Goal: Task Accomplishment & Management: Manage account settings

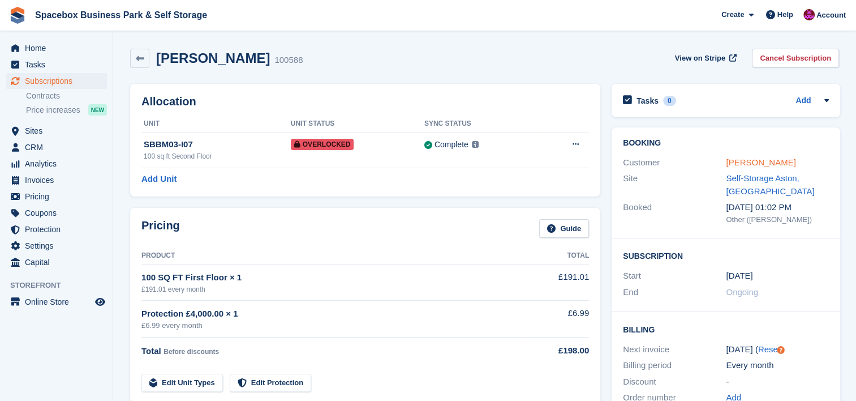
click at [741, 160] on link "[PERSON_NAME]" at bounding box center [761, 162] width 70 height 10
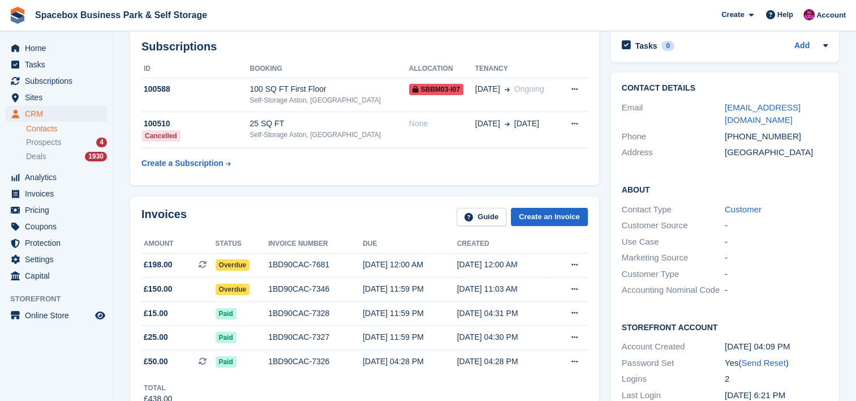
scroll to position [60, 0]
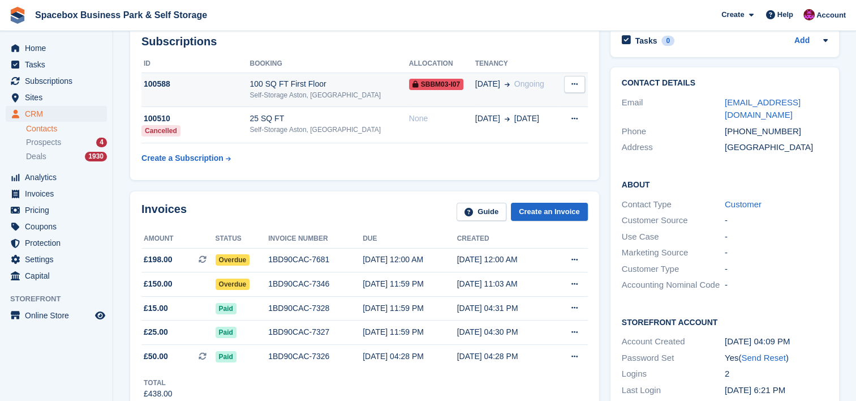
click at [298, 82] on div "100 SQ FT First Floor" at bounding box center [329, 84] width 159 height 12
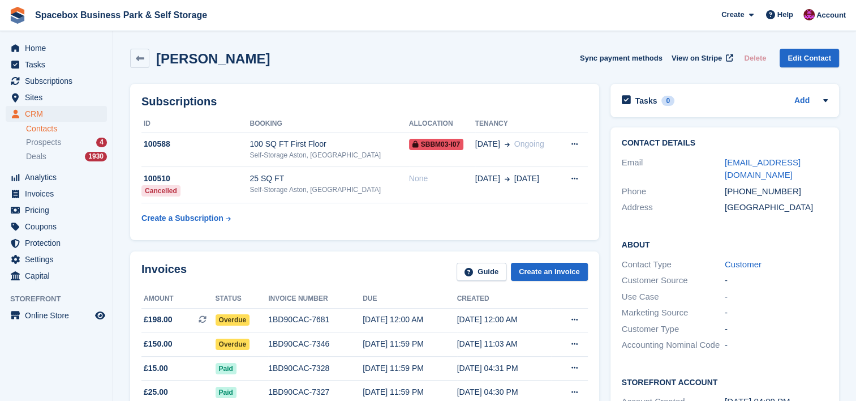
click at [299, 152] on div "Self-Storage Aston, [GEOGRAPHIC_DATA]" at bounding box center [329, 155] width 159 height 10
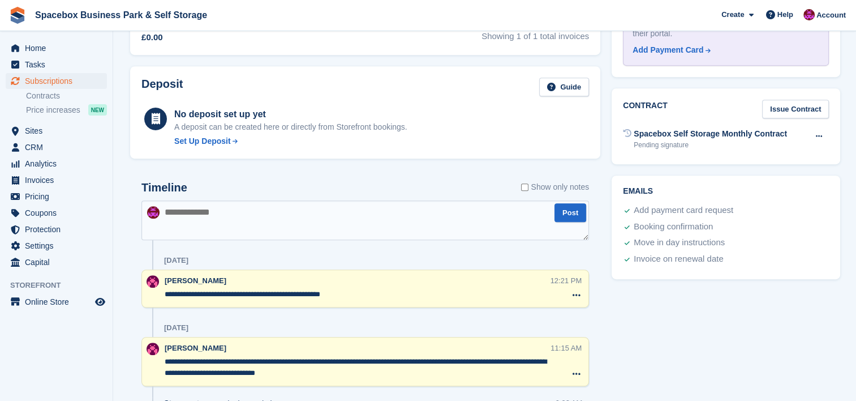
scroll to position [468, 0]
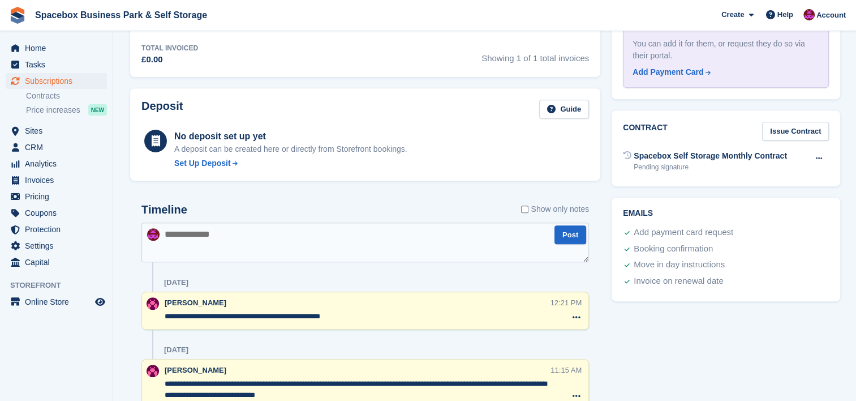
drag, startPoint x: 804, startPoint y: 324, endPoint x: 592, endPoint y: 284, distance: 216.2
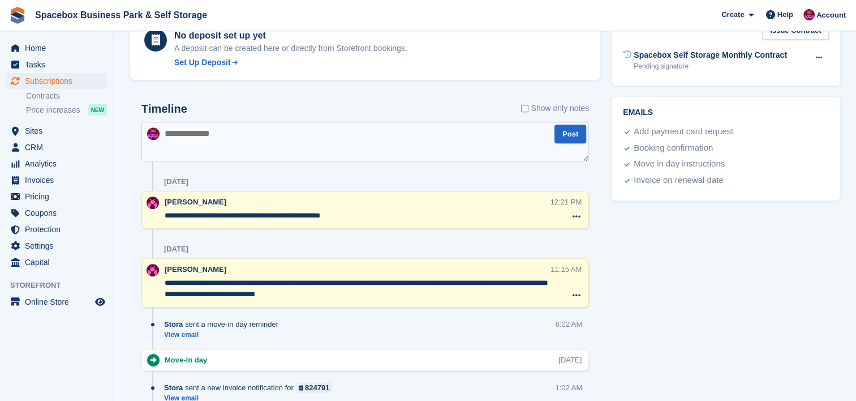
scroll to position [573, 0]
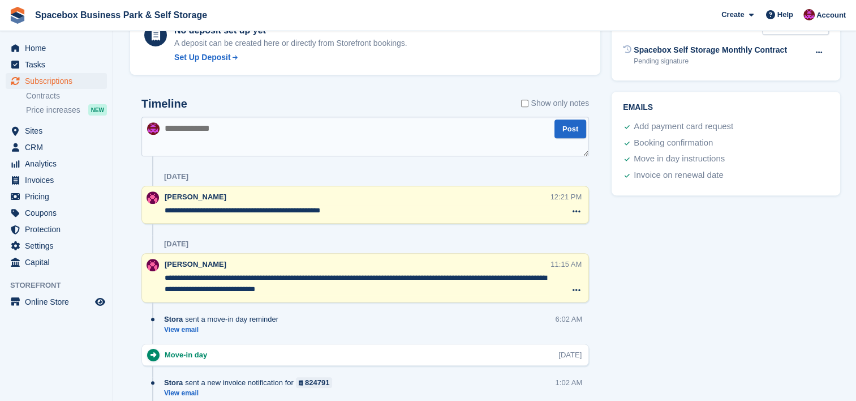
click at [340, 131] on textarea at bounding box center [366, 137] width 448 height 40
type textarea "**********"
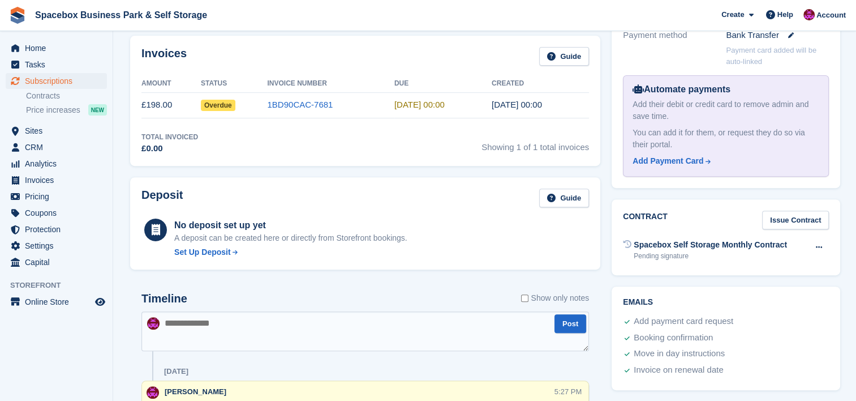
scroll to position [0, 0]
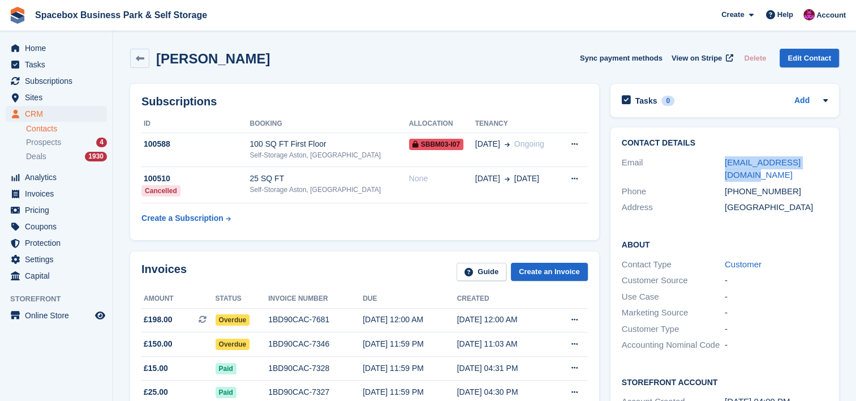
drag, startPoint x: 827, startPoint y: 159, endPoint x: 723, endPoint y: 159, distance: 104.2
click at [723, 159] on div "Email angellak1975@gmail.com" at bounding box center [725, 169] width 206 height 29
copy div "angellak1975@gmail.com"
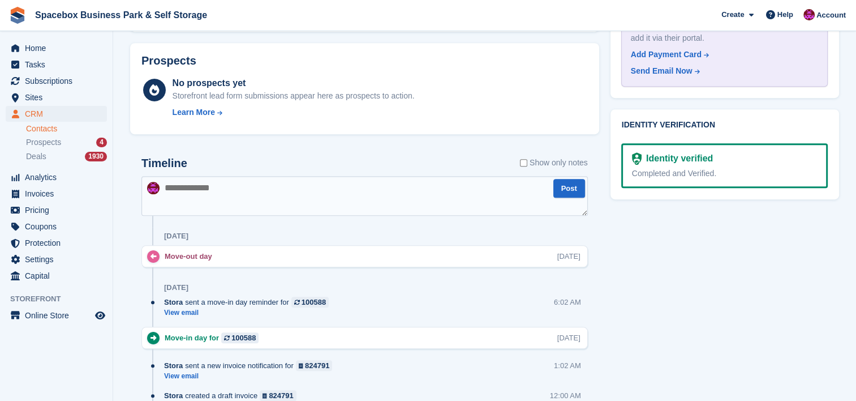
scroll to position [430, 0]
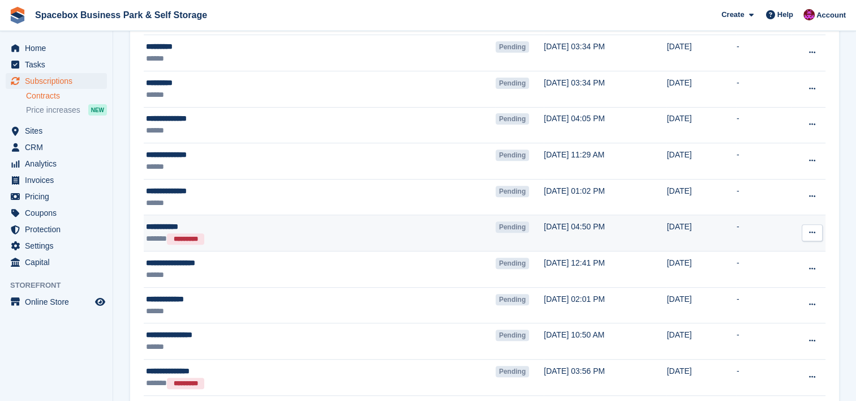
scroll to position [392, 0]
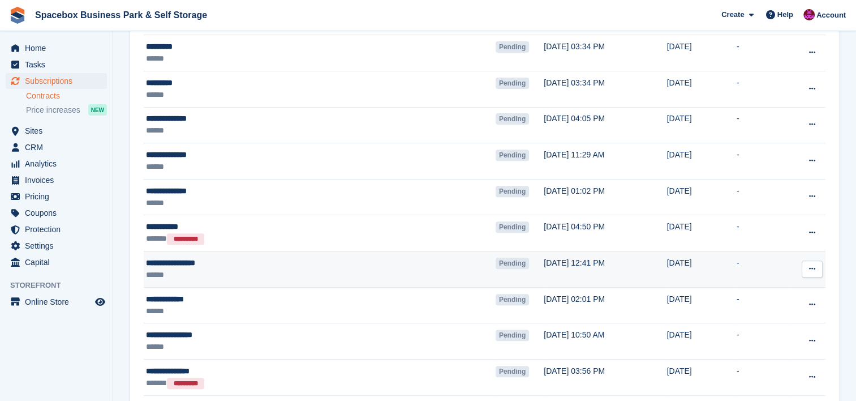
click at [290, 275] on div "******" at bounding box center [267, 275] width 242 height 12
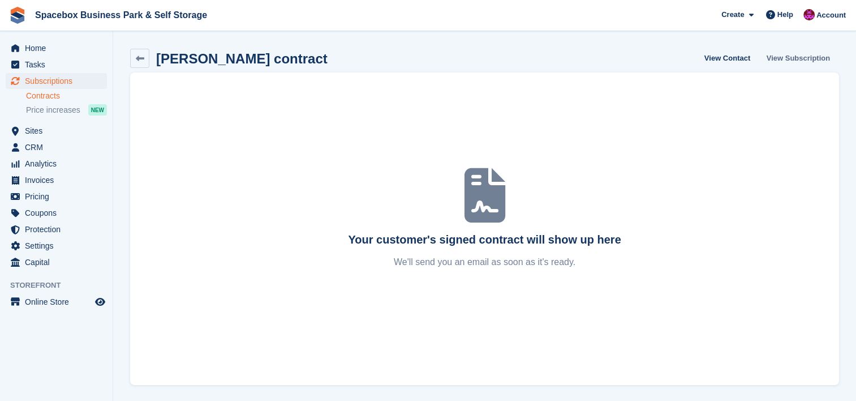
click at [819, 55] on link "View Subscription" at bounding box center [799, 58] width 72 height 19
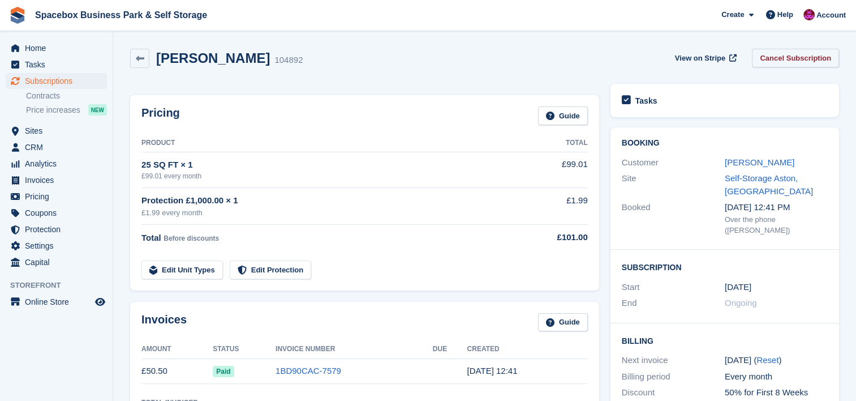
click at [819, 55] on link "Cancel Subscription" at bounding box center [795, 58] width 87 height 19
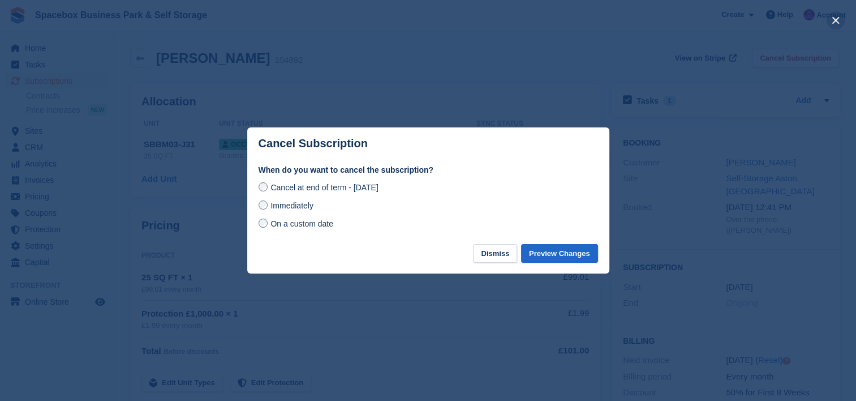
click at [837, 22] on button "close" at bounding box center [836, 20] width 18 height 18
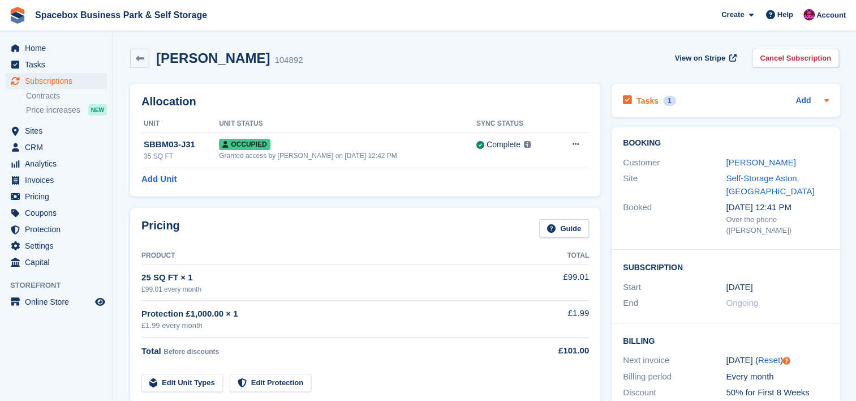
click at [825, 100] on icon at bounding box center [827, 100] width 5 height 3
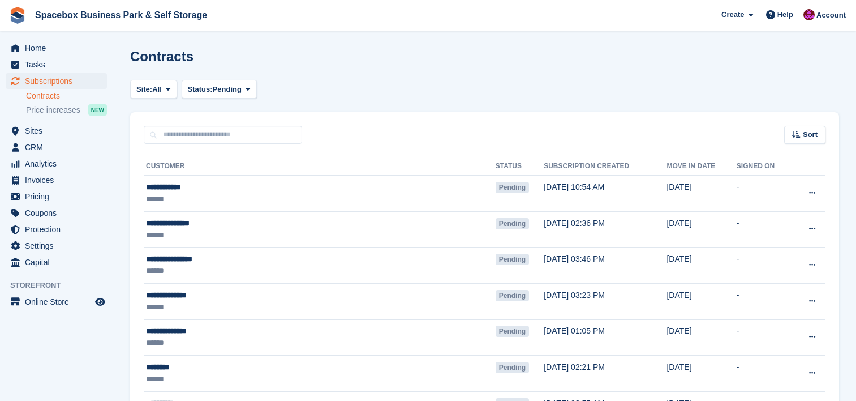
scroll to position [392, 0]
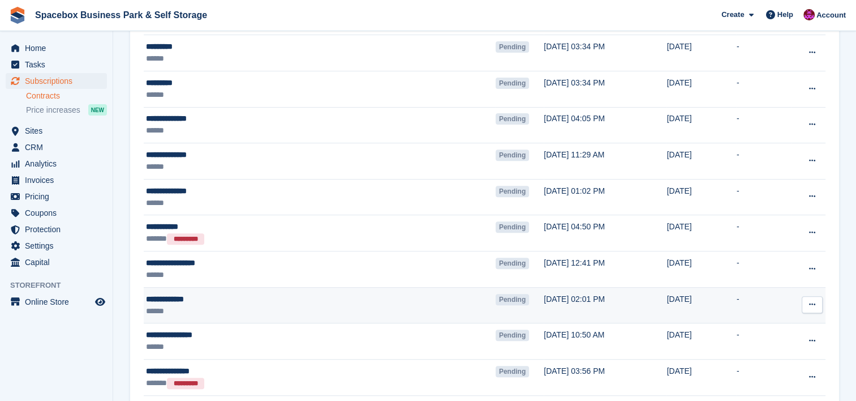
click at [288, 307] on div "******" at bounding box center [267, 311] width 242 height 12
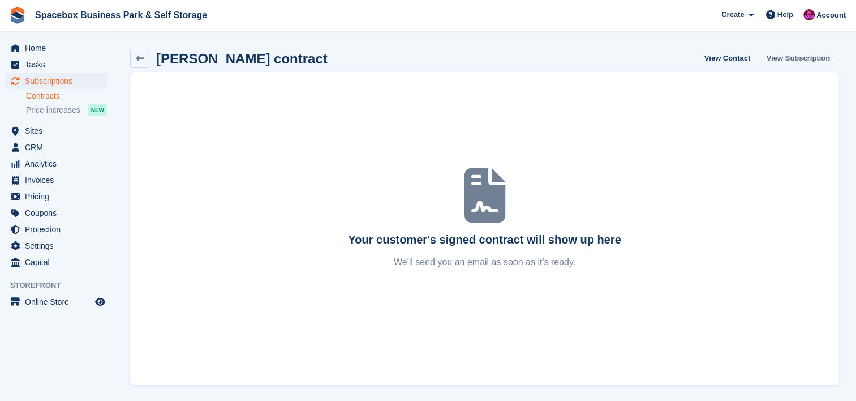
click at [803, 56] on link "View Subscription" at bounding box center [799, 58] width 72 height 19
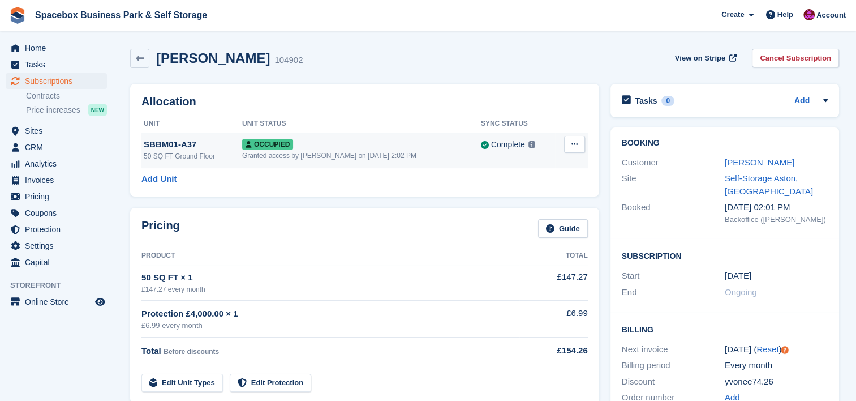
click at [430, 155] on div "Granted access by Avishka Chauhan on 31st Aug, 2:02 PM" at bounding box center [361, 156] width 239 height 10
click at [742, 161] on link "[PERSON_NAME]" at bounding box center [760, 162] width 70 height 10
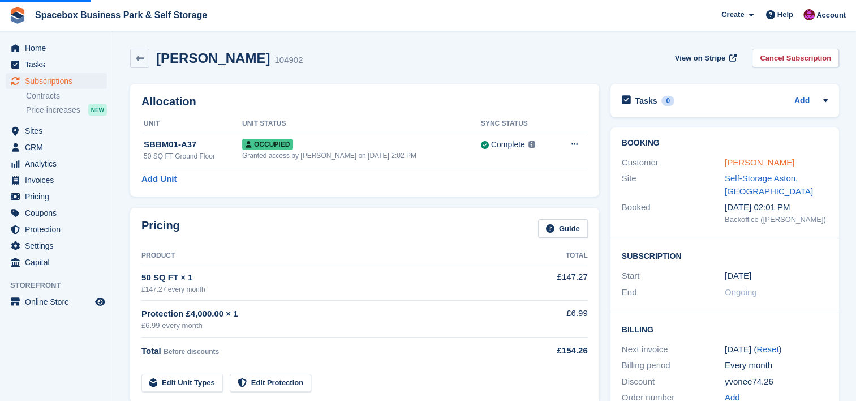
click at [742, 161] on link "[PERSON_NAME]" at bounding box center [760, 162] width 70 height 10
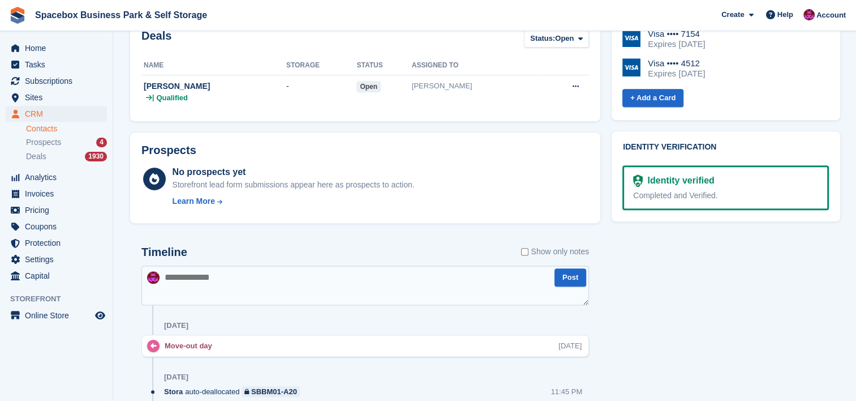
scroll to position [634, 0]
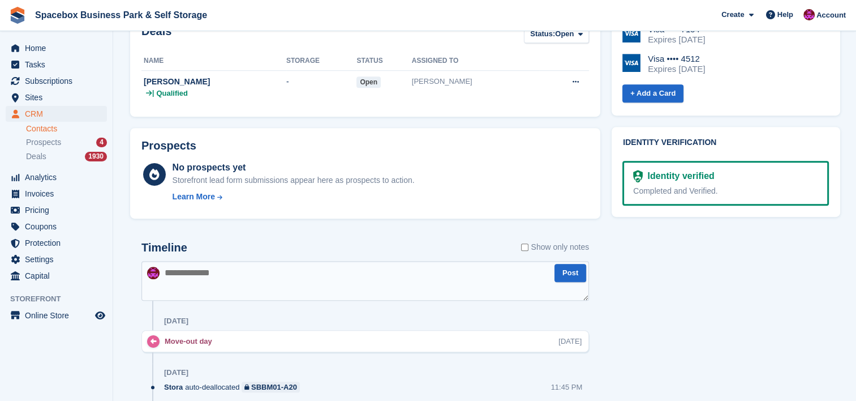
click at [425, 277] on textarea at bounding box center [366, 281] width 448 height 40
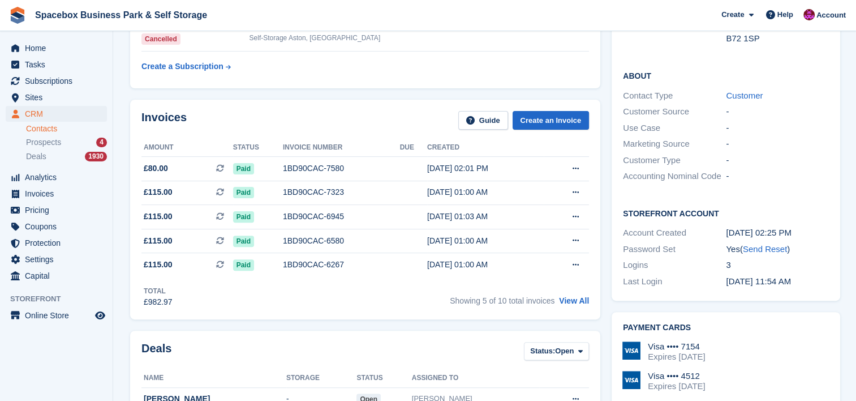
scroll to position [0, 0]
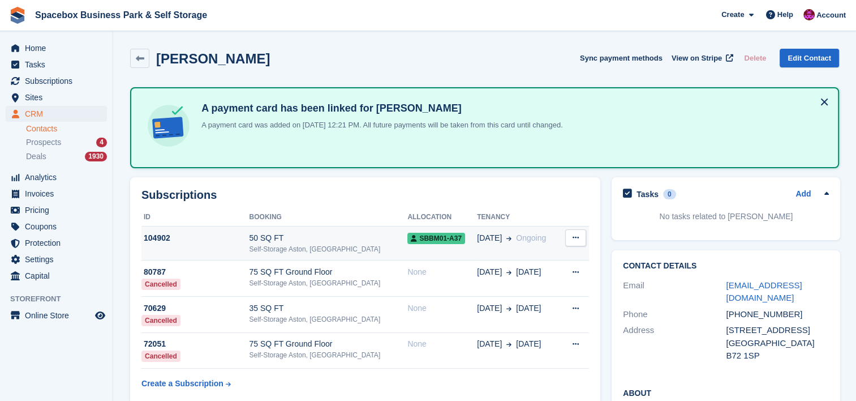
click at [367, 244] on div "Self-Storage Aston, [GEOGRAPHIC_DATA]" at bounding box center [328, 249] width 159 height 10
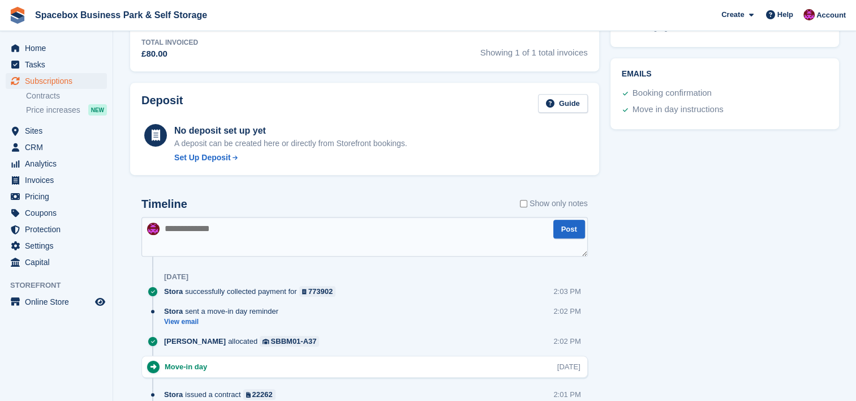
scroll to position [468, 0]
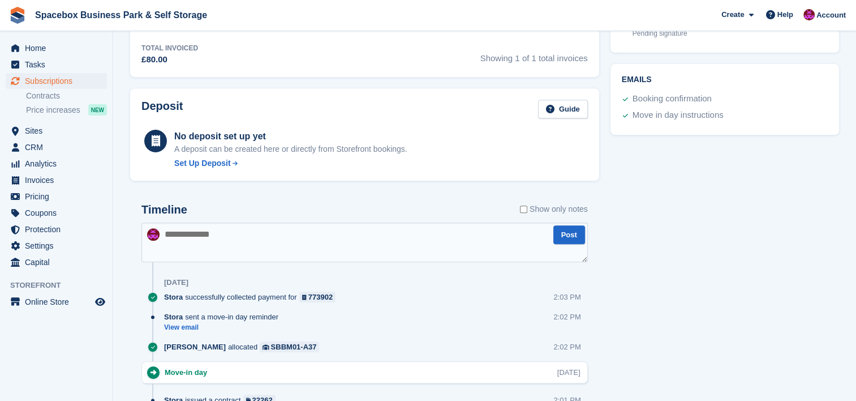
click at [474, 254] on textarea at bounding box center [365, 242] width 447 height 40
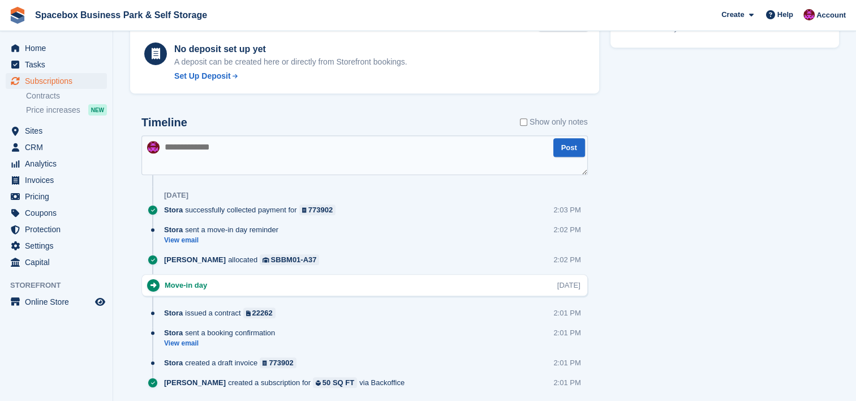
scroll to position [589, 0]
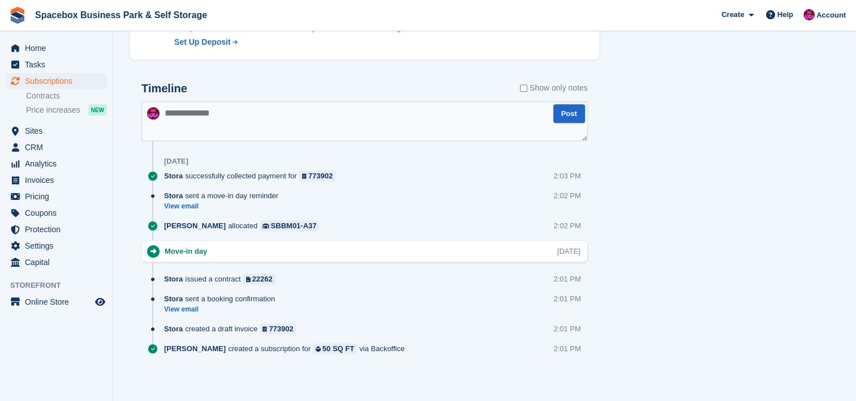
click at [478, 126] on textarea at bounding box center [365, 121] width 447 height 40
type textarea "**********"
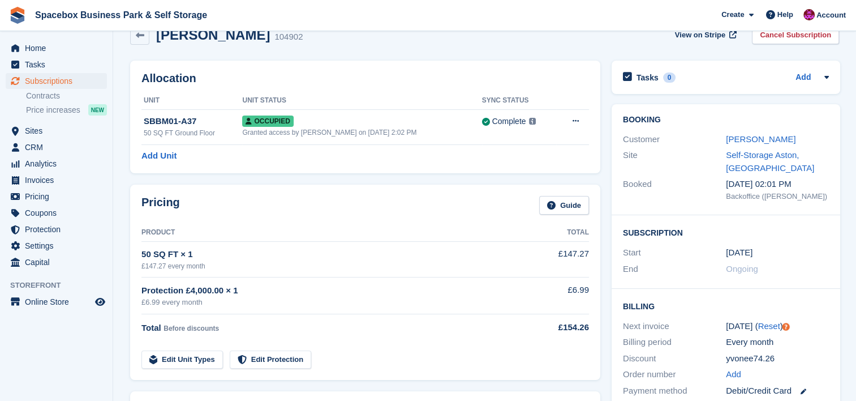
scroll to position [0, 0]
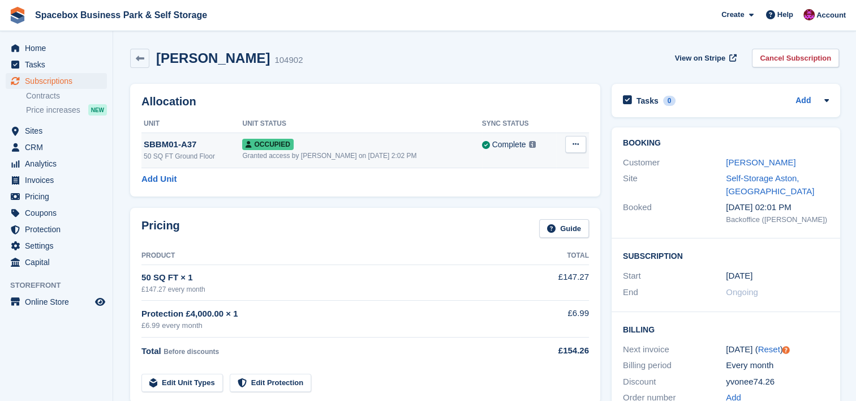
click at [408, 165] on td "Occupied Granted access by [PERSON_NAME] on [DATE] 2:02 PM" at bounding box center [361, 149] width 239 height 35
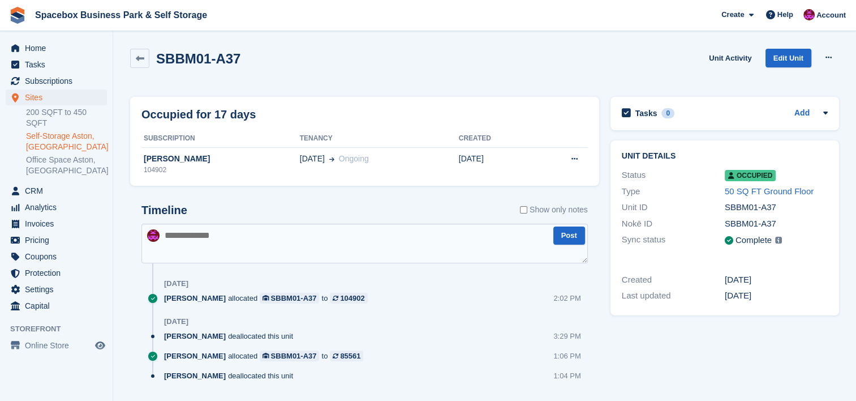
click at [296, 239] on textarea at bounding box center [365, 244] width 447 height 40
type textarea "**********"
click at [578, 235] on button "Post" at bounding box center [570, 235] width 32 height 19
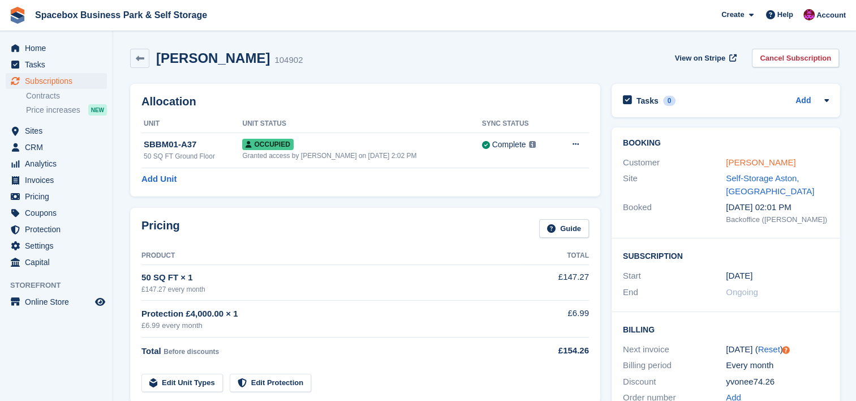
click at [759, 159] on link "[PERSON_NAME]" at bounding box center [761, 162] width 70 height 10
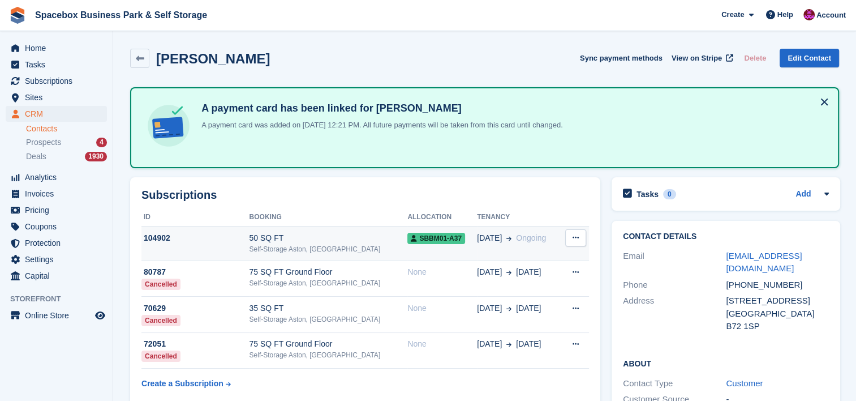
click at [354, 244] on div "Self-Storage Aston, [GEOGRAPHIC_DATA]" at bounding box center [328, 249] width 159 height 10
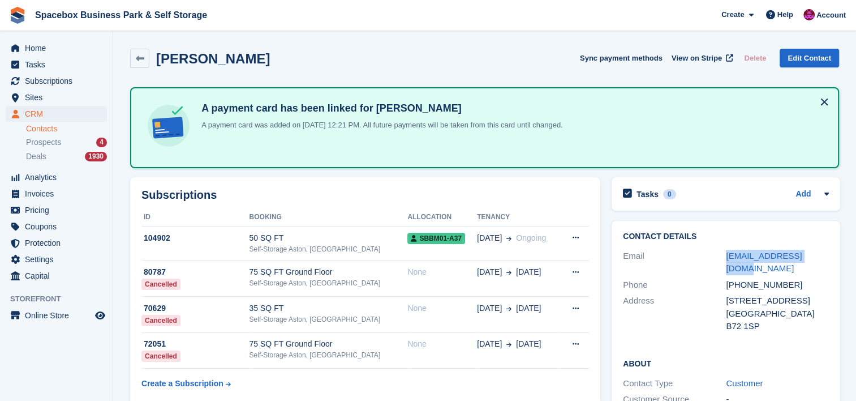
click at [724, 251] on div "Email [EMAIL_ADDRESS][DOMAIN_NAME]" at bounding box center [726, 262] width 206 height 29
copy div "[EMAIL_ADDRESS][DOMAIN_NAME]"
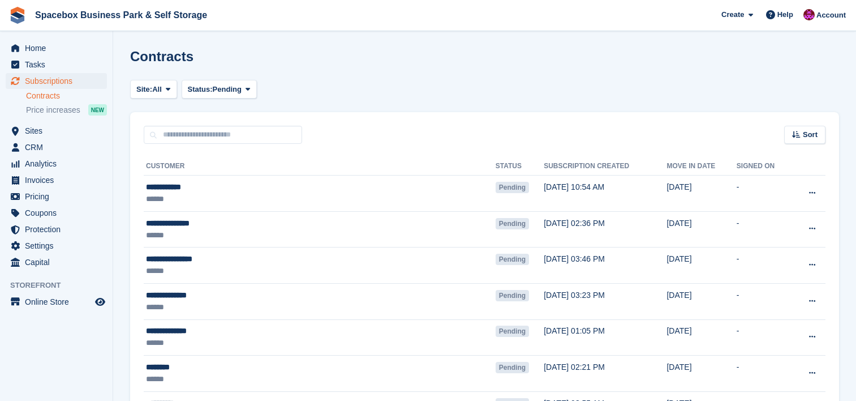
scroll to position [392, 0]
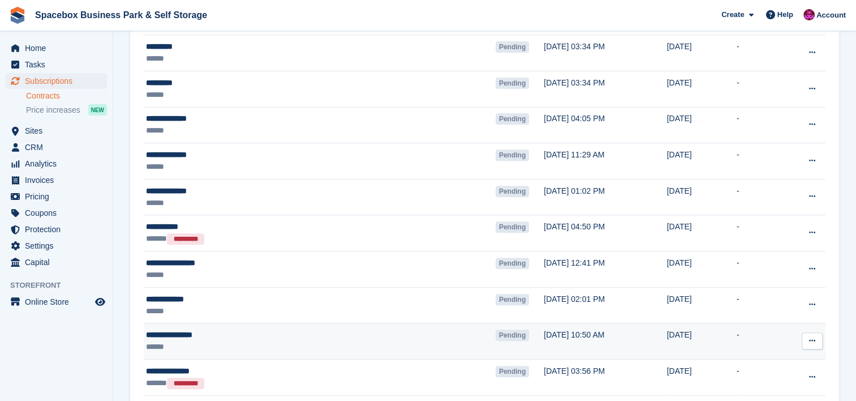
click at [269, 337] on div "**********" at bounding box center [267, 335] width 242 height 12
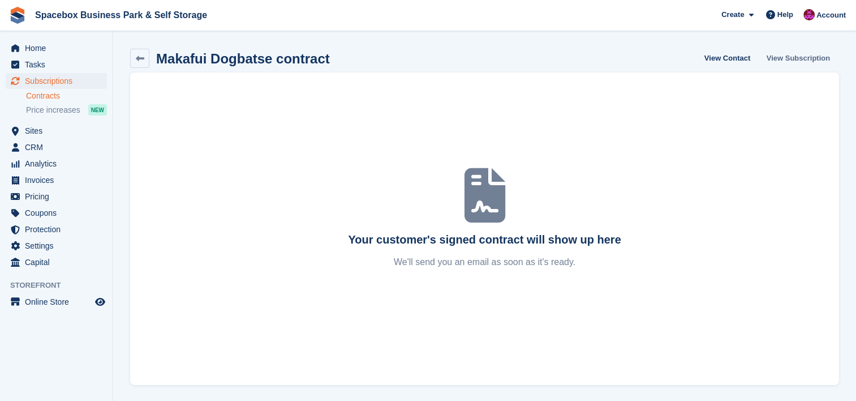
click at [816, 51] on link "View Subscription" at bounding box center [799, 58] width 72 height 19
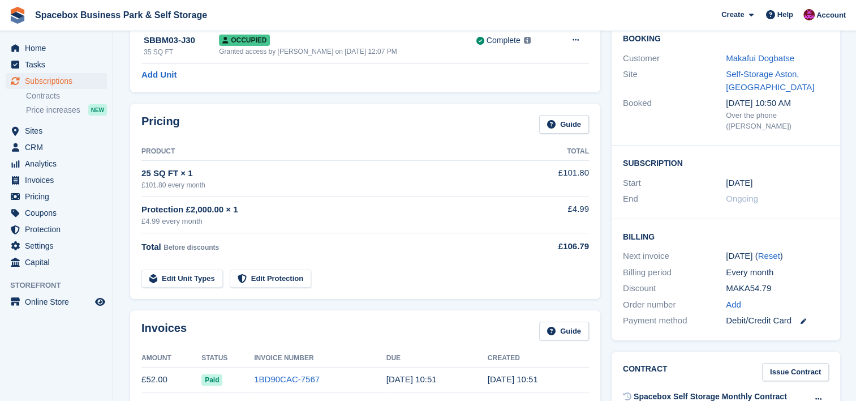
scroll to position [91, 0]
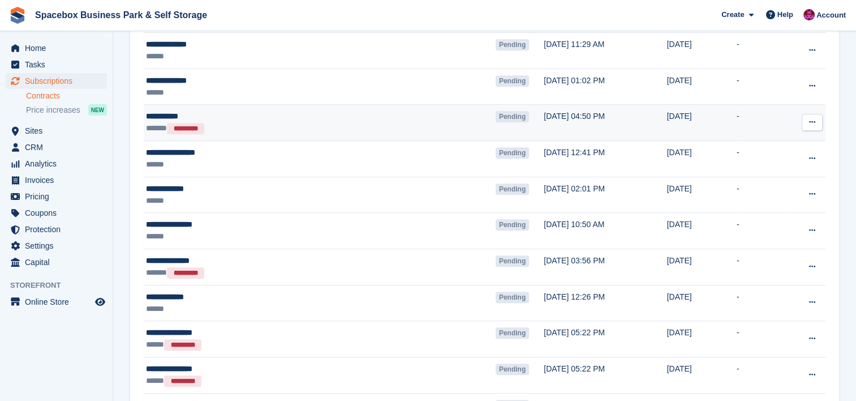
scroll to position [503, 0]
click at [326, 226] on div "**********" at bounding box center [267, 225] width 242 height 12
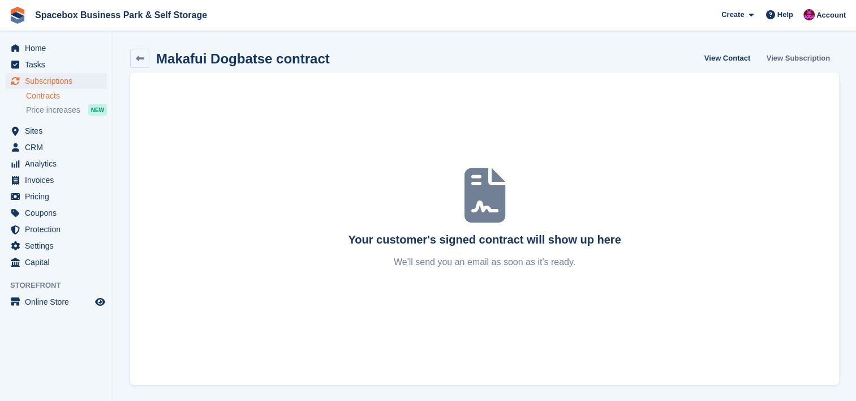
click at [815, 59] on link "View Subscription" at bounding box center [799, 58] width 72 height 19
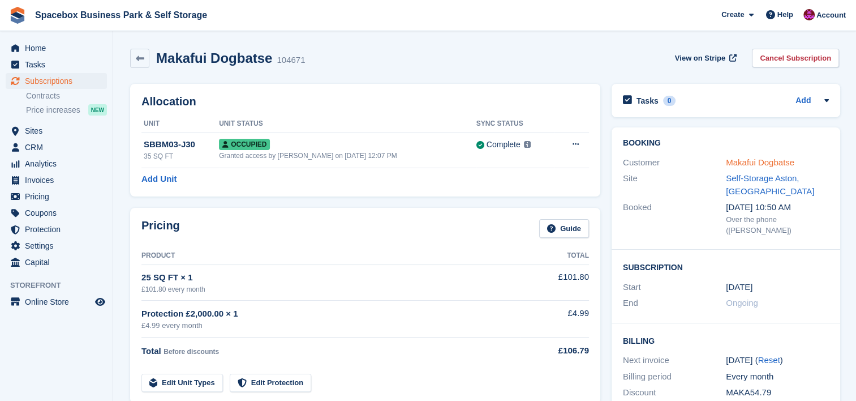
click at [773, 157] on link "Makafui Dogbatse" at bounding box center [760, 162] width 68 height 10
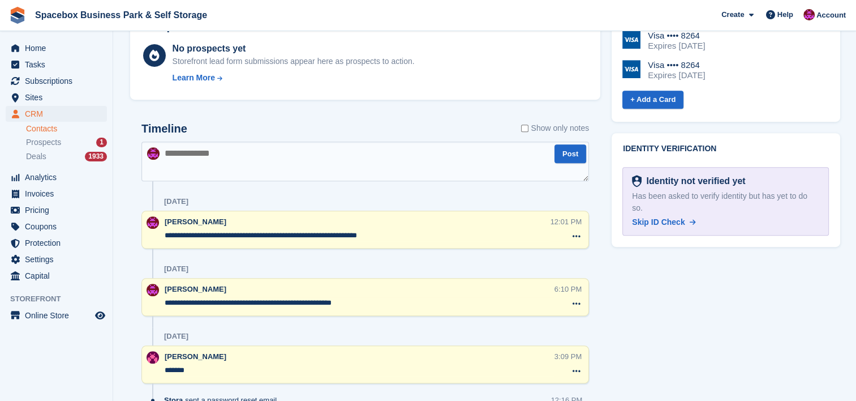
scroll to position [573, 0]
drag, startPoint x: 344, startPoint y: 301, endPoint x: 163, endPoint y: 306, distance: 180.6
click at [163, 306] on div "**********" at bounding box center [366, 296] width 448 height 38
paste textarea "**********"
type textarea "**********"
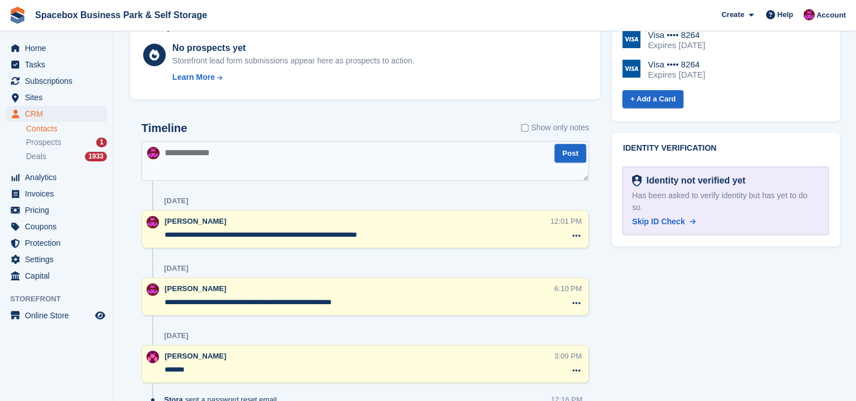
click at [245, 162] on textarea at bounding box center [366, 161] width 448 height 40
paste textarea "**********"
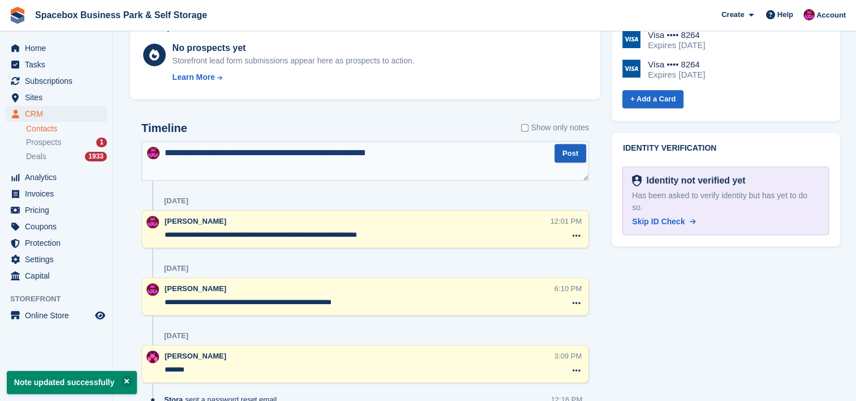
type textarea "**********"
click at [567, 148] on button "Post" at bounding box center [571, 153] width 32 height 19
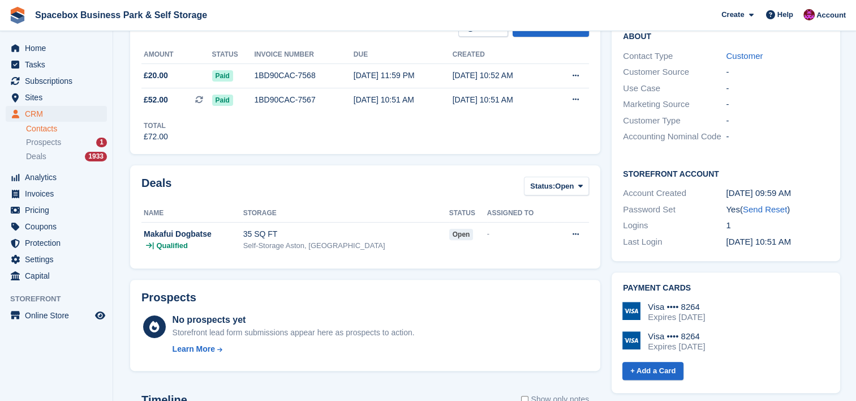
scroll to position [0, 0]
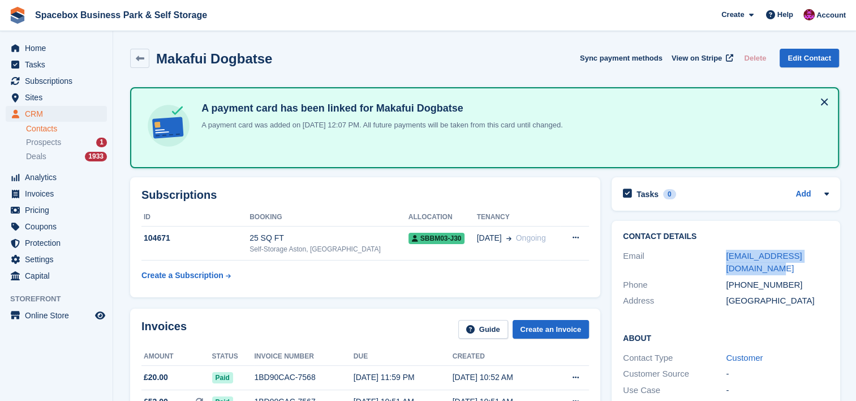
drag, startPoint x: 743, startPoint y: 269, endPoint x: 723, endPoint y: 247, distance: 30.0
click at [723, 248] on div "Email kafuidogbatse525@gmail.com" at bounding box center [726, 262] width 206 height 29
copy div "kafuidogbatse525@gmail.com"
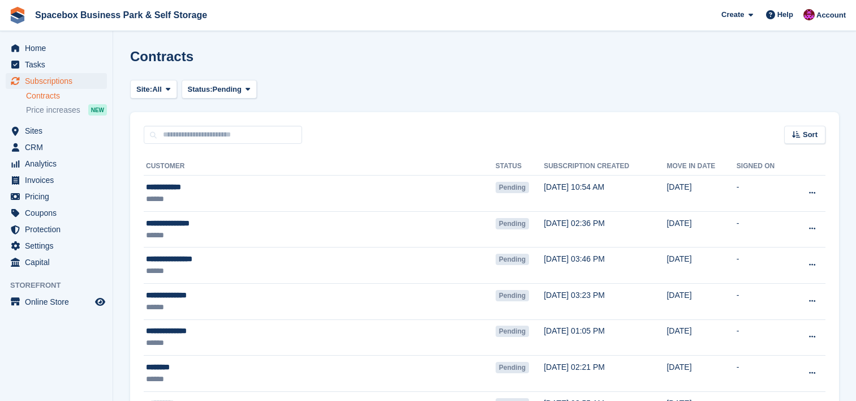
scroll to position [653, 0]
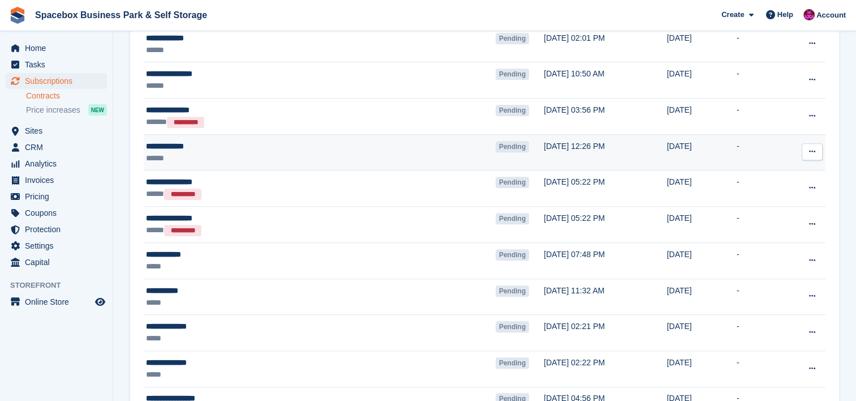
drag, startPoint x: 0, startPoint y: 0, endPoint x: 288, endPoint y: 144, distance: 321.8
click at [288, 144] on div "**********" at bounding box center [267, 146] width 242 height 12
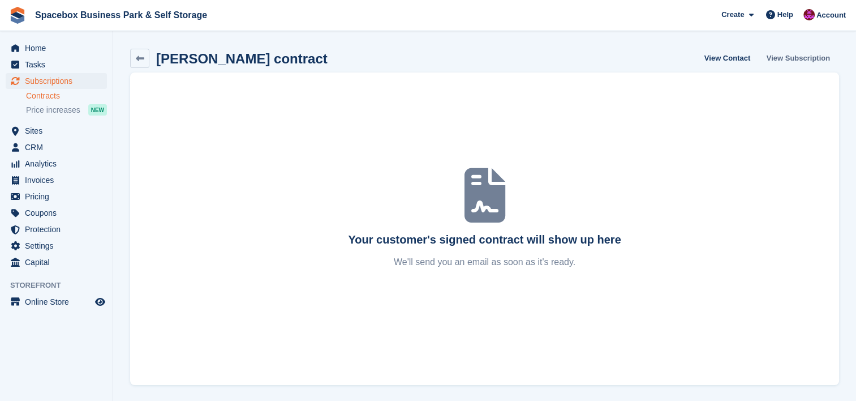
click at [802, 54] on link "View Subscription" at bounding box center [799, 58] width 72 height 19
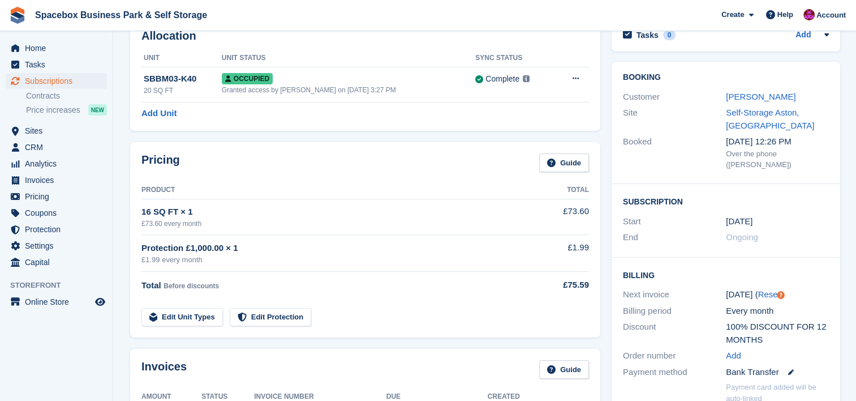
scroll to position [45, 0]
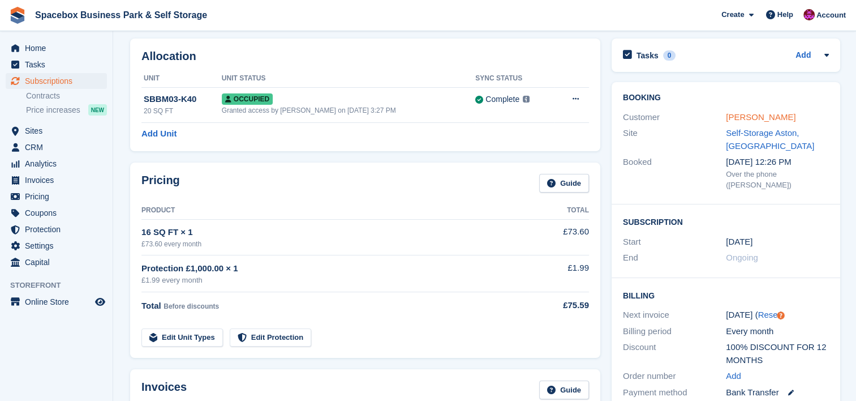
click at [747, 119] on link "Louise Hewins" at bounding box center [761, 117] width 70 height 10
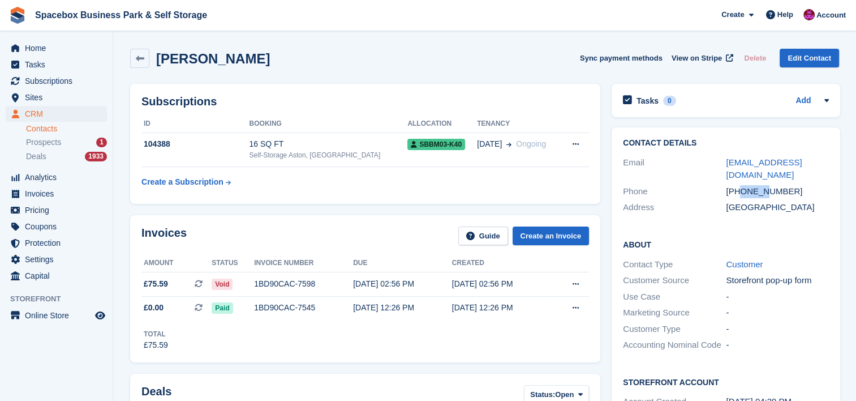
drag, startPoint x: 740, startPoint y: 190, endPoint x: 763, endPoint y: 190, distance: 22.6
click at [763, 190] on div "+447777797764" at bounding box center [777, 191] width 103 height 13
click at [548, 73] on div "Louise Hewins Sync payment methods View on Stripe Delete Edit Contact" at bounding box center [485, 60] width 721 height 35
click at [376, 149] on div "16 SQ FT" at bounding box center [328, 144] width 159 height 12
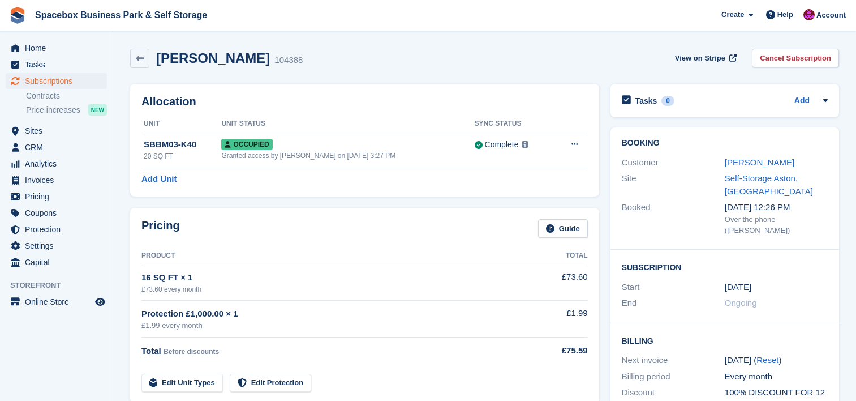
scroll to position [518, 0]
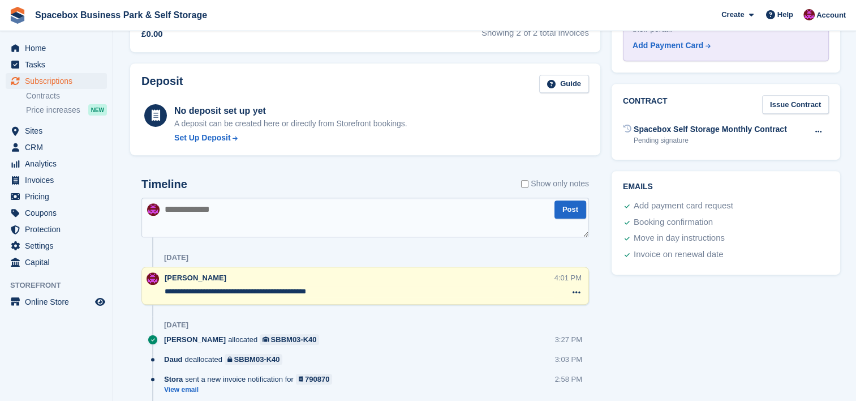
click at [798, 93] on div "Contract Issue Contract Spacebox Self Storage Monthly Contract Pending signatur…" at bounding box center [726, 122] width 229 height 76
click at [797, 102] on link "Issue Contract" at bounding box center [796, 104] width 67 height 19
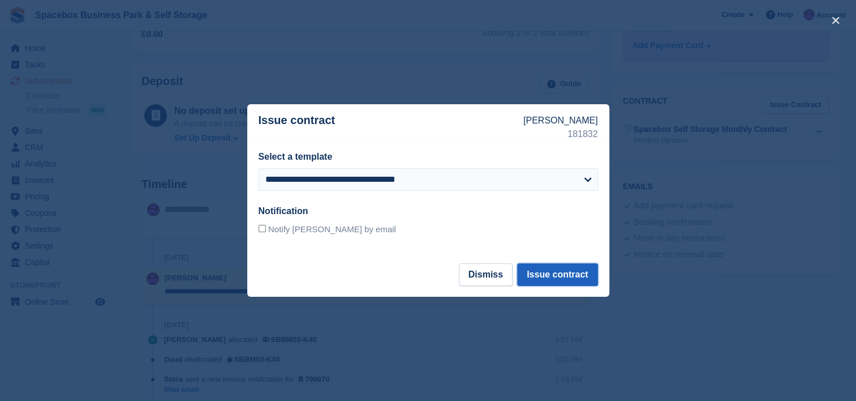
click at [571, 272] on button "Issue contract" at bounding box center [557, 274] width 80 height 23
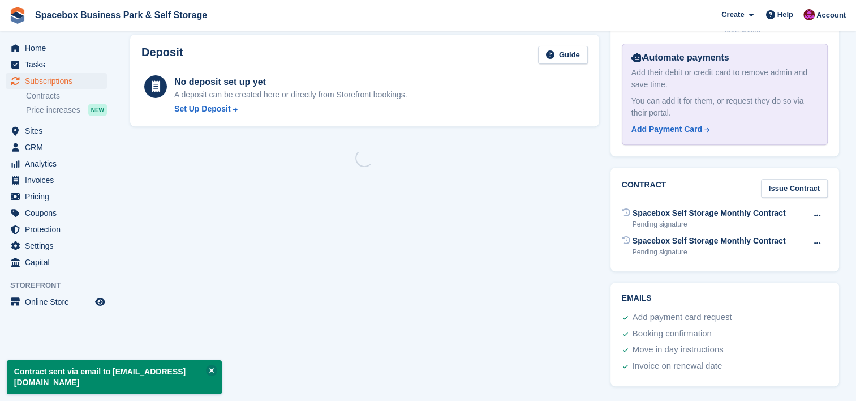
scroll to position [0, 0]
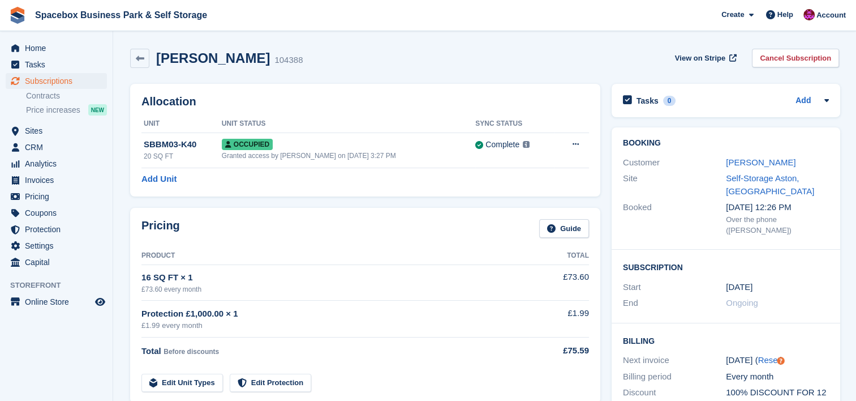
click at [235, 203] on div "Pricing Guide Product Total 16 SQ FT × 1 £73.60 every month £73.60 Protection £…" at bounding box center [366, 305] width 482 height 207
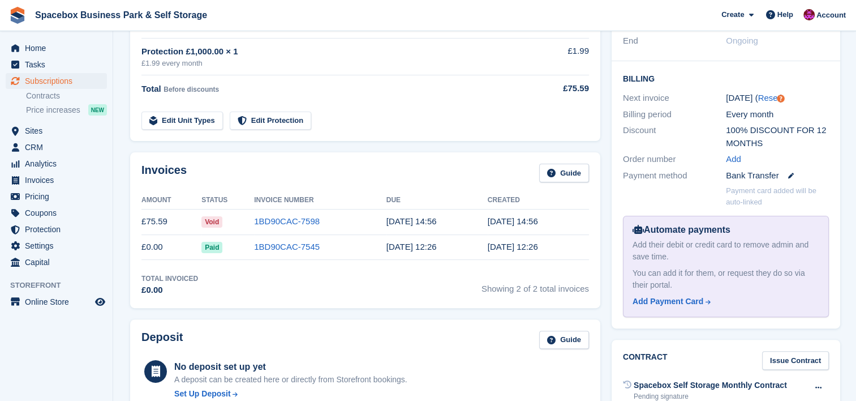
scroll to position [30, 0]
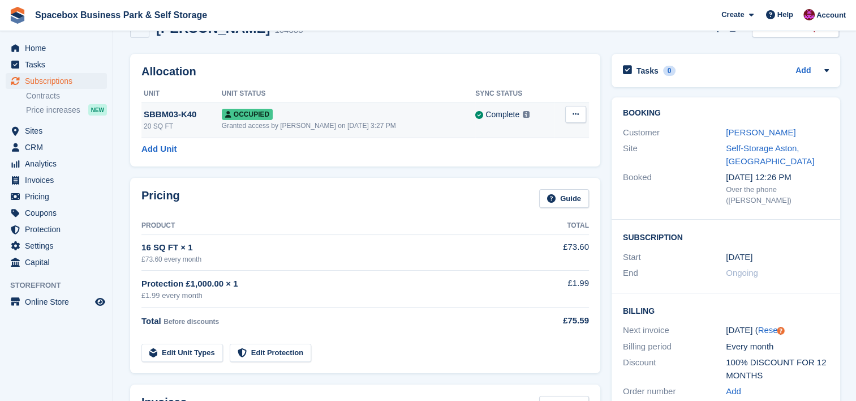
click at [485, 134] on td "Complete Last synced at 15 Sep, 2:37 PM Learn more →" at bounding box center [515, 119] width 79 height 35
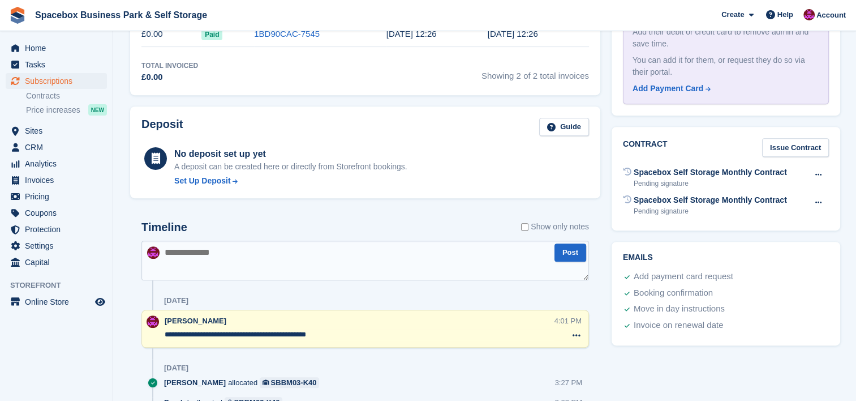
scroll to position [483, 0]
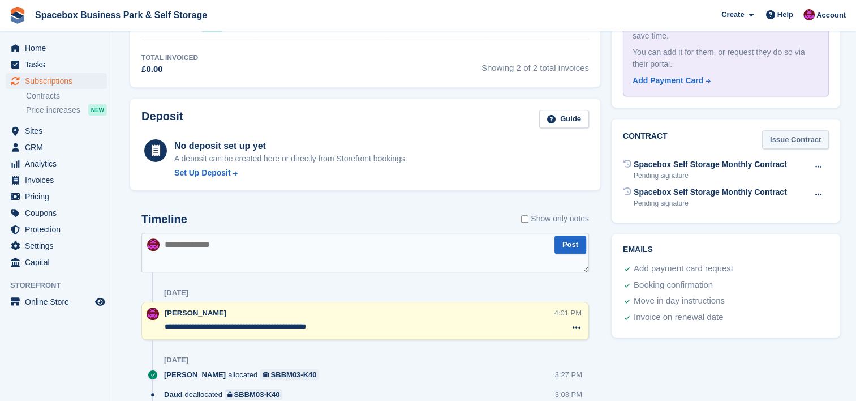
click at [796, 140] on link "Issue Contract" at bounding box center [796, 139] width 67 height 19
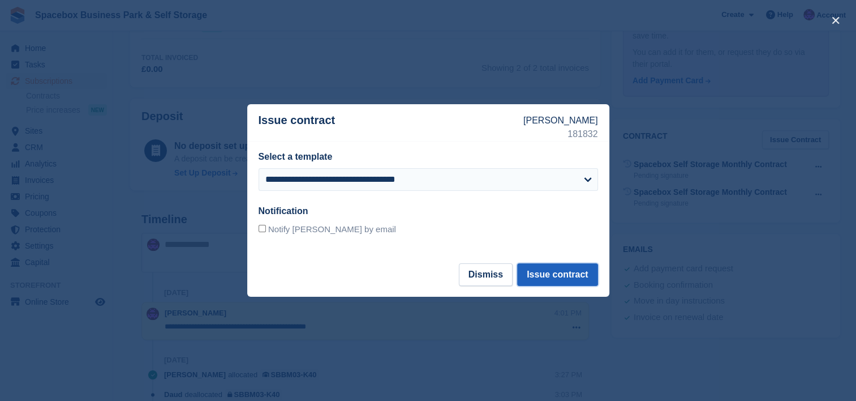
click at [562, 269] on button "Issue contract" at bounding box center [557, 274] width 80 height 23
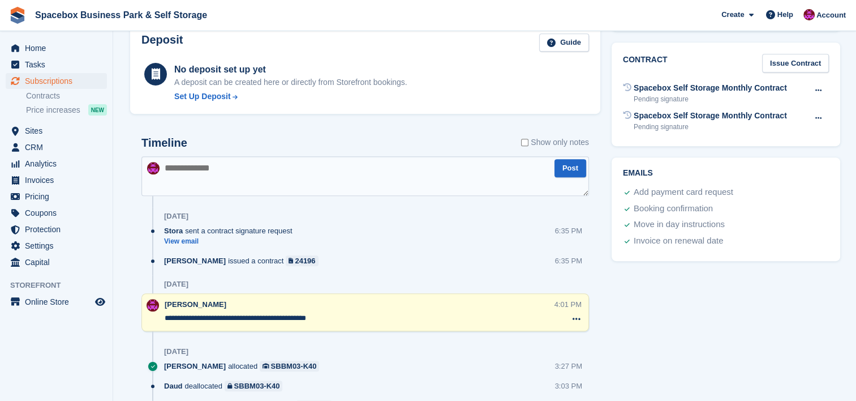
scroll to position [558, 0]
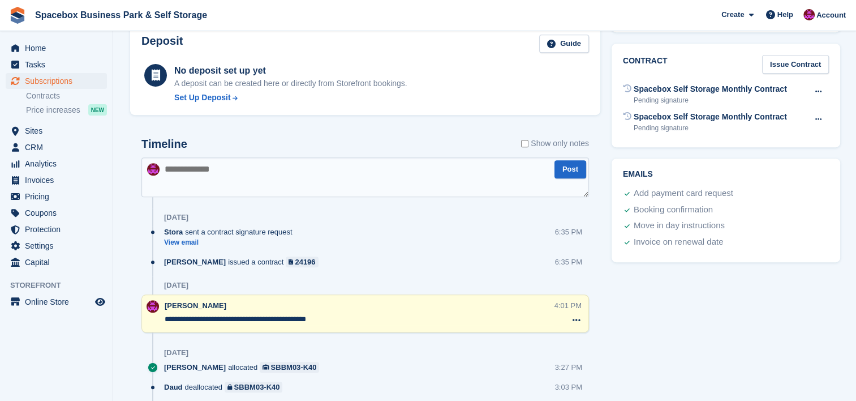
click at [461, 183] on textarea at bounding box center [366, 177] width 448 height 40
type textarea "**********"
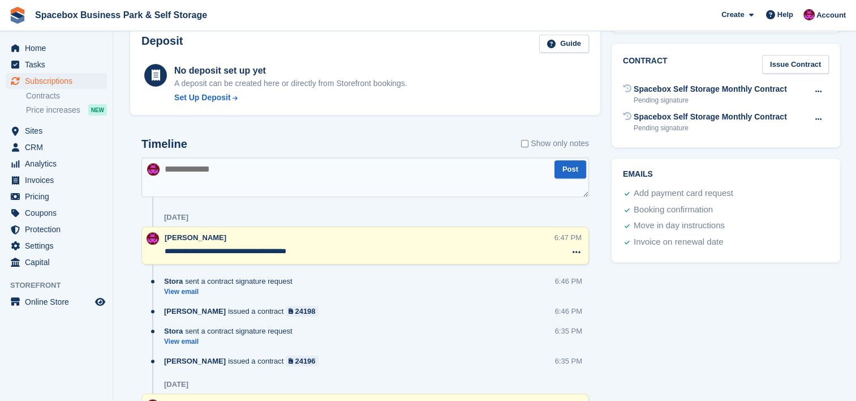
scroll to position [0, 0]
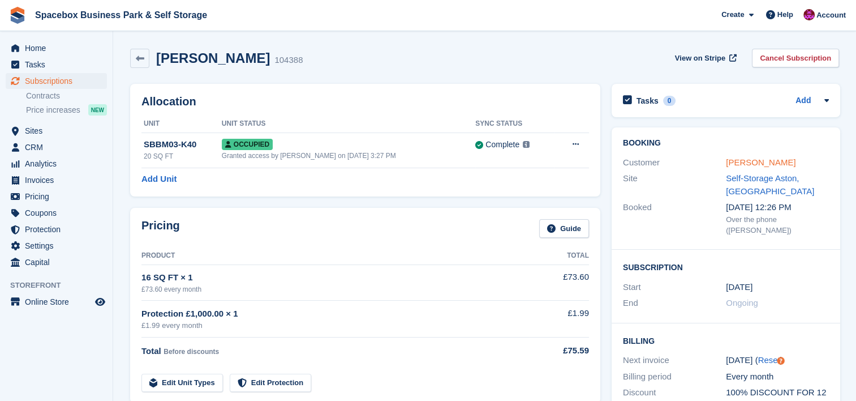
click at [750, 163] on link "[PERSON_NAME]" at bounding box center [761, 162] width 70 height 10
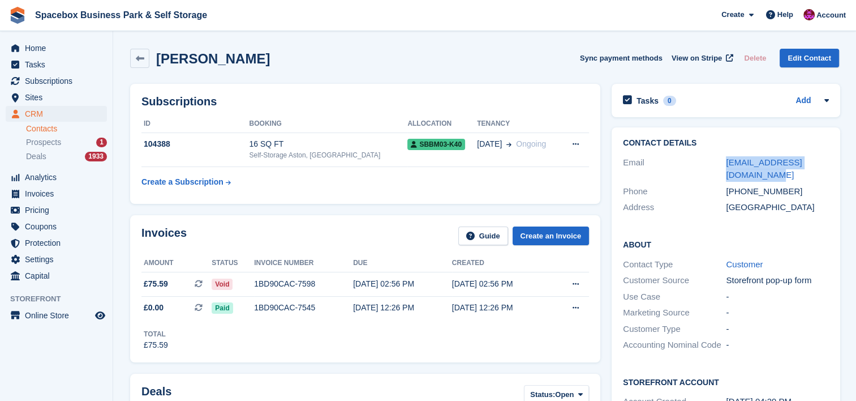
drag, startPoint x: 758, startPoint y: 181, endPoint x: 722, endPoint y: 156, distance: 43.5
click at [722, 156] on div "Email louisehewins1875@gmail.com" at bounding box center [726, 169] width 206 height 29
copy div "louisehewins1875@gmail.com"
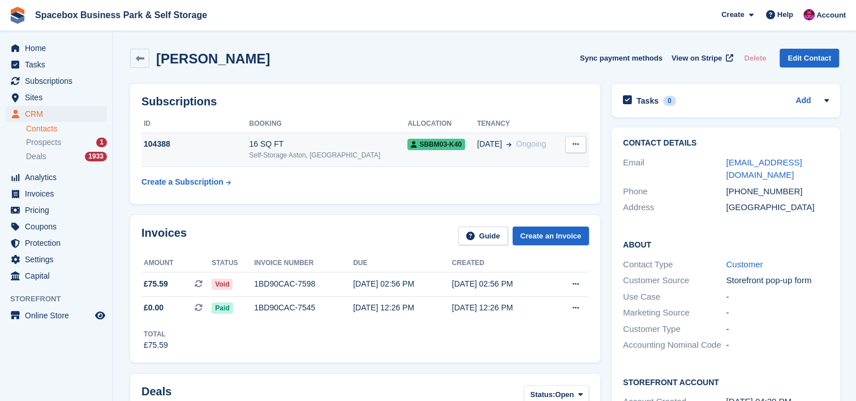
click at [328, 159] on div "Self-Storage Aston, [GEOGRAPHIC_DATA]" at bounding box center [328, 155] width 159 height 10
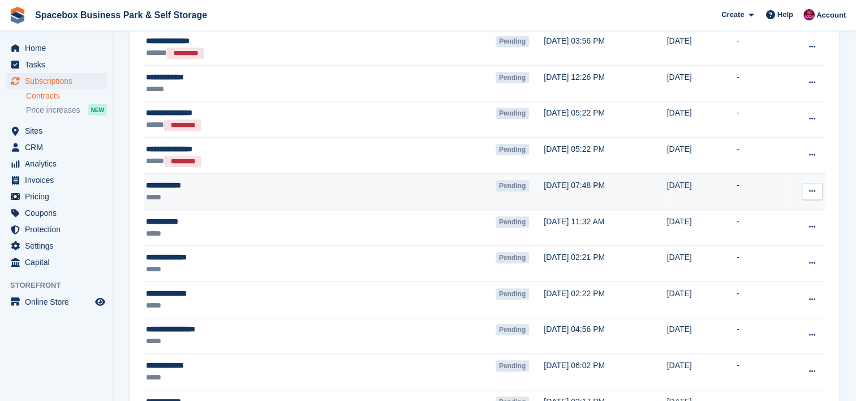
scroll to position [744, 0]
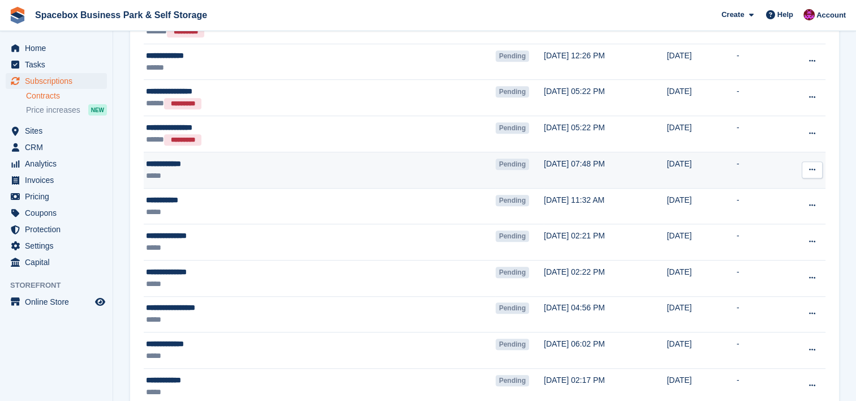
click at [321, 172] on div "*****" at bounding box center [267, 176] width 242 height 12
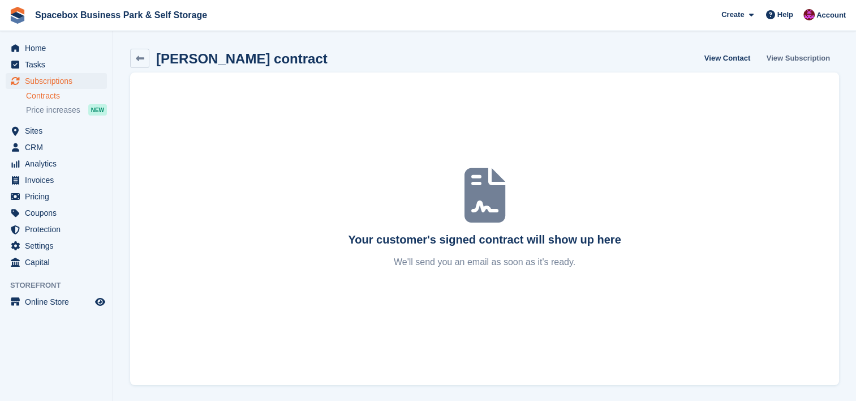
click at [803, 62] on link "View Subscription" at bounding box center [799, 58] width 72 height 19
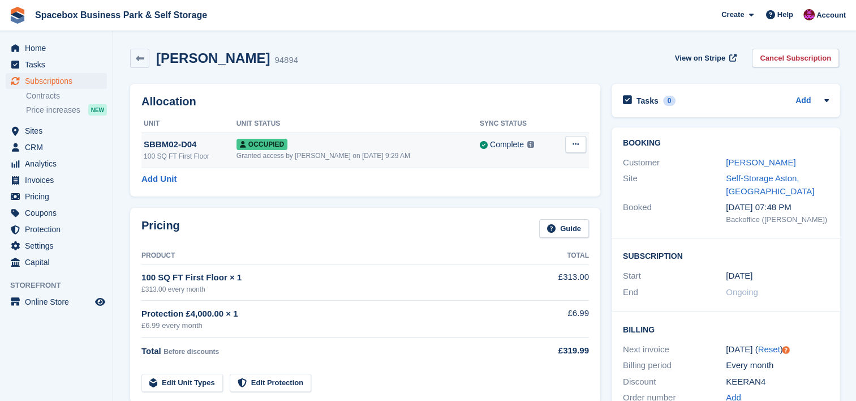
click at [409, 138] on div "Occupied" at bounding box center [358, 144] width 243 height 12
click at [738, 163] on link "[PERSON_NAME]" at bounding box center [761, 162] width 70 height 10
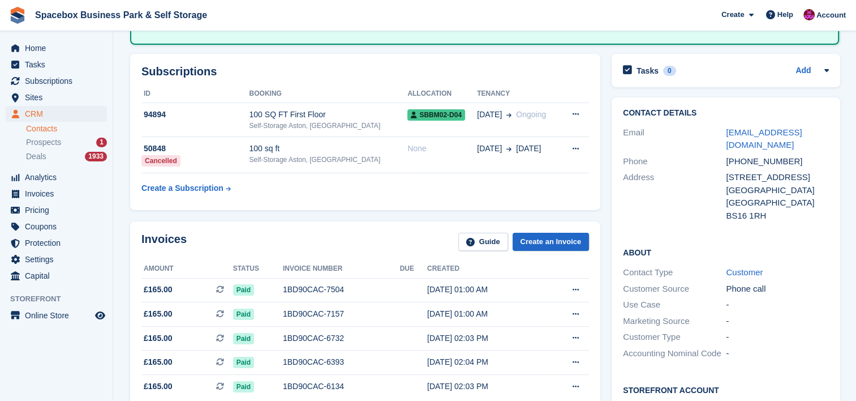
scroll to position [75, 0]
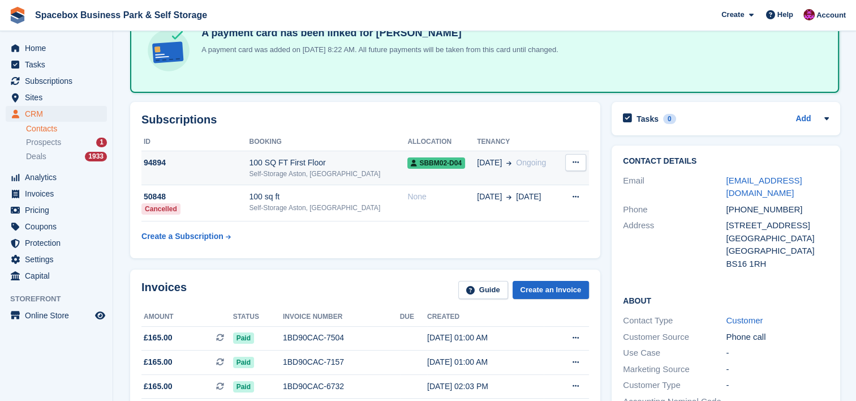
click at [350, 157] on div "100 SQ FT First Floor" at bounding box center [328, 163] width 159 height 12
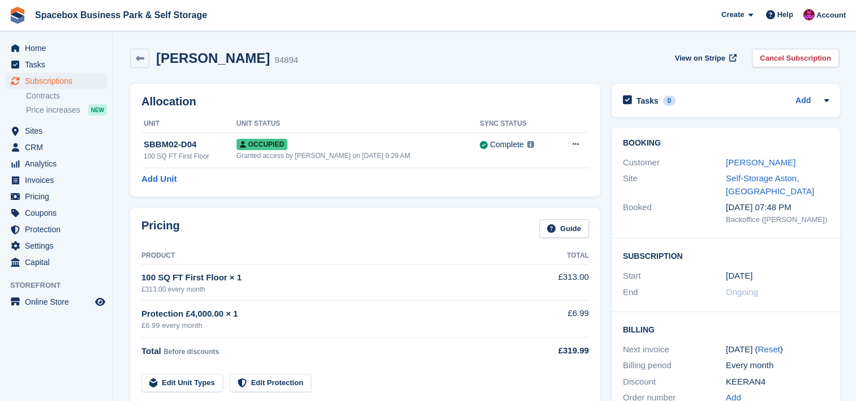
scroll to position [316, 0]
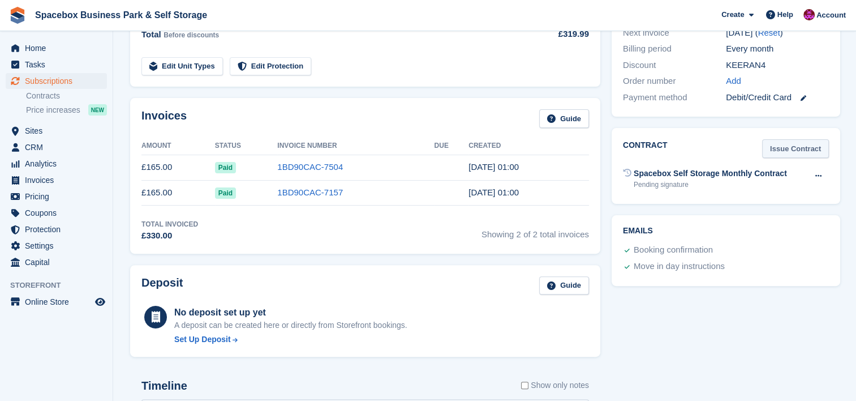
click at [811, 145] on link "Issue Contract" at bounding box center [796, 148] width 67 height 19
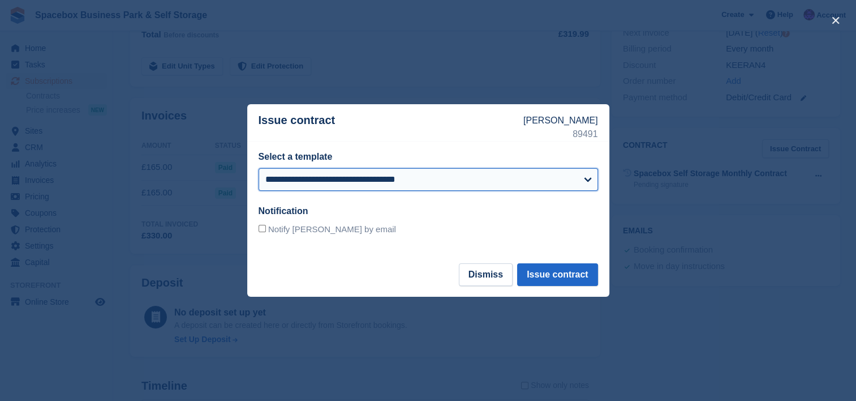
drag, startPoint x: 580, startPoint y: 275, endPoint x: 500, endPoint y: 181, distance: 122.5
click at [500, 181] on select "**********" at bounding box center [429, 179] width 340 height 23
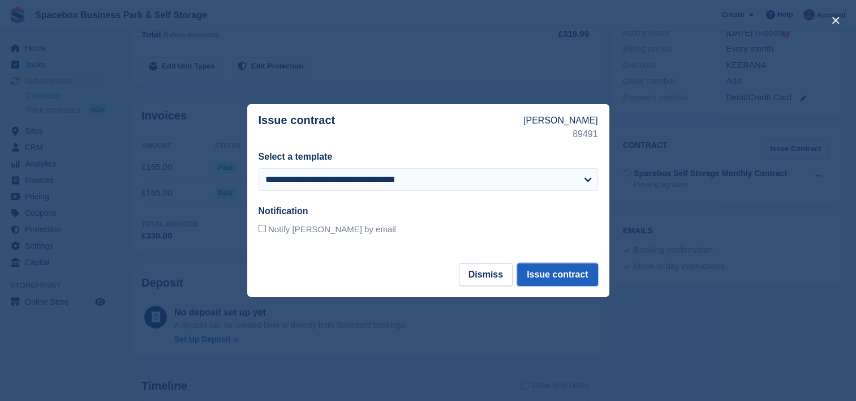
click at [538, 274] on button "Issue contract" at bounding box center [557, 274] width 80 height 23
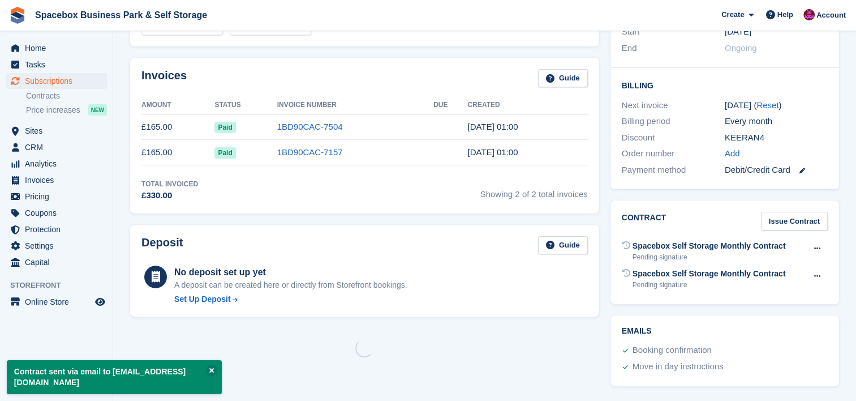
scroll to position [0, 0]
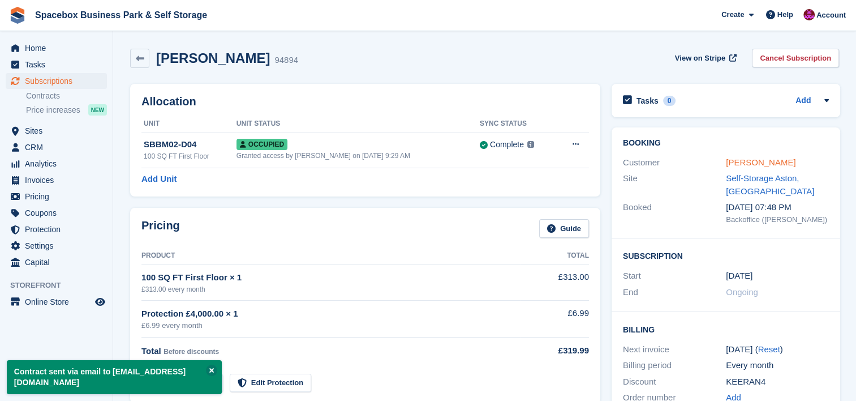
click at [766, 158] on link "[PERSON_NAME]" at bounding box center [761, 162] width 70 height 10
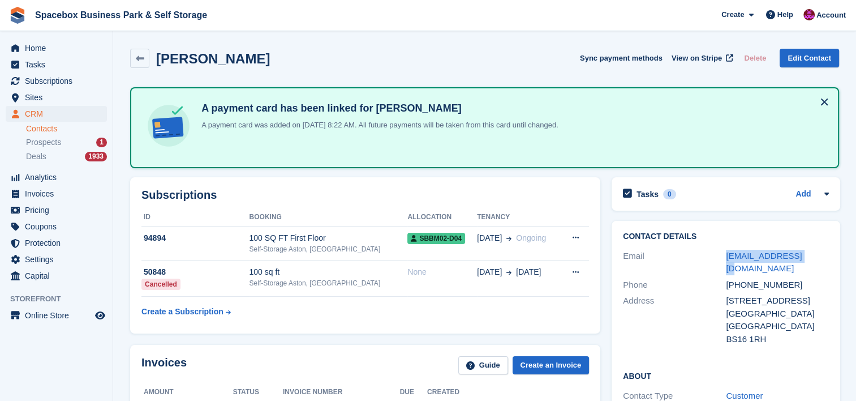
drag, startPoint x: 804, startPoint y: 253, endPoint x: 713, endPoint y: 253, distance: 91.7
click at [713, 253] on div "Email zid02@outlook.com" at bounding box center [726, 262] width 206 height 29
copy div "zid02@outlook.com"
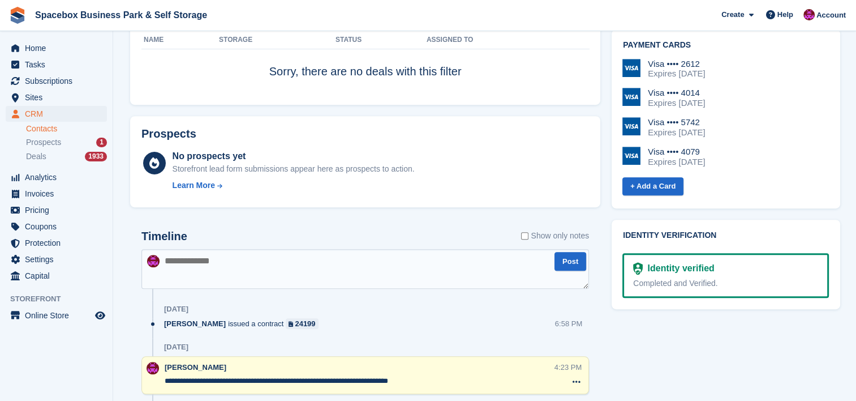
scroll to position [664, 0]
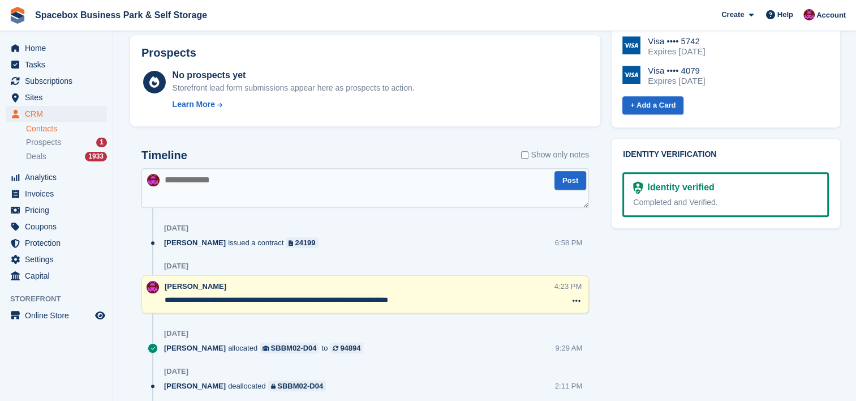
click at [384, 179] on textarea at bounding box center [366, 188] width 448 height 40
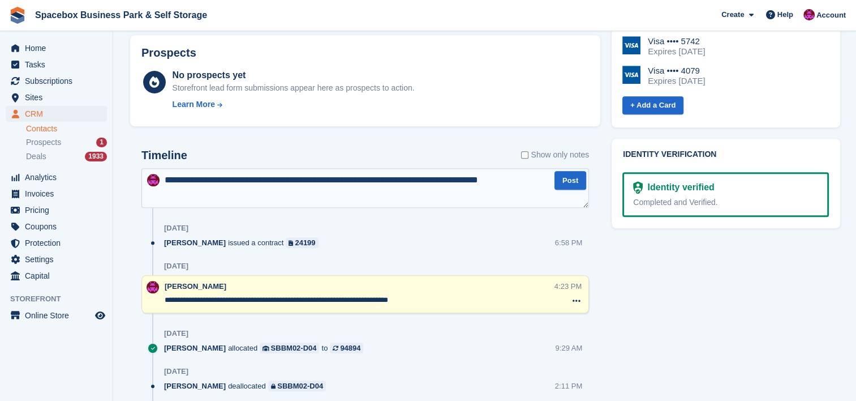
click at [357, 181] on textarea "**********" at bounding box center [366, 188] width 448 height 40
type textarea "**********"
click at [563, 183] on button "Post" at bounding box center [571, 180] width 32 height 19
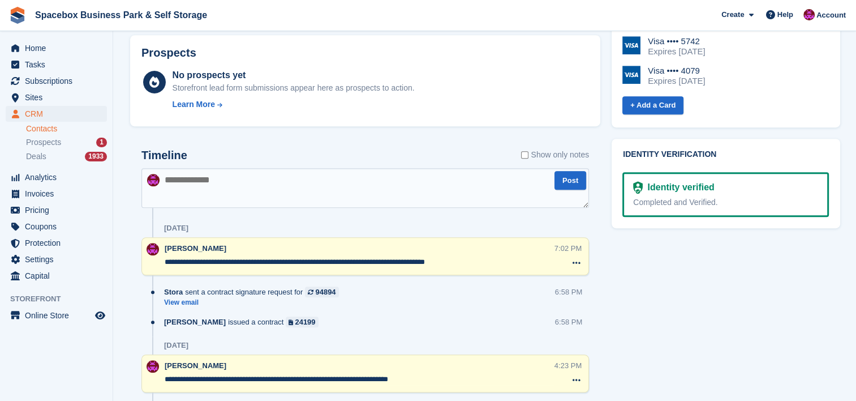
scroll to position [0, 0]
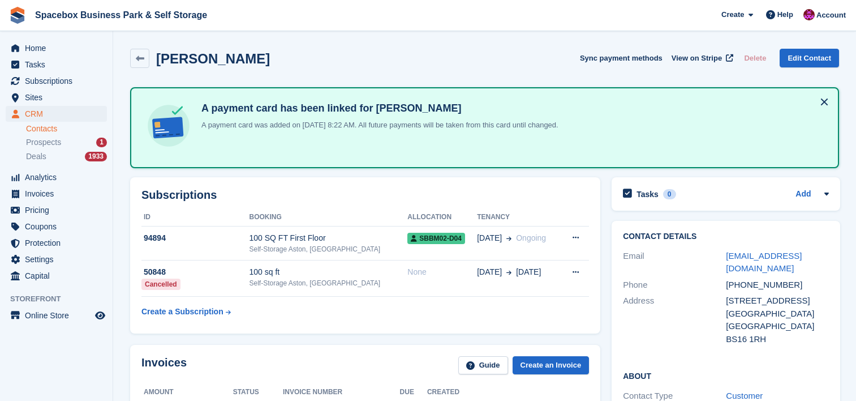
scroll to position [75, 0]
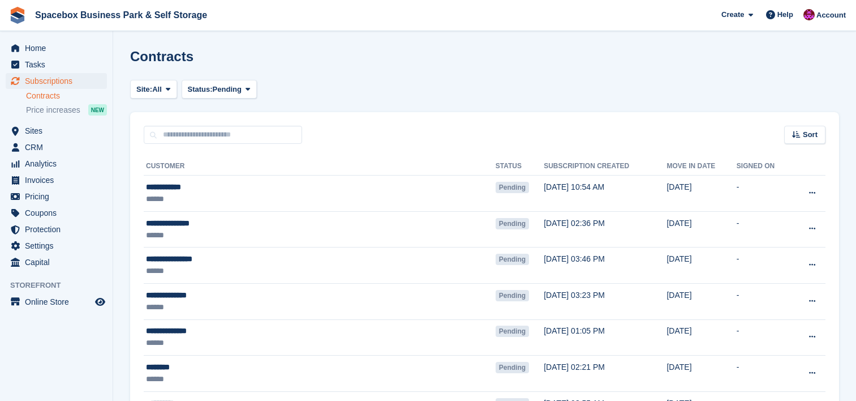
scroll to position [744, 0]
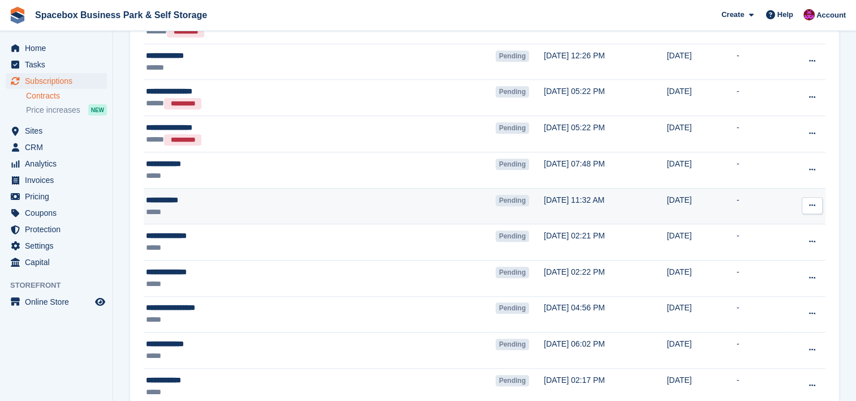
click at [190, 215] on div "*****" at bounding box center [267, 212] width 242 height 12
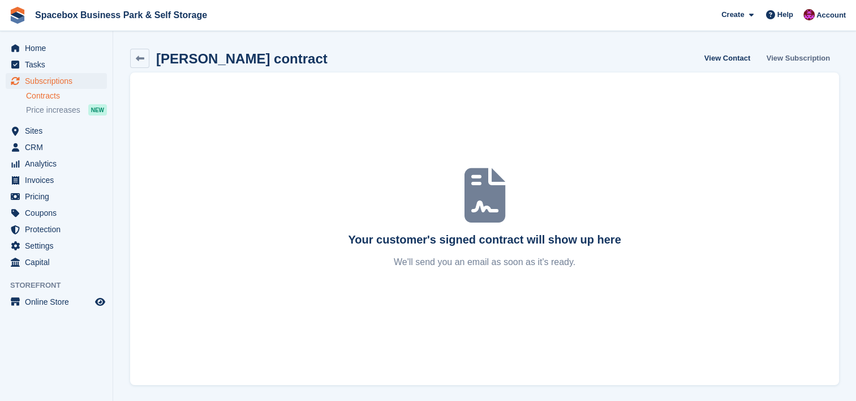
click at [811, 57] on link "View Subscription" at bounding box center [799, 58] width 72 height 19
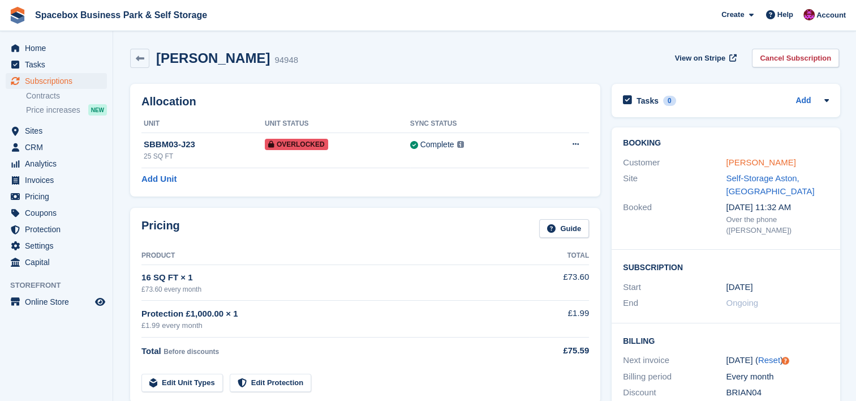
click at [736, 159] on link "[PERSON_NAME]" at bounding box center [761, 162] width 70 height 10
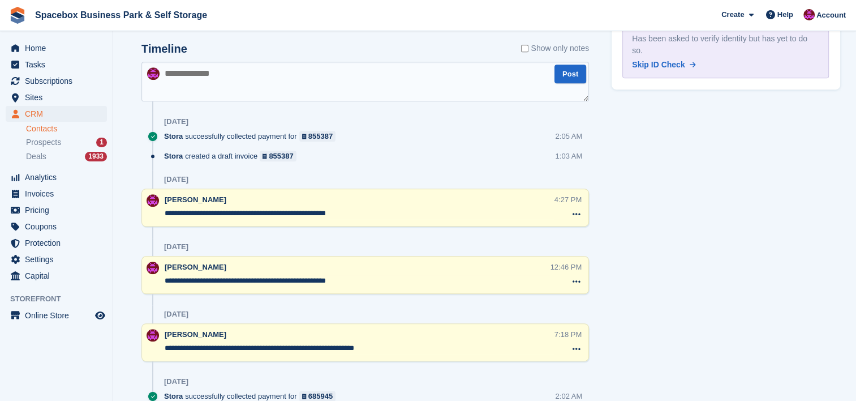
scroll to position [619, 0]
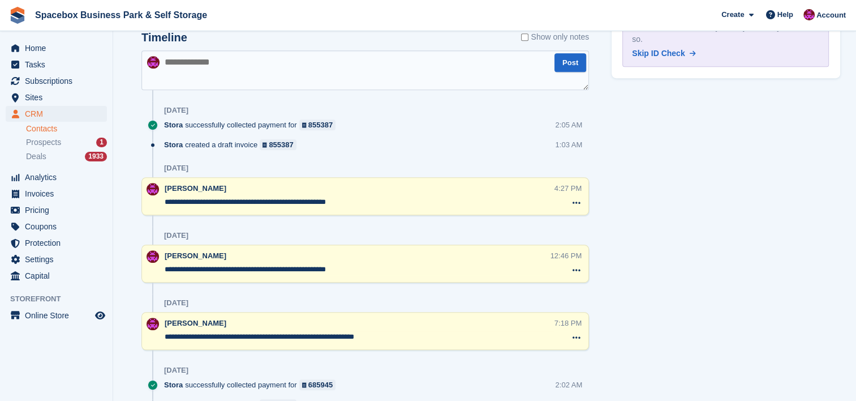
drag, startPoint x: 361, startPoint y: 204, endPoint x: 123, endPoint y: 199, distance: 237.2
click at [123, 199] on section "Brian nyoto Sync payment methods View on Stripe Delete Edit Contact Subscriptio…" at bounding box center [484, 289] width 743 height 1817
click at [256, 66] on textarea at bounding box center [366, 70] width 448 height 40
paste textarea "**********"
type textarea "**********"
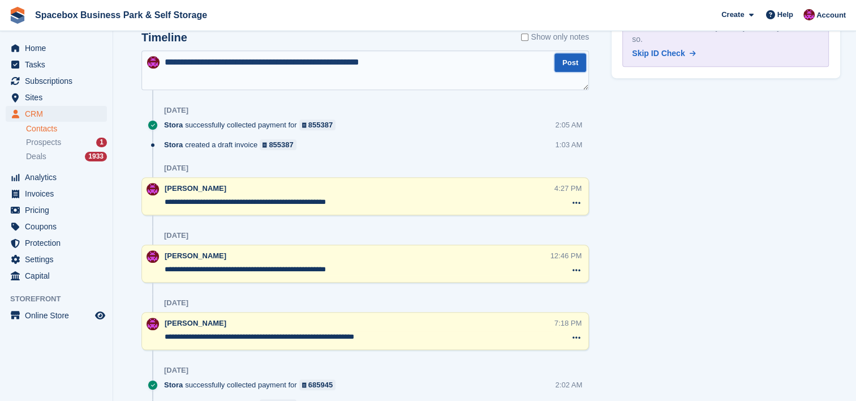
drag, startPoint x: 571, startPoint y: 62, endPoint x: 562, endPoint y: 66, distance: 9.4
click at [562, 66] on button "Post" at bounding box center [571, 62] width 32 height 19
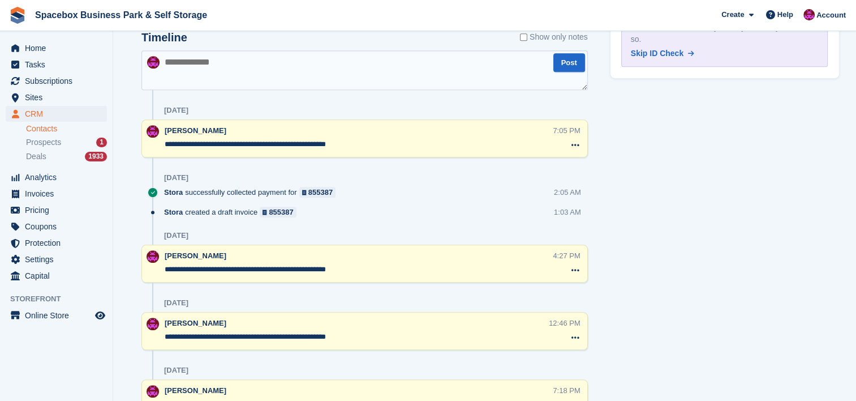
scroll to position [0, 0]
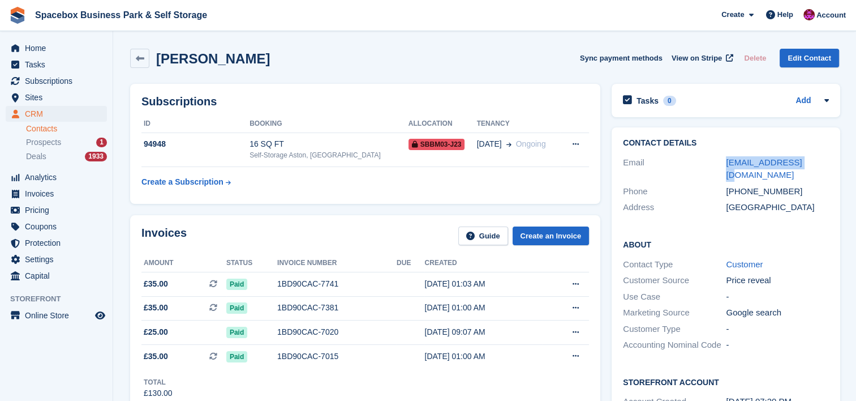
drag, startPoint x: 810, startPoint y: 161, endPoint x: 709, endPoint y: 155, distance: 100.4
click at [709, 155] on div "Email bsnyoto@gmail.com" at bounding box center [726, 169] width 206 height 29
copy div "bsnyoto@gmail.com"
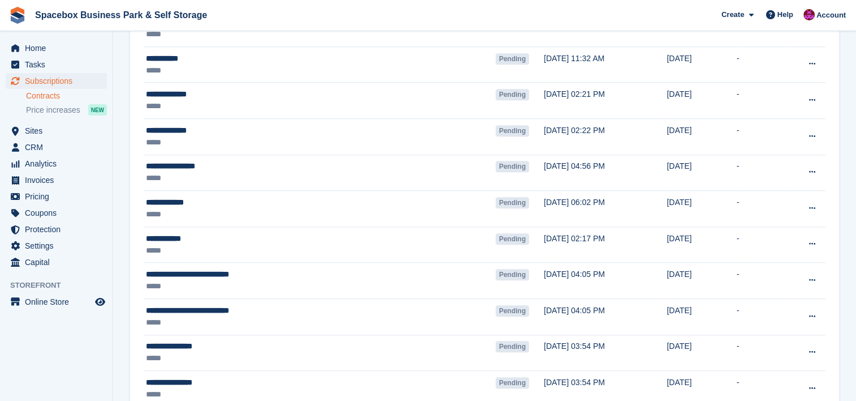
scroll to position [894, 0]
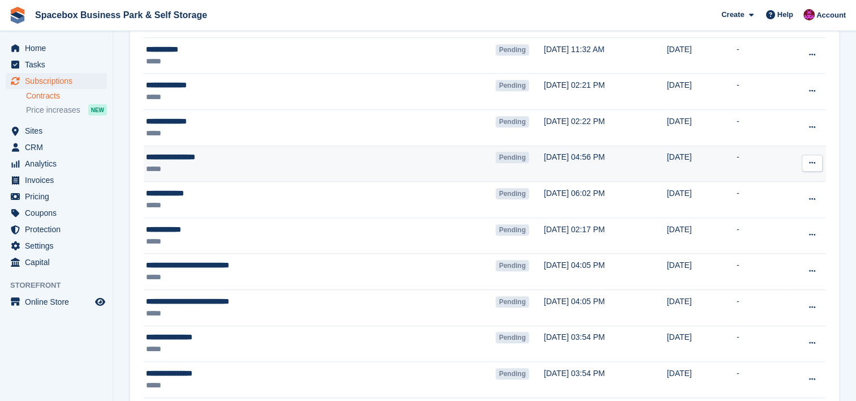
click at [496, 167] on td "Pending" at bounding box center [520, 163] width 48 height 36
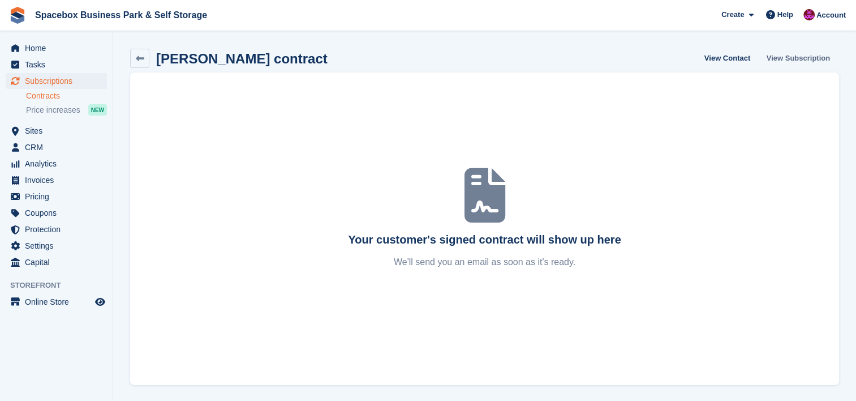
click at [794, 61] on link "View Subscription" at bounding box center [799, 58] width 72 height 19
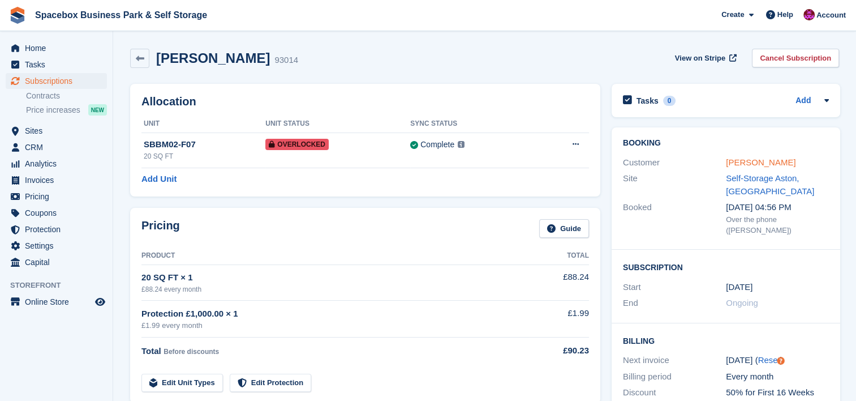
click at [756, 159] on link "Erykah Ekpemupolo" at bounding box center [761, 162] width 70 height 10
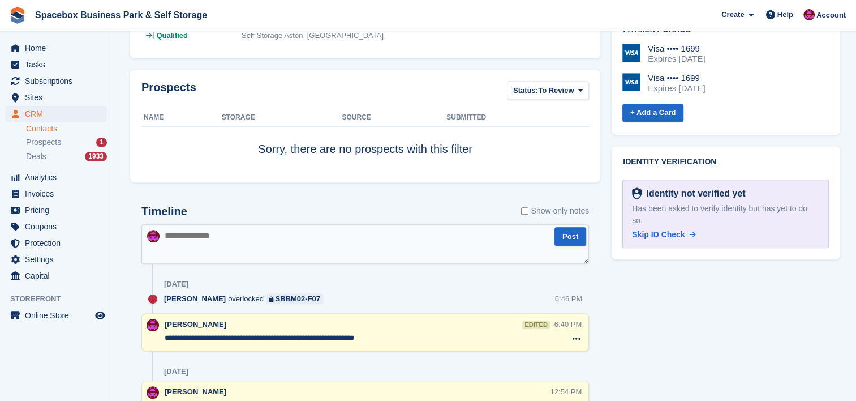
scroll to position [513, 0]
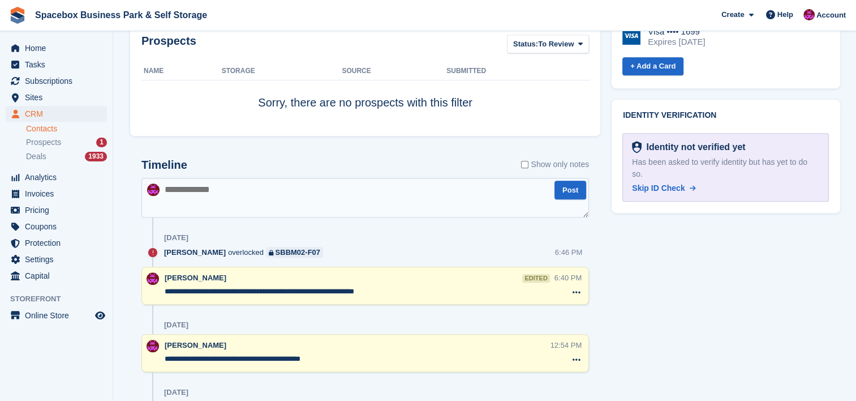
drag, startPoint x: 326, startPoint y: 361, endPoint x: 163, endPoint y: 357, distance: 162.5
click at [163, 357] on div "**********" at bounding box center [366, 353] width 448 height 38
click at [267, 206] on textarea at bounding box center [366, 198] width 448 height 40
paste textarea "**********"
type textarea "**********"
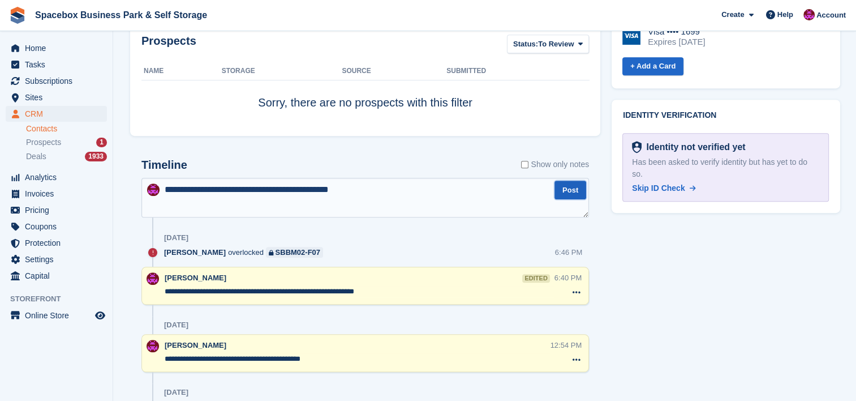
click at [569, 192] on button "Post" at bounding box center [571, 190] width 32 height 19
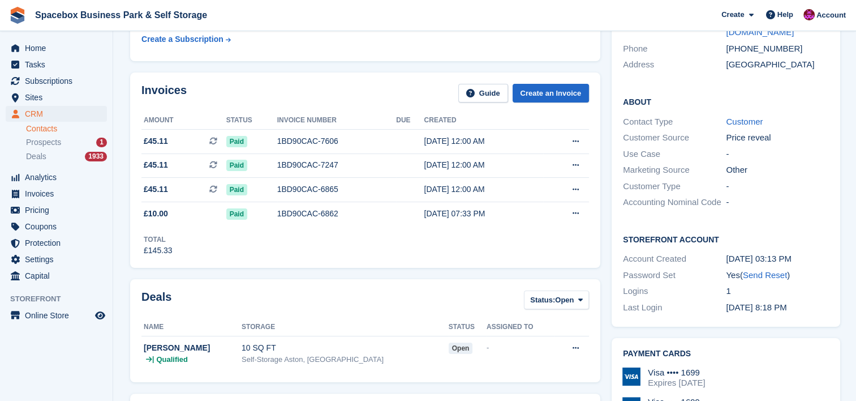
scroll to position [0, 0]
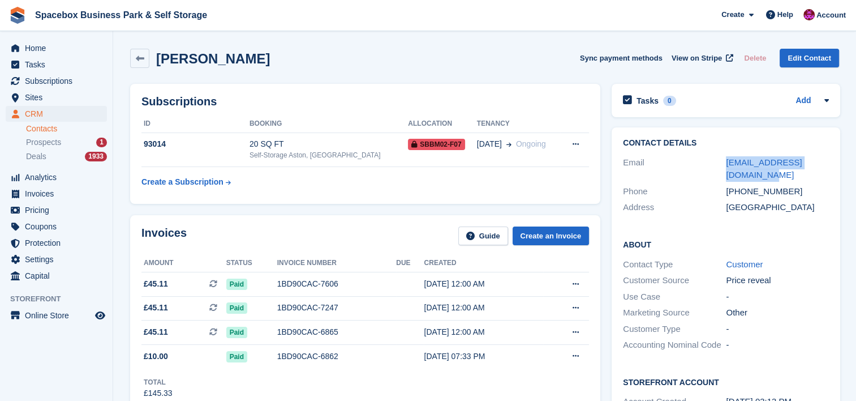
drag, startPoint x: 766, startPoint y: 174, endPoint x: 714, endPoint y: 160, distance: 53.4
click at [714, 160] on div "Email ekpemupoloerica@gmail.com" at bounding box center [726, 169] width 206 height 29
copy div "ekpemupoloerica@gmail.com"
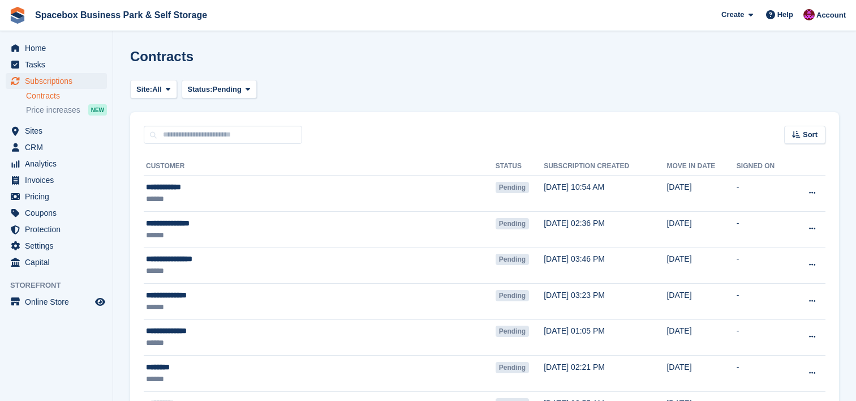
scroll to position [894, 0]
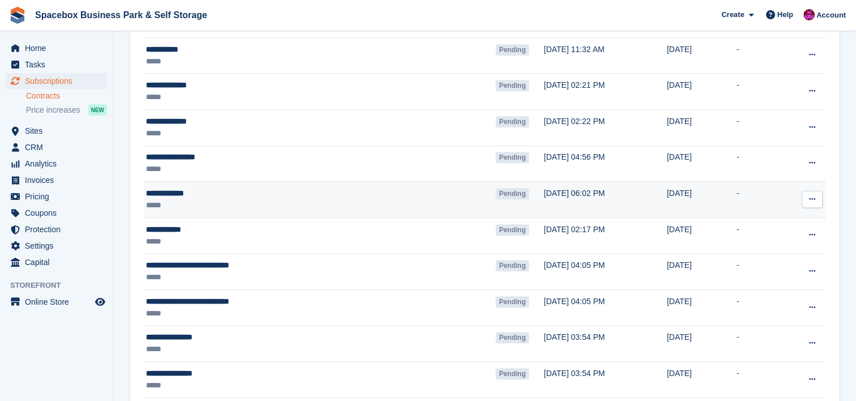
click at [228, 189] on div "**********" at bounding box center [267, 193] width 242 height 12
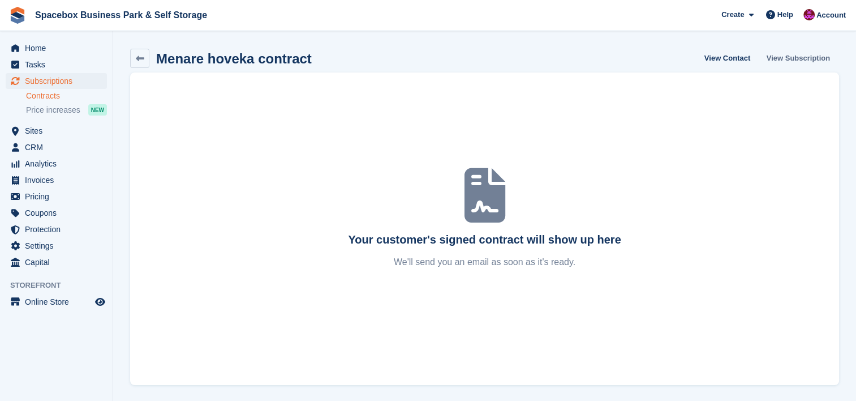
click at [800, 62] on link "View Subscription" at bounding box center [799, 58] width 72 height 19
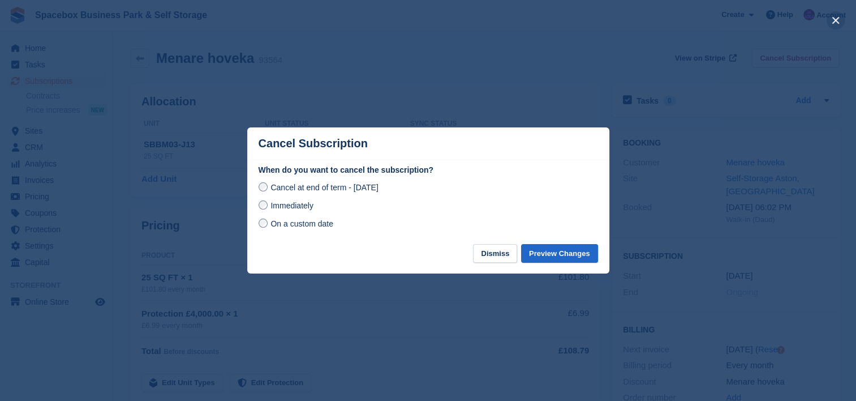
click at [831, 18] on button "close" at bounding box center [836, 20] width 18 height 18
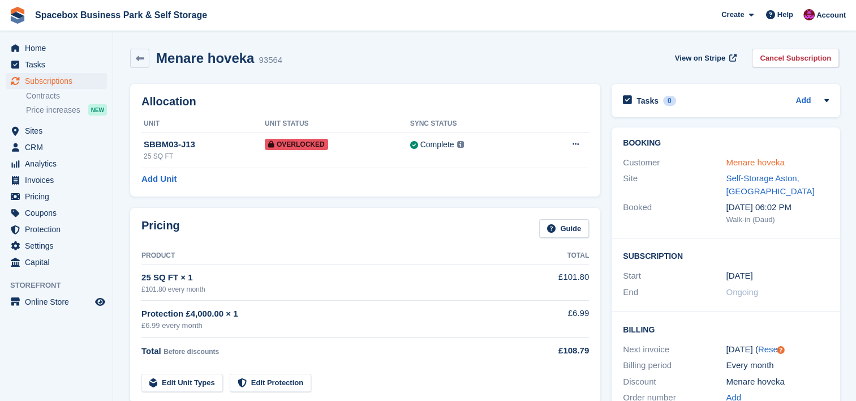
click at [731, 163] on link "Menare hoveka" at bounding box center [755, 162] width 58 height 10
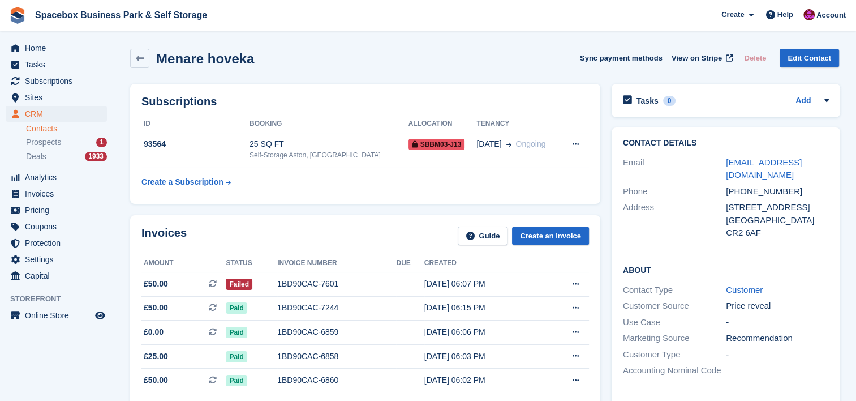
click at [158, 207] on div "Subscriptions ID Booking Allocation Tenancy 93564 25 SQ FT Self-Storage Aston, …" at bounding box center [366, 143] width 482 height 131
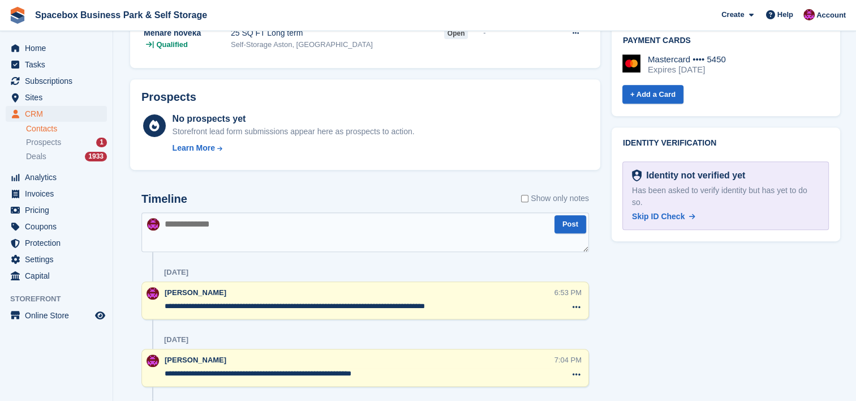
scroll to position [528, 0]
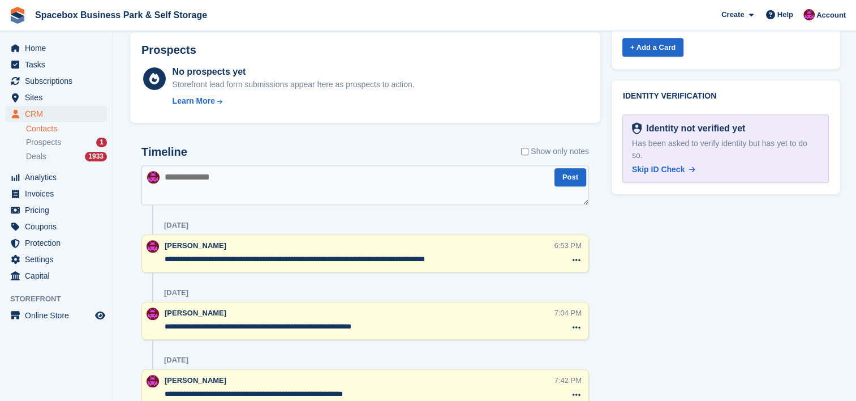
drag, startPoint x: 470, startPoint y: 258, endPoint x: 163, endPoint y: 258, distance: 306.8
click at [163, 258] on div "**********" at bounding box center [366, 253] width 448 height 38
click at [208, 185] on textarea at bounding box center [366, 185] width 448 height 40
paste textarea "**********"
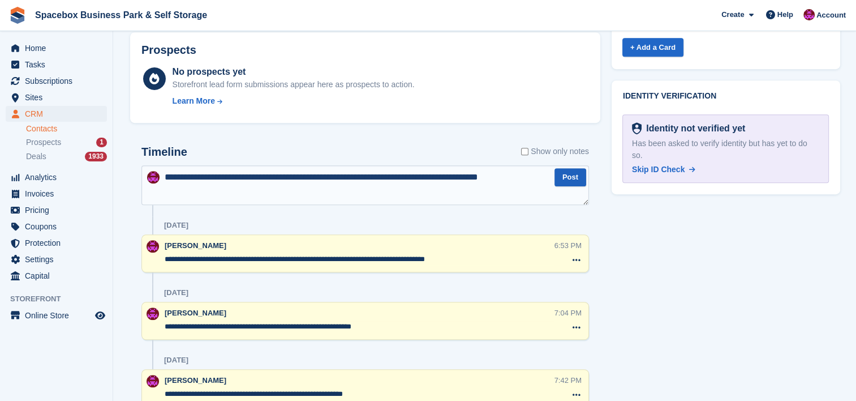
type textarea "**********"
click at [563, 174] on button "Post" at bounding box center [571, 177] width 32 height 19
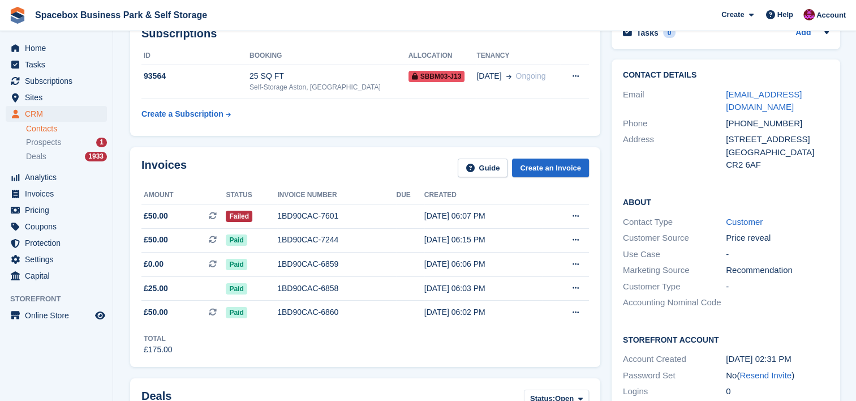
scroll to position [0, 0]
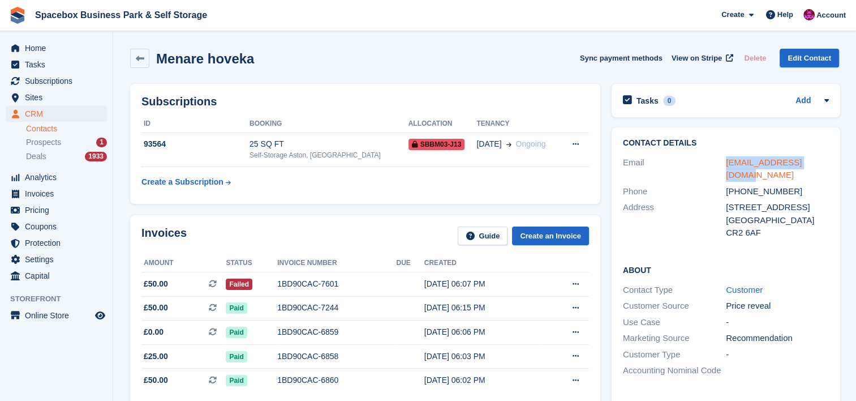
drag, startPoint x: 825, startPoint y: 162, endPoint x: 726, endPoint y: 166, distance: 99.1
click at [726, 166] on div "chamikaaaa3@gmail.com" at bounding box center [777, 168] width 103 height 25
copy link "chamikaaaa3@gmail.com"
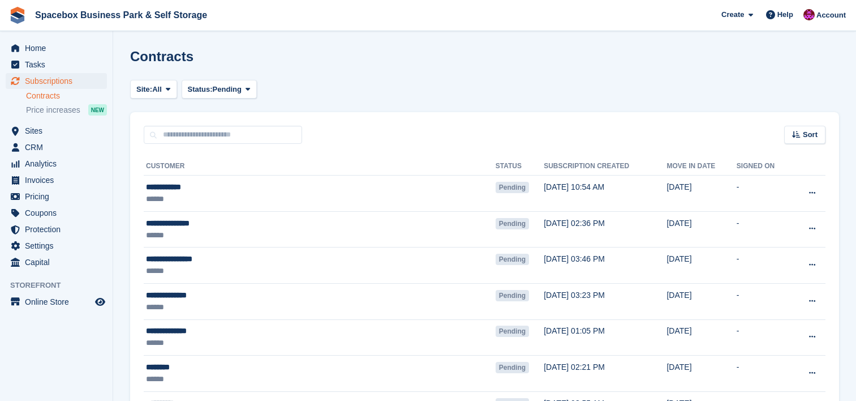
scroll to position [894, 0]
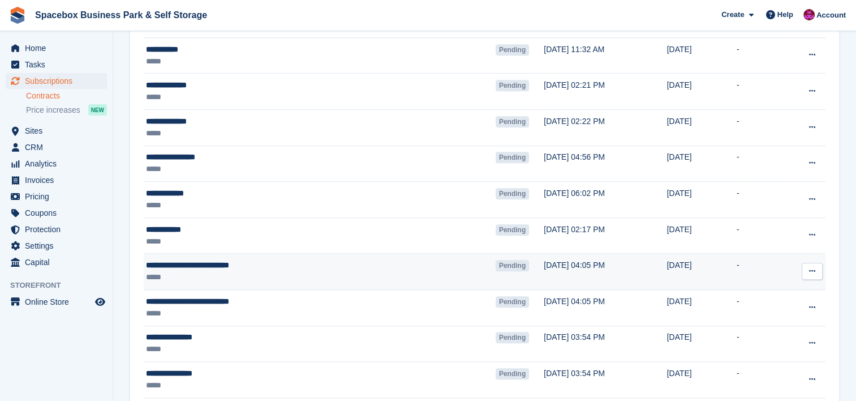
click at [285, 271] on div "*****" at bounding box center [267, 277] width 242 height 12
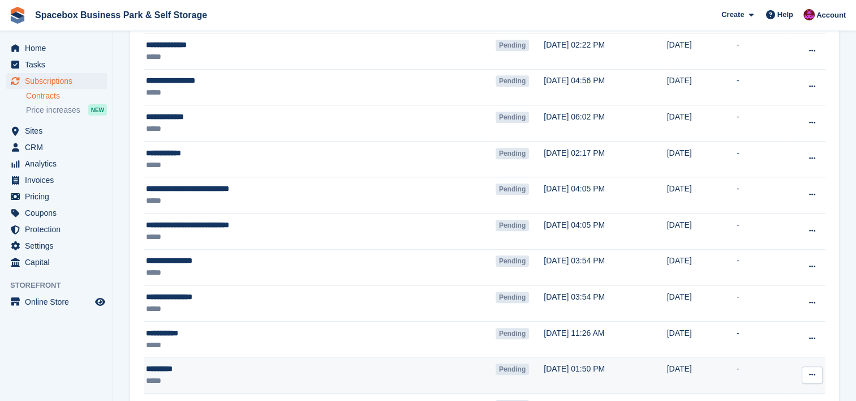
scroll to position [970, 0]
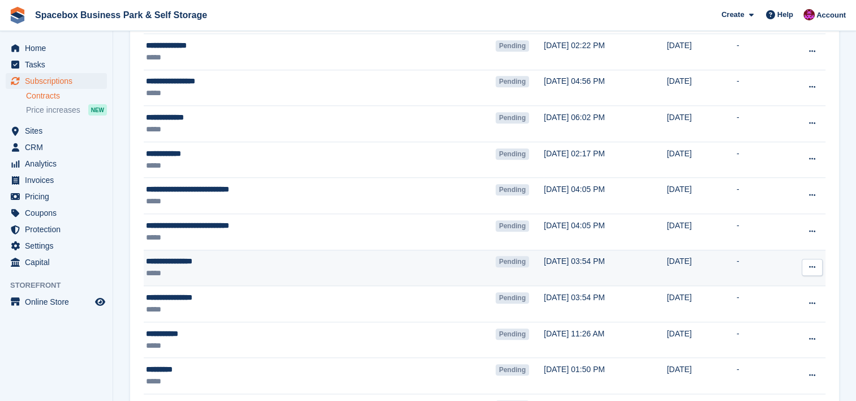
click at [379, 267] on div "*****" at bounding box center [267, 273] width 242 height 12
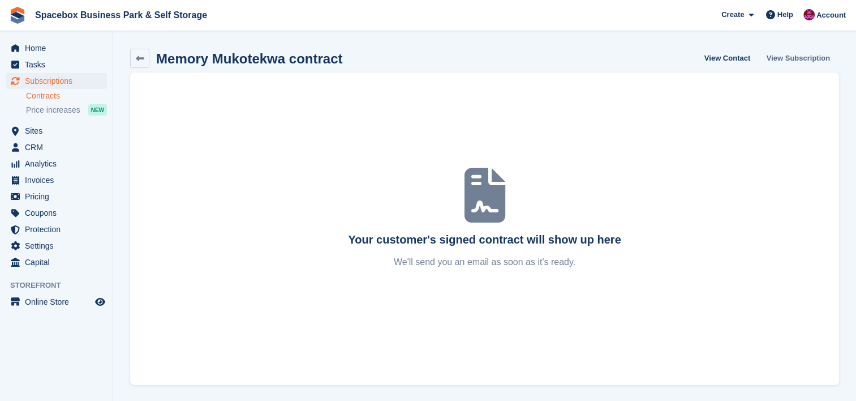
click at [781, 53] on link "View Subscription" at bounding box center [799, 58] width 72 height 19
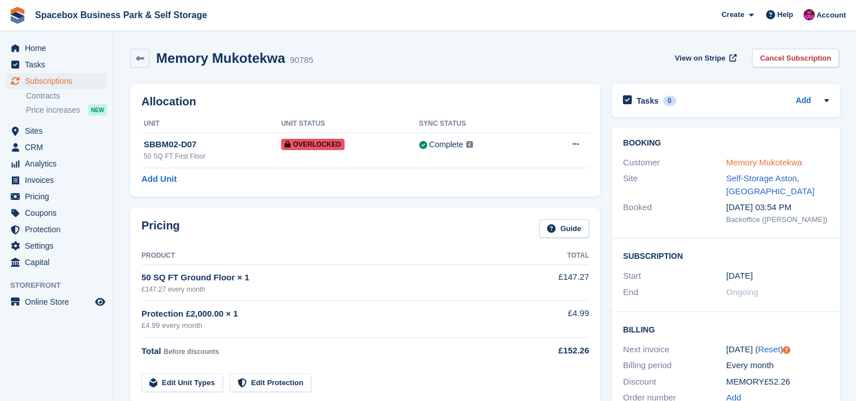
click at [734, 162] on link "Memory Mukotekwa" at bounding box center [764, 162] width 76 height 10
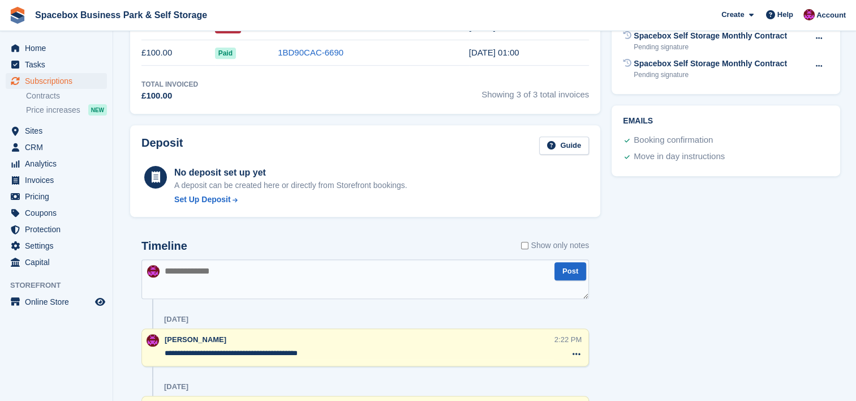
scroll to position [483, 0]
drag, startPoint x: 318, startPoint y: 350, endPoint x: 163, endPoint y: 344, distance: 154.7
click at [163, 344] on div "**********" at bounding box center [366, 346] width 448 height 38
click at [217, 273] on textarea at bounding box center [366, 278] width 448 height 40
paste textarea "**********"
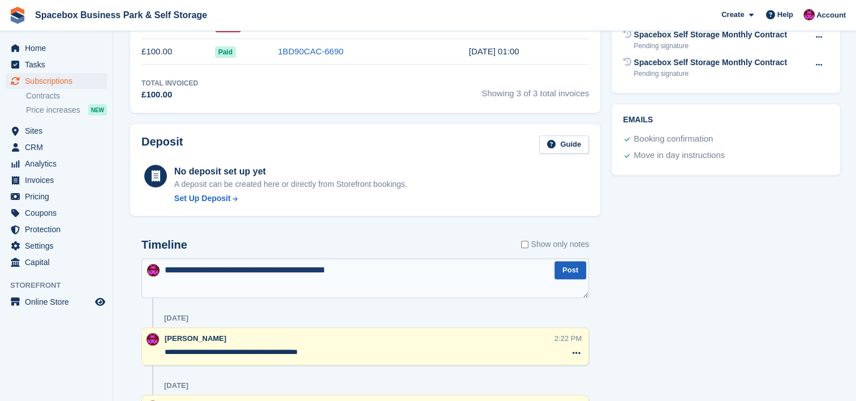
type textarea "**********"
click at [577, 266] on button "Post" at bounding box center [571, 270] width 32 height 19
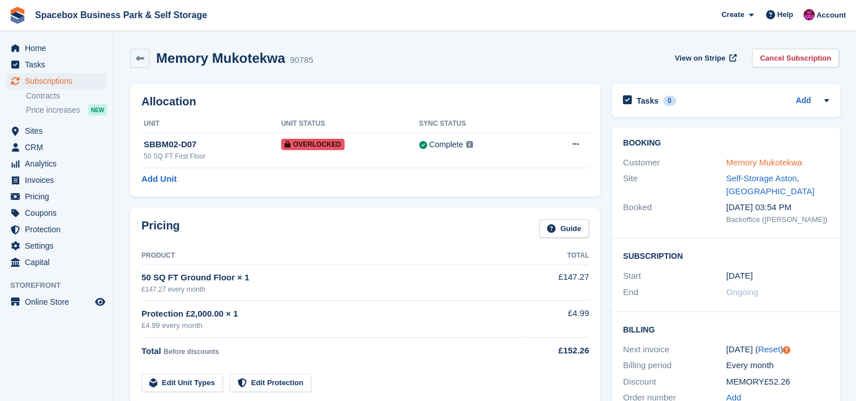
click at [752, 159] on link "Memory Mukotekwa" at bounding box center [764, 162] width 76 height 10
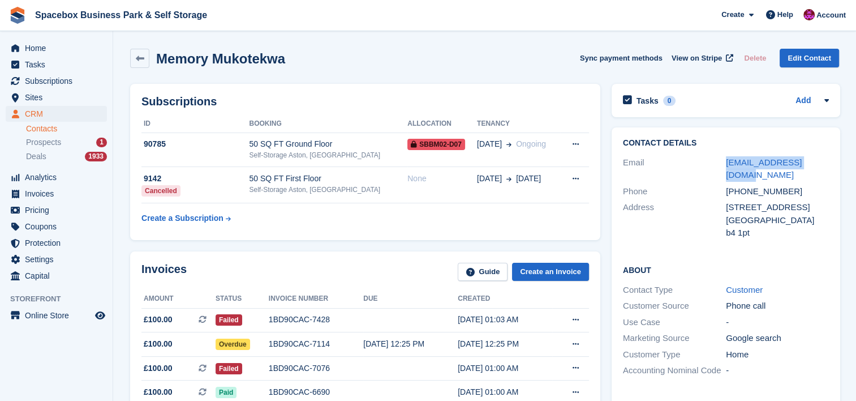
drag, startPoint x: 832, startPoint y: 164, endPoint x: 721, endPoint y: 161, distance: 111.0
click at [721, 161] on div "Contact Details Email mmmglory233@gmail.com Phone +447465203570 Address 129 wen…" at bounding box center [726, 189] width 229 height 125
copy div "mmmglory233@gmail.com"
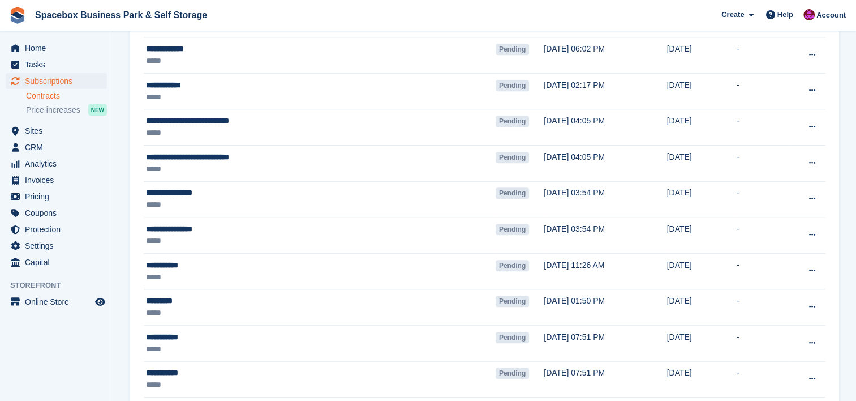
scroll to position [1137, 0]
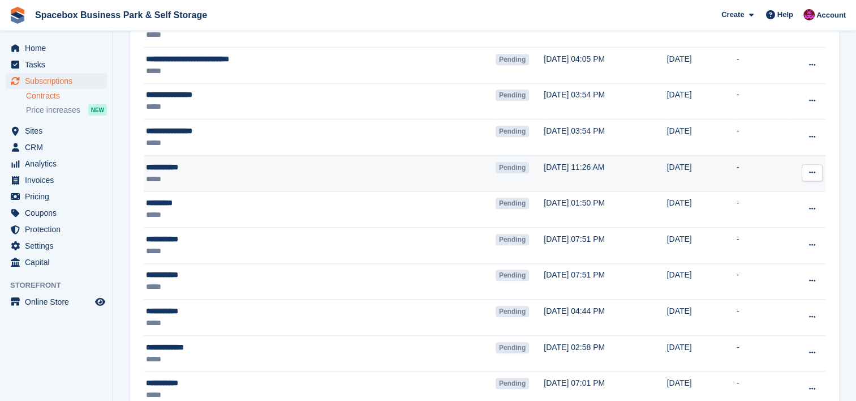
click at [320, 177] on div "*****" at bounding box center [267, 179] width 242 height 12
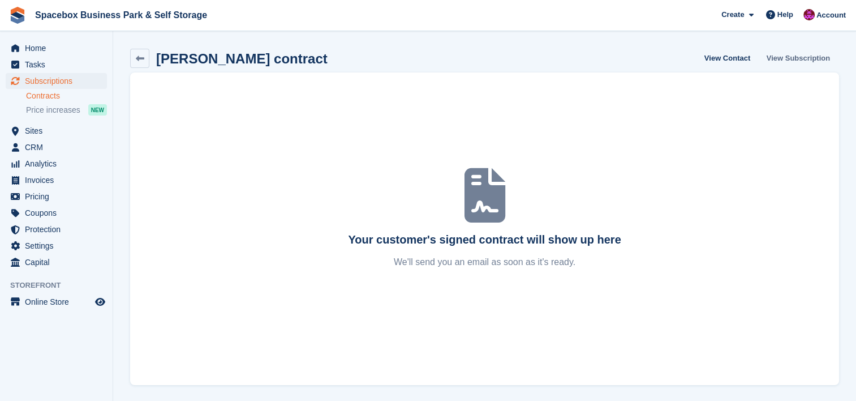
click at [802, 51] on link "View Subscription" at bounding box center [799, 58] width 72 height 19
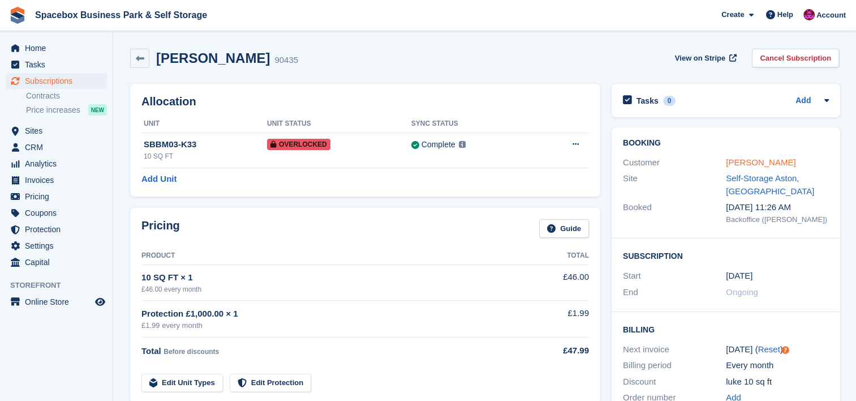
click at [759, 165] on link "[PERSON_NAME]" at bounding box center [761, 162] width 70 height 10
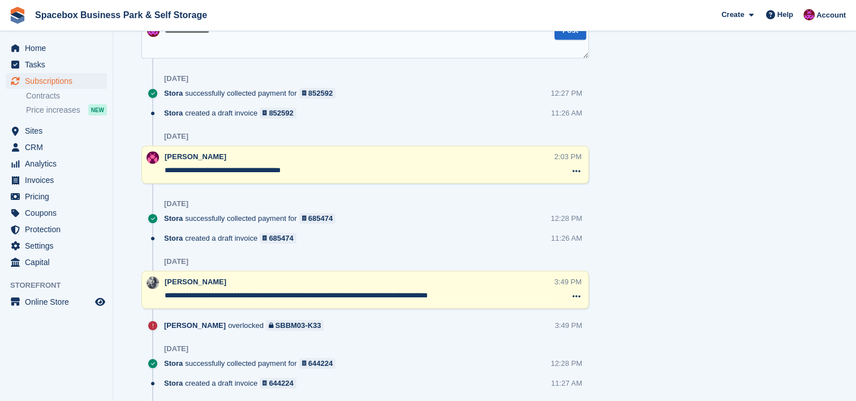
scroll to position [785, 0]
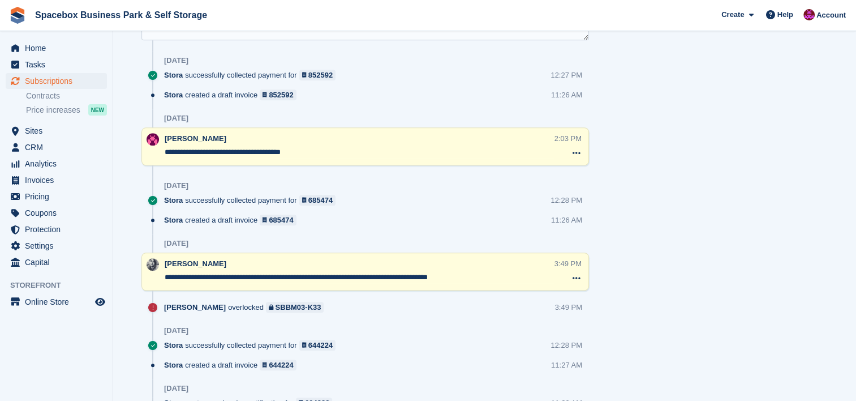
drag, startPoint x: 301, startPoint y: 151, endPoint x: 155, endPoint y: 152, distance: 145.5
click at [155, 152] on div "**********" at bounding box center [366, 146] width 448 height 38
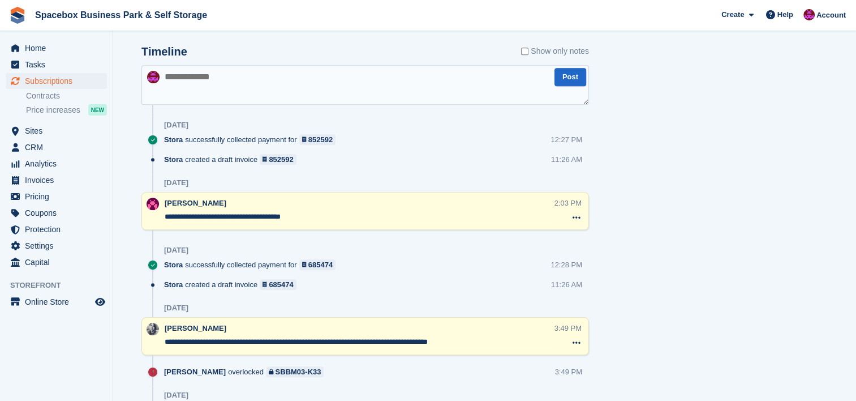
scroll to position [634, 0]
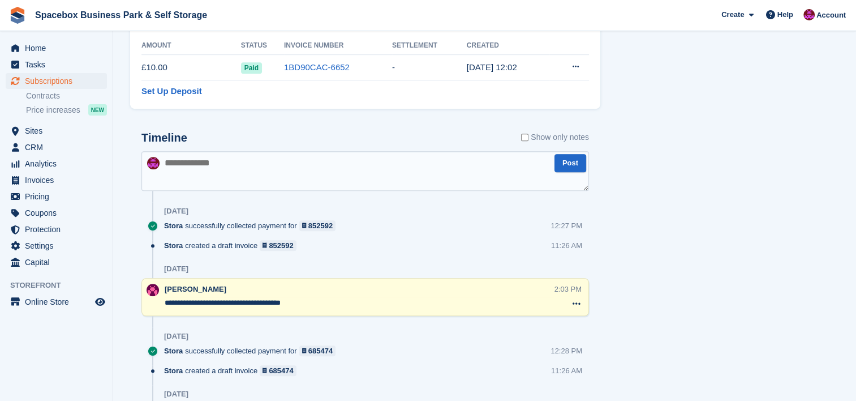
click at [305, 165] on textarea at bounding box center [366, 171] width 448 height 40
paste textarea "**********"
type textarea "**********"
click at [576, 159] on button "Post" at bounding box center [571, 163] width 32 height 19
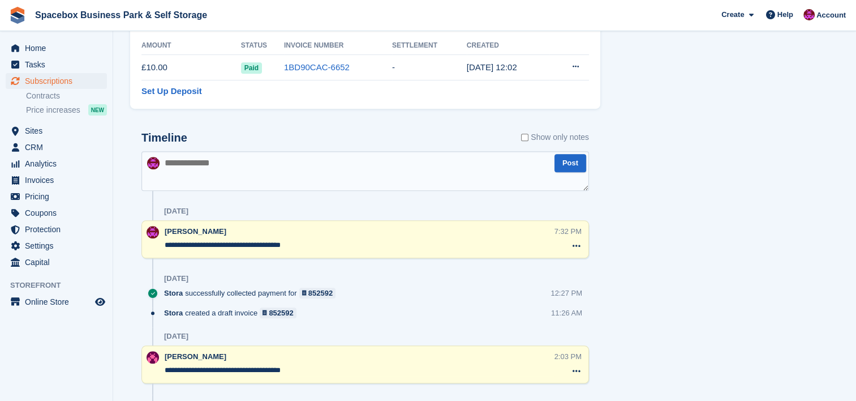
scroll to position [0, 0]
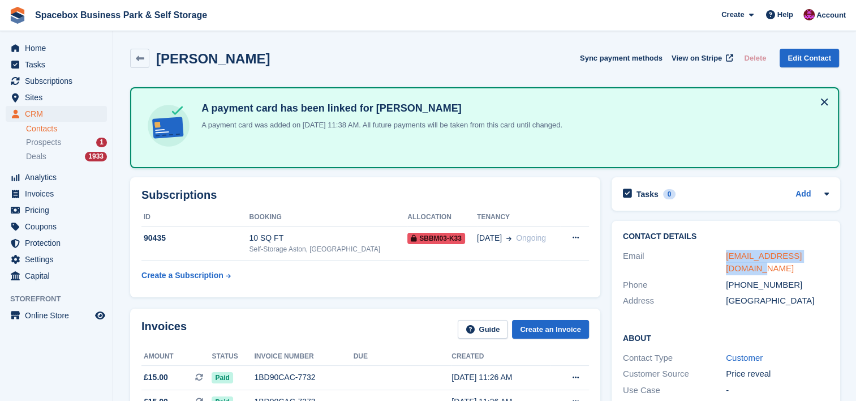
drag, startPoint x: 832, startPoint y: 252, endPoint x: 725, endPoint y: 253, distance: 106.4
click at [725, 253] on div "Contact Details Email lucasbucas393@gmail.com Phone +447802417162 Address Unite…" at bounding box center [726, 271] width 229 height 100
copy link "lucasbucas393@gmail.com"
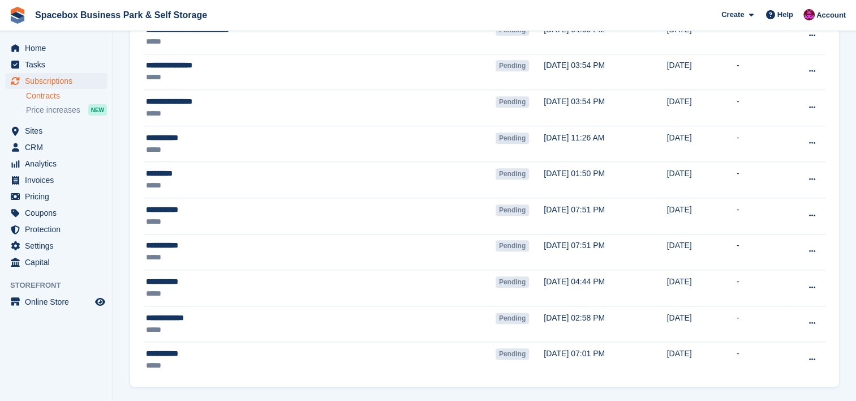
scroll to position [1167, 0]
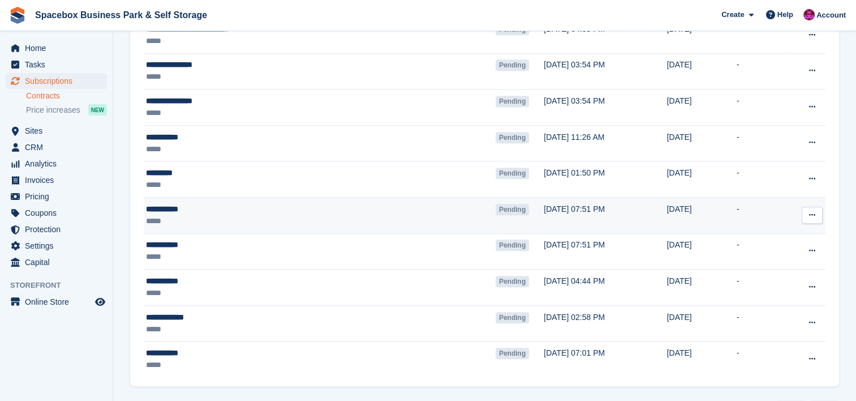
click at [286, 217] on div "*****" at bounding box center [267, 221] width 242 height 12
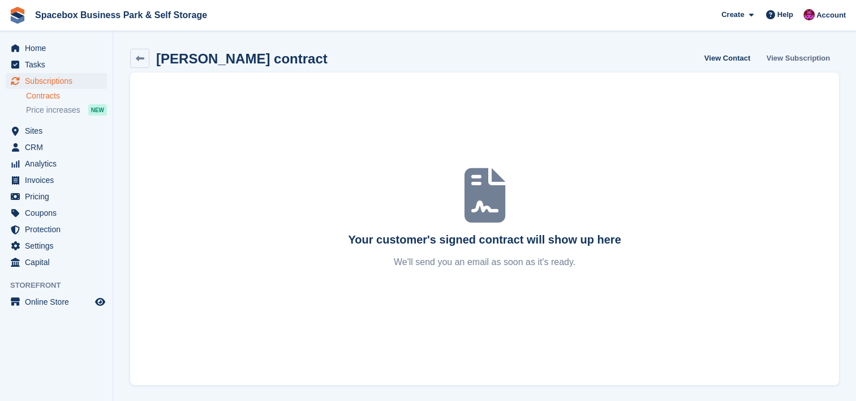
click at [803, 61] on link "View Subscription" at bounding box center [799, 58] width 72 height 19
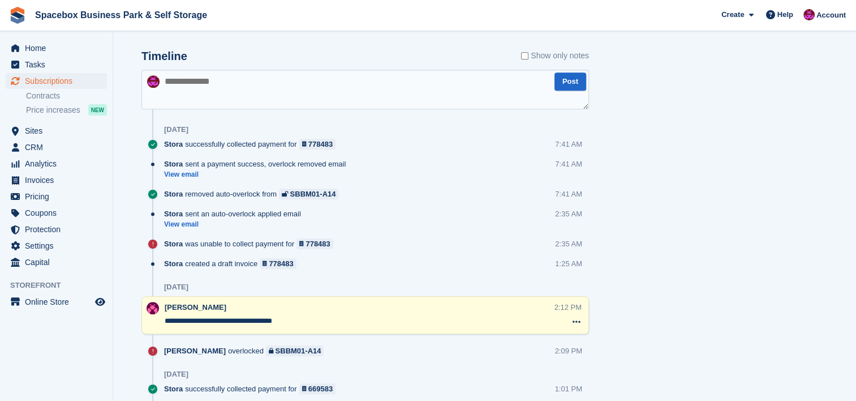
scroll to position [709, 0]
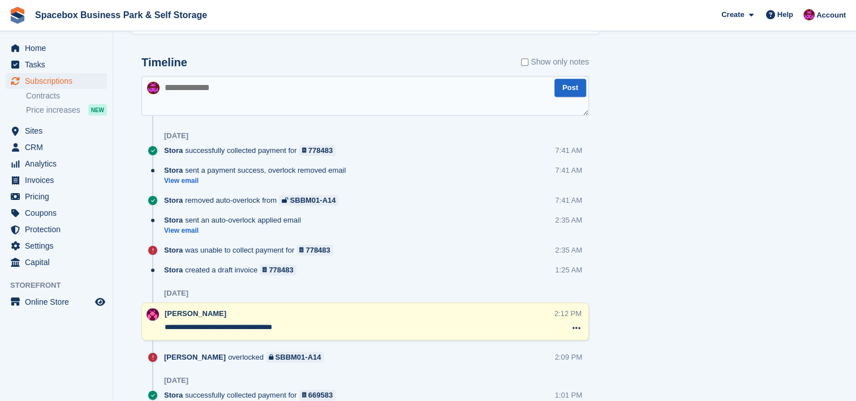
drag, startPoint x: 290, startPoint y: 322, endPoint x: 165, endPoint y: 322, distance: 125.1
click at [165, 322] on textarea "**********" at bounding box center [360, 327] width 390 height 11
click at [250, 100] on textarea at bounding box center [366, 96] width 448 height 40
paste textarea "**********"
type textarea "**********"
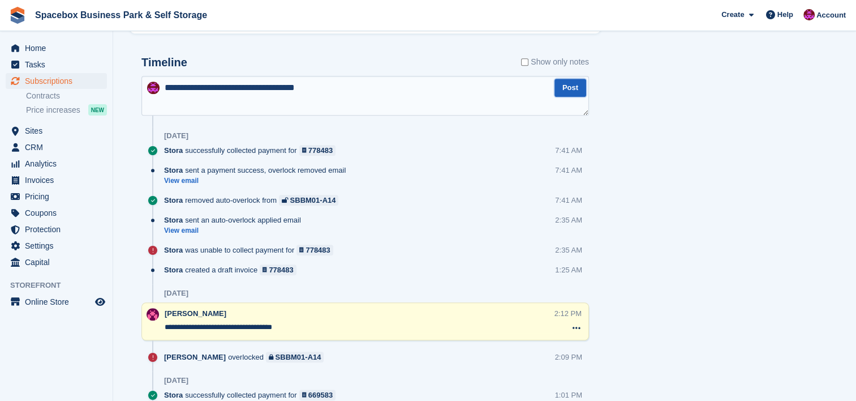
click at [562, 86] on button "Post" at bounding box center [571, 88] width 32 height 19
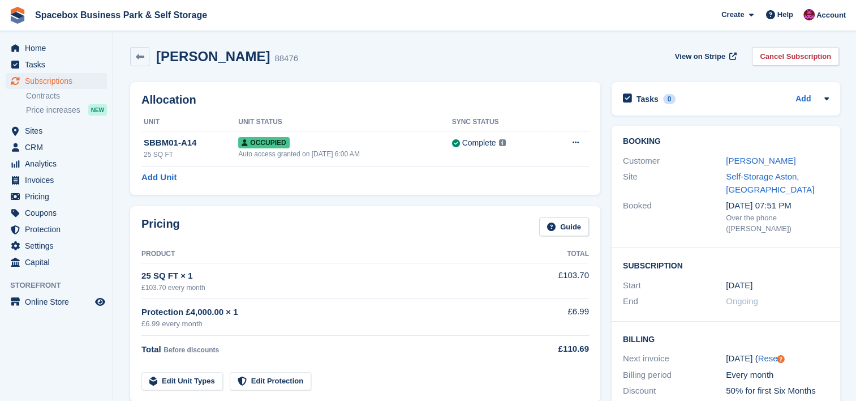
scroll to position [0, 0]
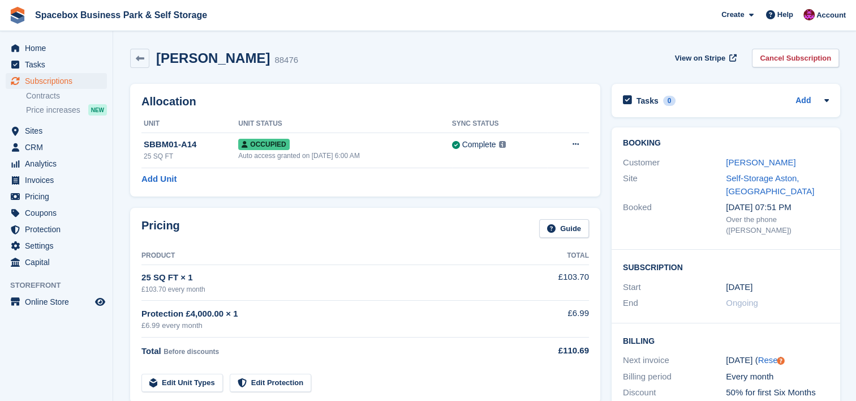
click at [374, 189] on div "Allocation Unit Unit Status Sync Status SBBM01-A14 25 SQ FT Occupied Auto acces…" at bounding box center [365, 140] width 470 height 113
click at [756, 163] on link "[PERSON_NAME]" at bounding box center [761, 162] width 70 height 10
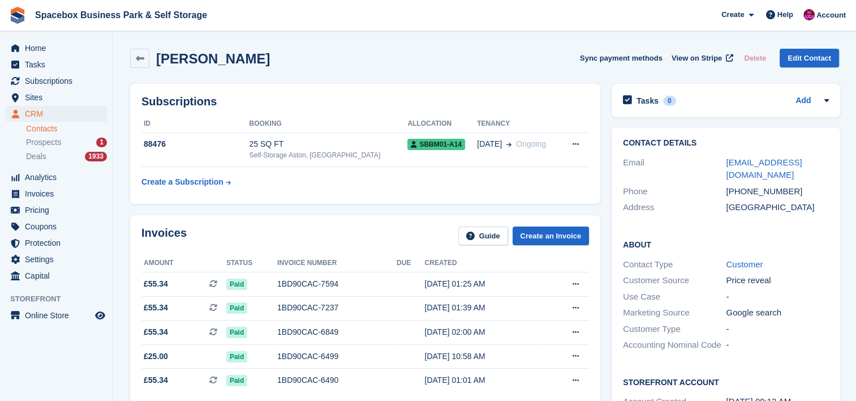
click at [181, 217] on div "Invoices Guide Create an Invoice Amount Status Invoice number Due Created £55.3…" at bounding box center [365, 325] width 470 height 220
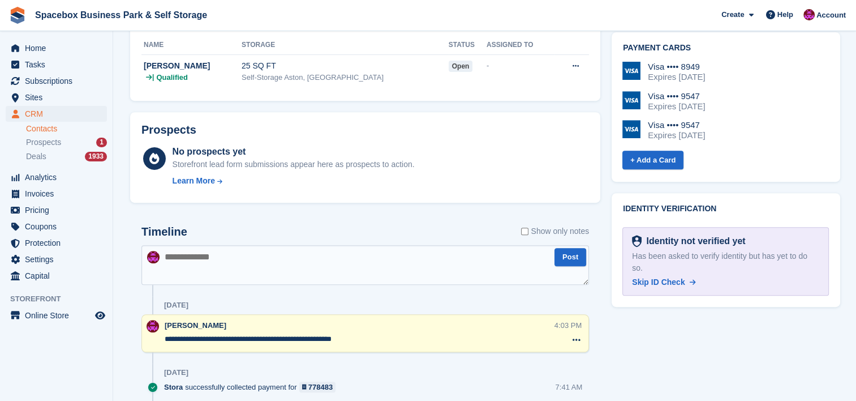
scroll to position [483, 0]
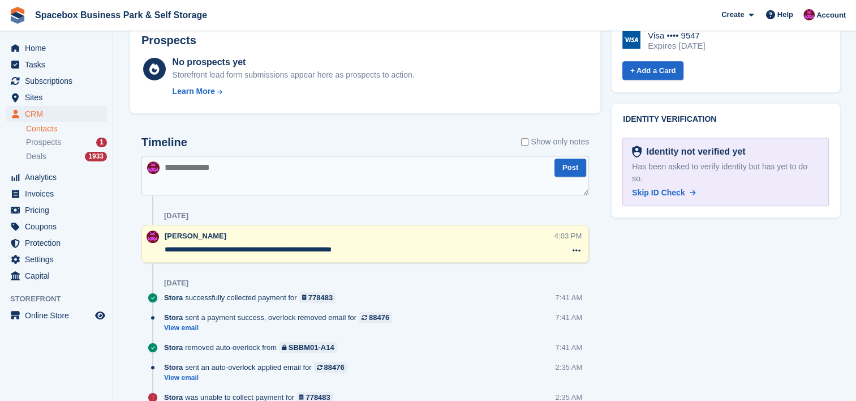
scroll to position [543, 0]
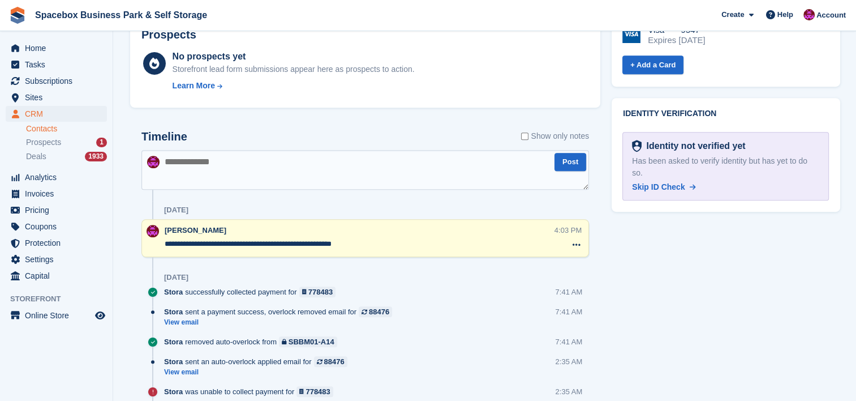
drag, startPoint x: 381, startPoint y: 249, endPoint x: 165, endPoint y: 238, distance: 215.9
click at [165, 238] on textarea "**********" at bounding box center [360, 243] width 390 height 11
click at [226, 164] on textarea at bounding box center [366, 170] width 448 height 40
paste textarea "**********"
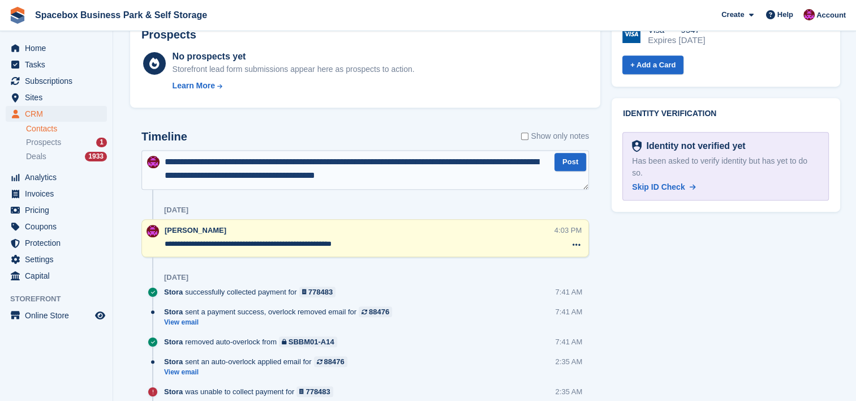
type textarea "**********"
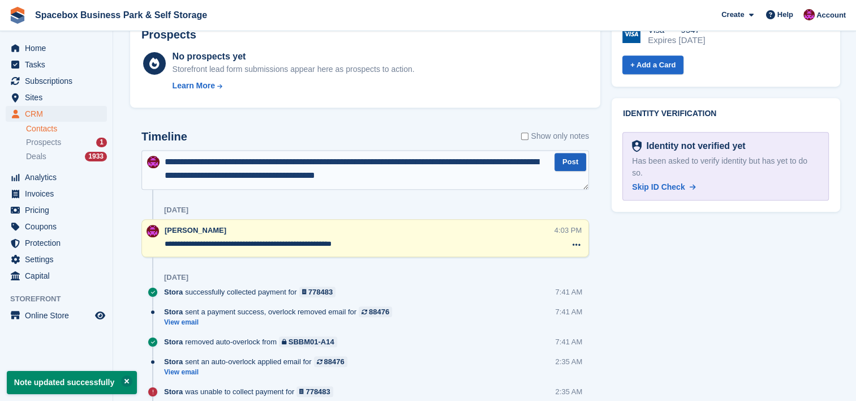
type textarea "**********"
click at [566, 164] on button "Post" at bounding box center [571, 162] width 32 height 19
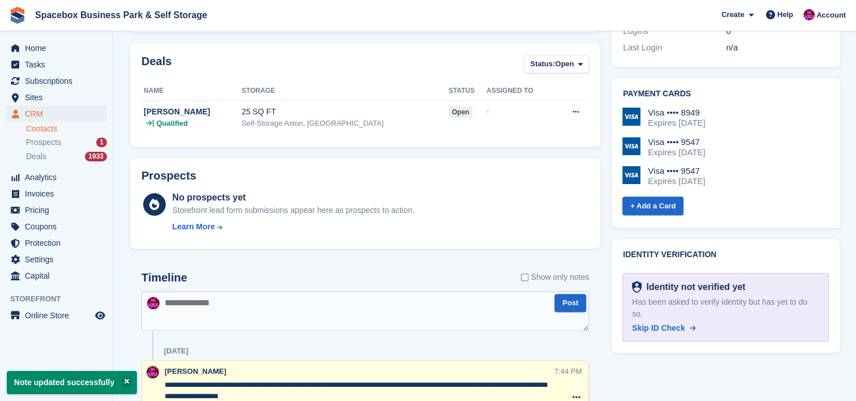
scroll to position [0, 0]
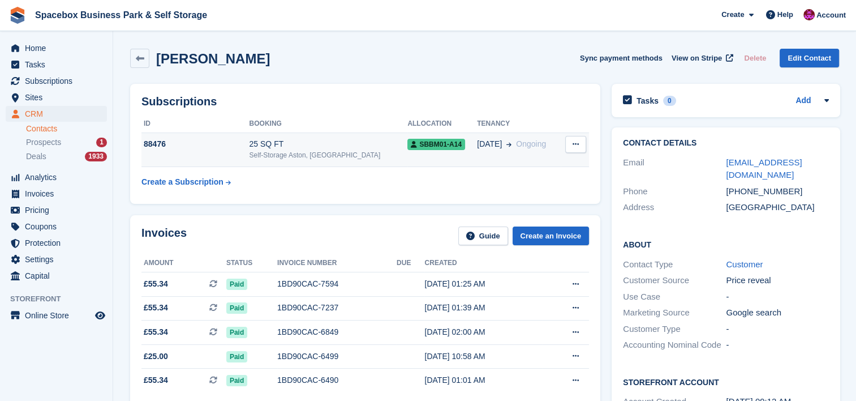
click at [573, 143] on icon at bounding box center [576, 143] width 6 height 7
click at [377, 152] on div "Self-Storage Aston, [GEOGRAPHIC_DATA]" at bounding box center [328, 155] width 159 height 10
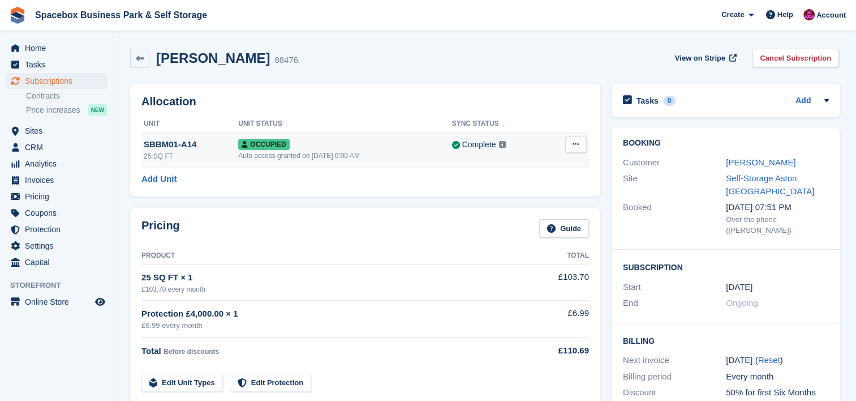
click at [566, 147] on button at bounding box center [576, 144] width 21 height 17
click at [543, 164] on p "Overlock" at bounding box center [532, 166] width 98 height 15
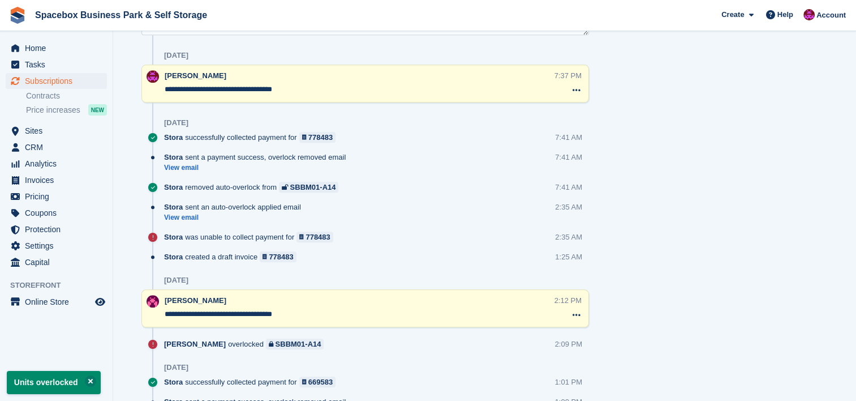
scroll to position [694, 0]
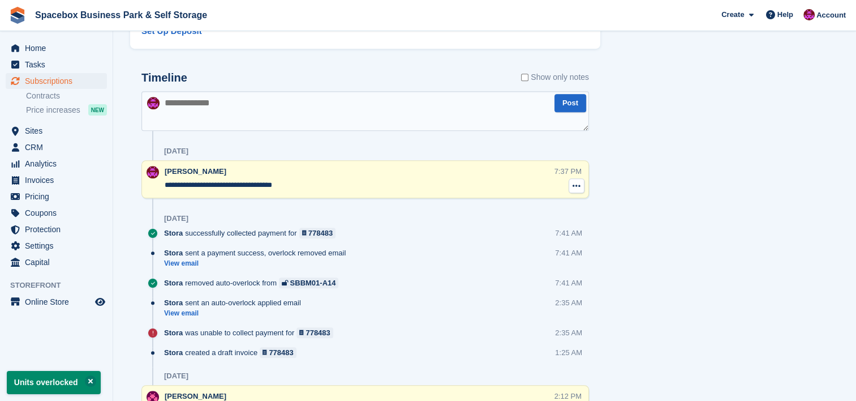
click at [573, 186] on icon at bounding box center [577, 185] width 8 height 9
click at [560, 205] on p "Delete note" at bounding box center [530, 206] width 98 height 15
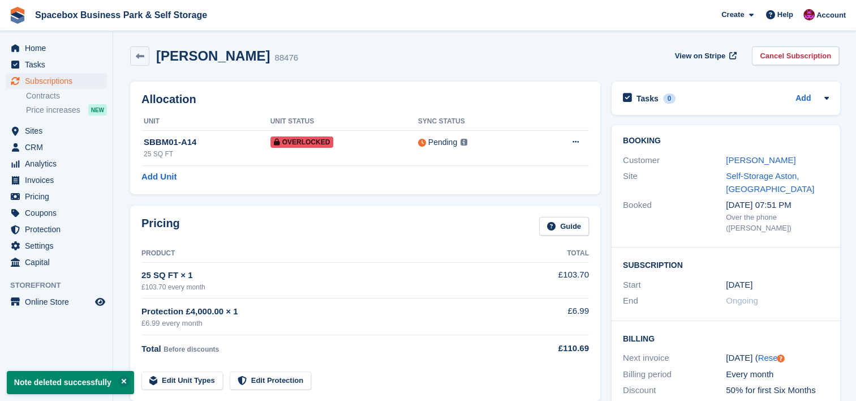
scroll to position [0, 0]
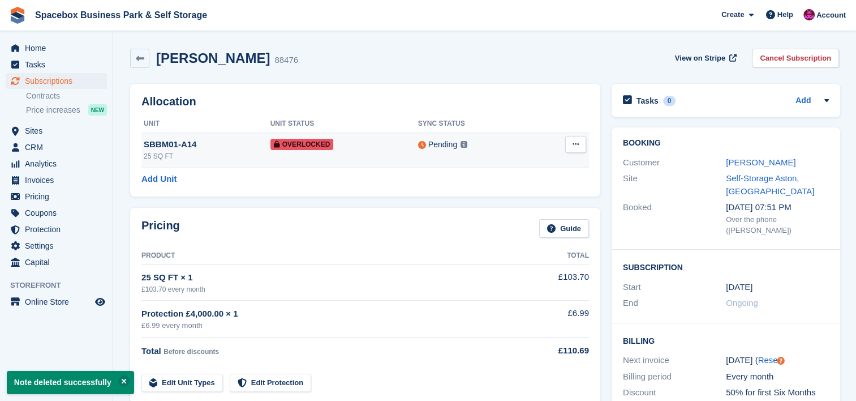
click at [460, 155] on td "Pending This unit will be synced with Nokē within 1 minute Learn more →" at bounding box center [475, 149] width 115 height 35
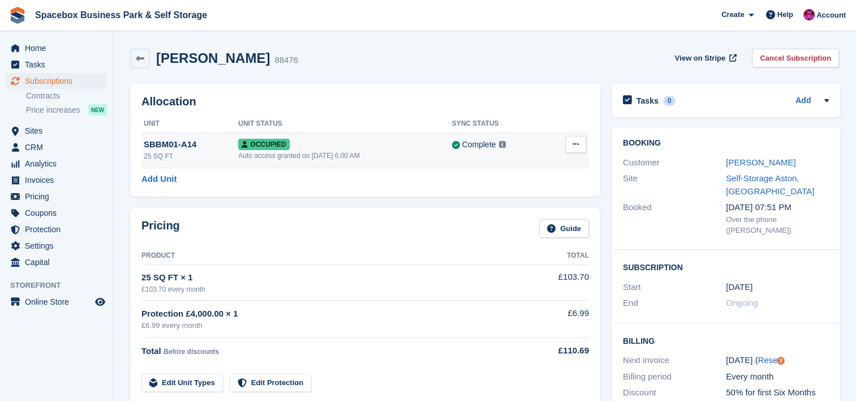
click at [351, 159] on div "Auto access granted on 1st Jun, 6:00 AM" at bounding box center [344, 156] width 213 height 10
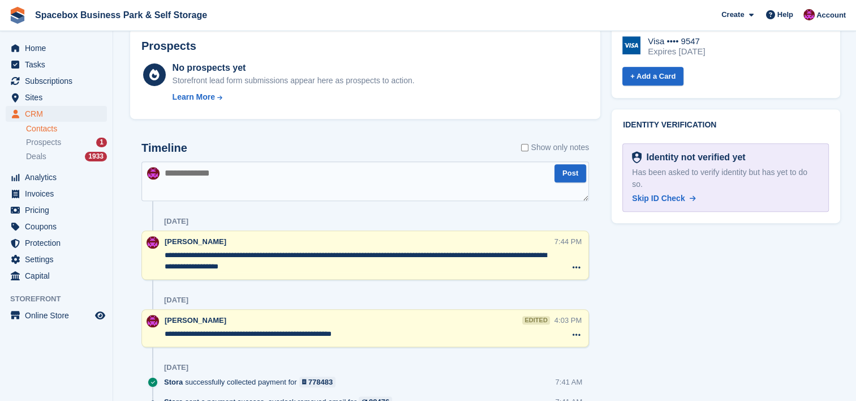
scroll to position [619, 0]
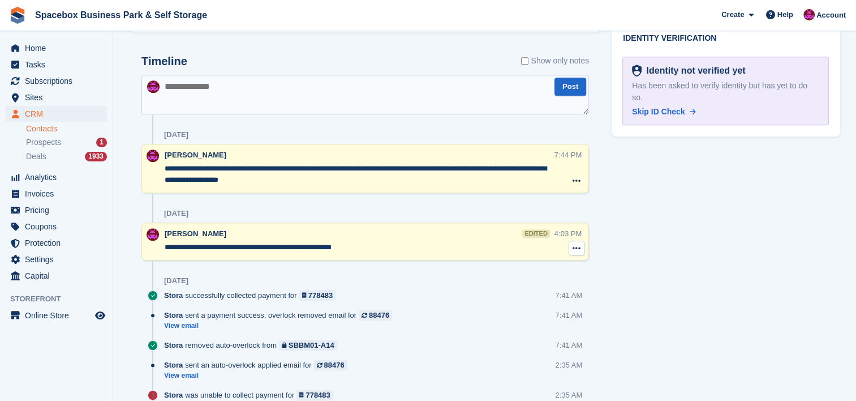
click at [575, 244] on icon at bounding box center [577, 247] width 8 height 9
click at [544, 265] on p "Delete note" at bounding box center [530, 269] width 98 height 15
drag, startPoint x: 276, startPoint y: 179, endPoint x: 162, endPoint y: 166, distance: 114.5
click at [162, 166] on div "**********" at bounding box center [366, 168] width 448 height 49
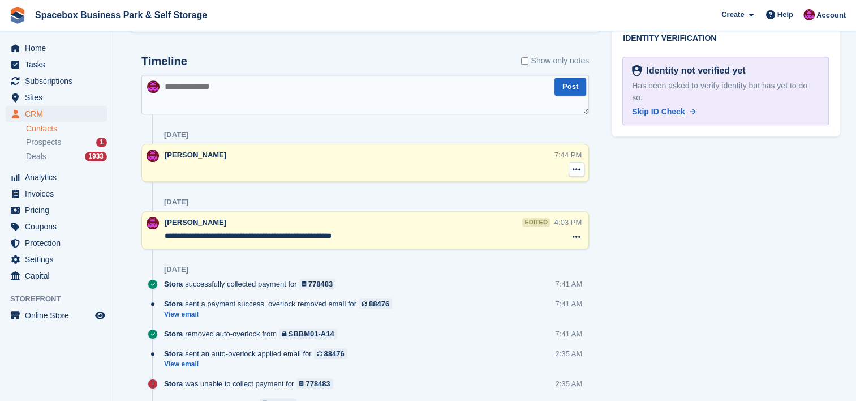
click at [576, 168] on icon at bounding box center [577, 169] width 8 height 9
click at [562, 185] on p "Delete note" at bounding box center [530, 190] width 98 height 15
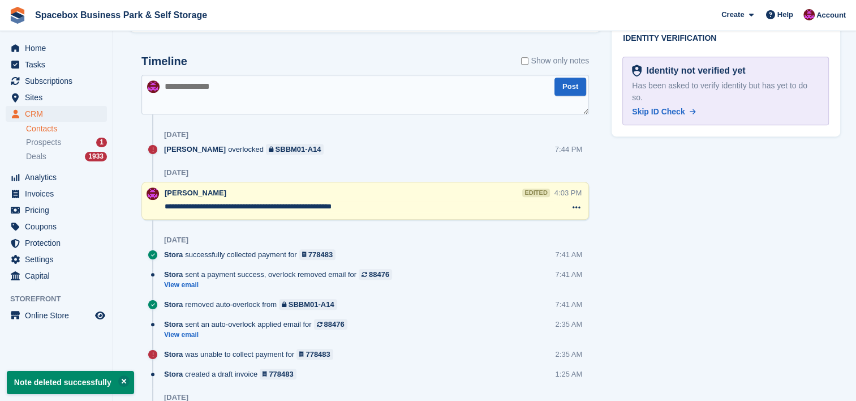
scroll to position [0, 0]
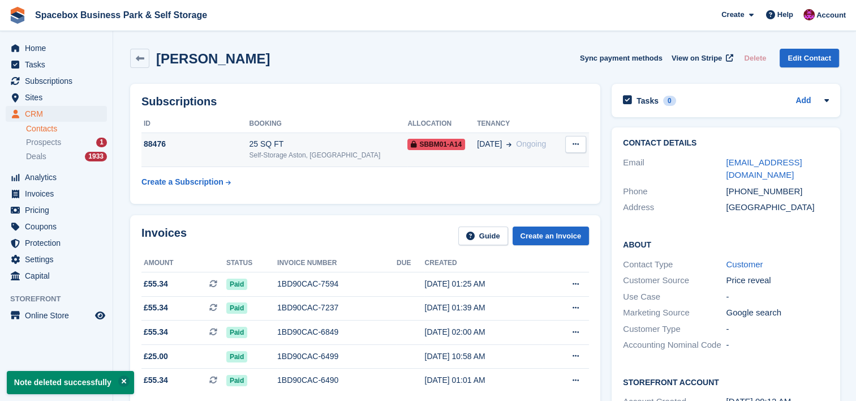
click at [358, 151] on div "Self-Storage Aston, [GEOGRAPHIC_DATA]" at bounding box center [328, 155] width 159 height 10
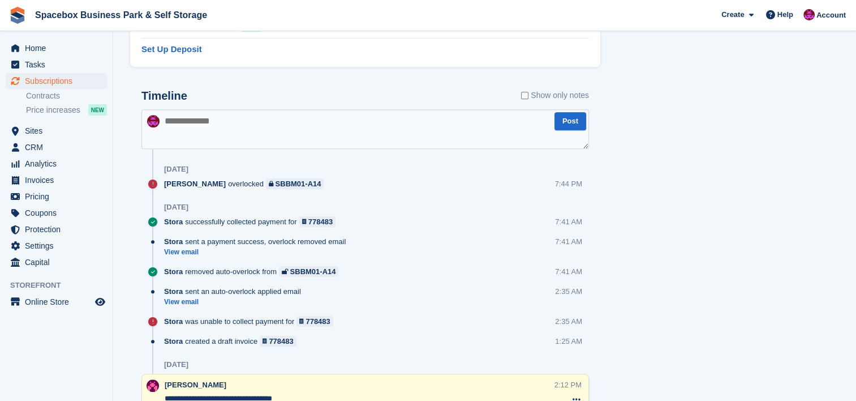
scroll to position [679, 0]
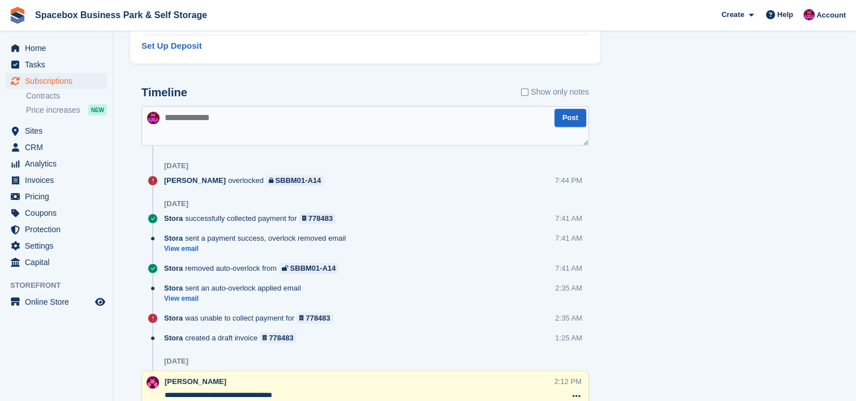
click at [326, 117] on textarea at bounding box center [366, 126] width 448 height 40
paste textarea "**********"
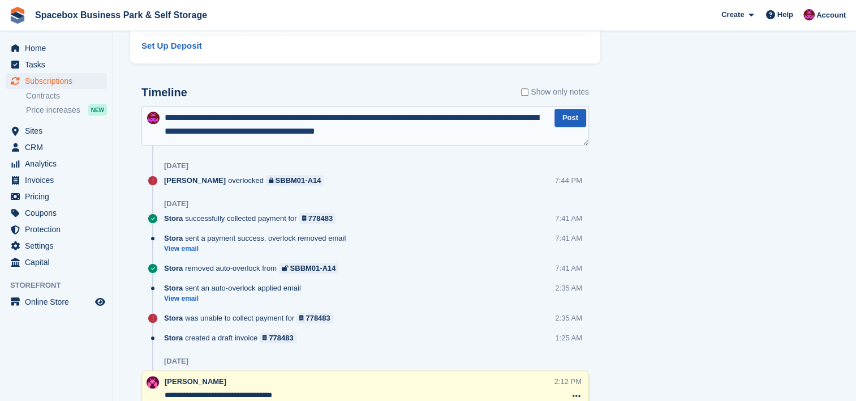
type textarea "**********"
click at [573, 114] on button "Post" at bounding box center [571, 118] width 32 height 19
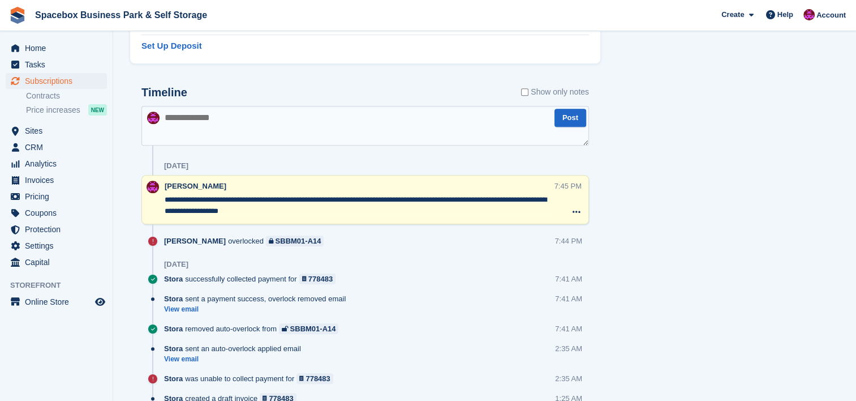
scroll to position [0, 0]
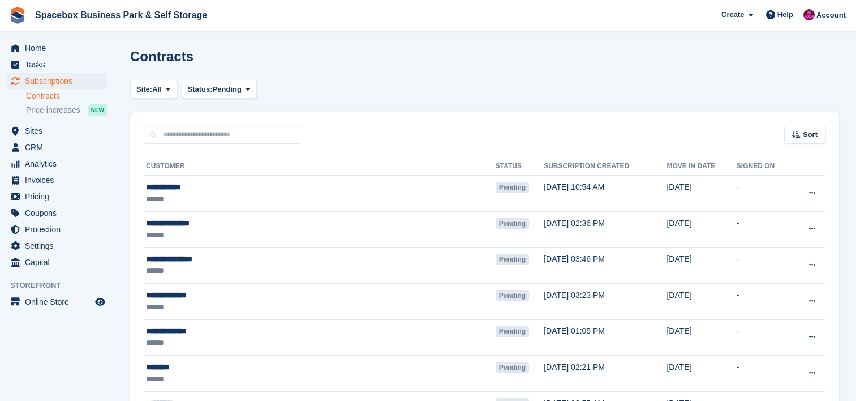
scroll to position [1167, 0]
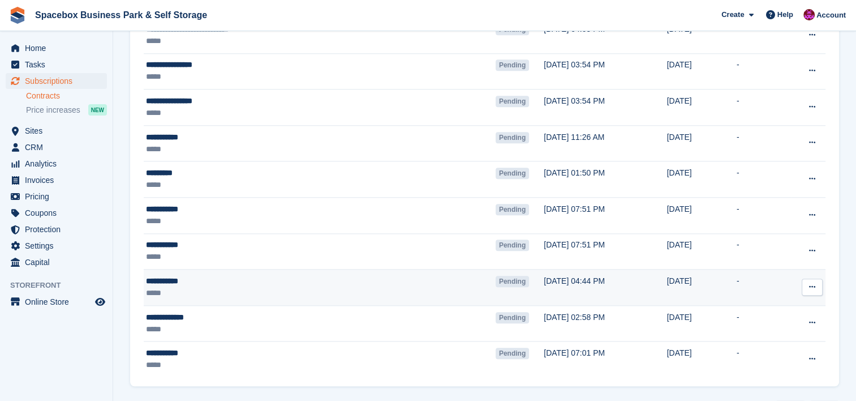
click at [355, 287] on div "*****" at bounding box center [267, 293] width 242 height 12
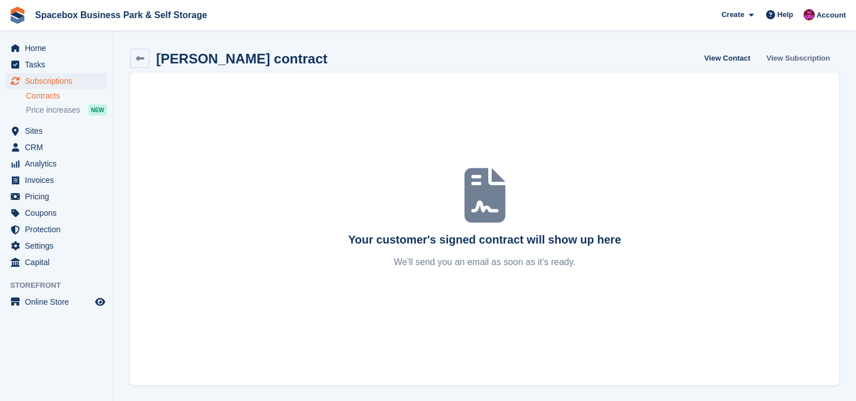
click at [788, 57] on link "View Subscription" at bounding box center [799, 58] width 72 height 19
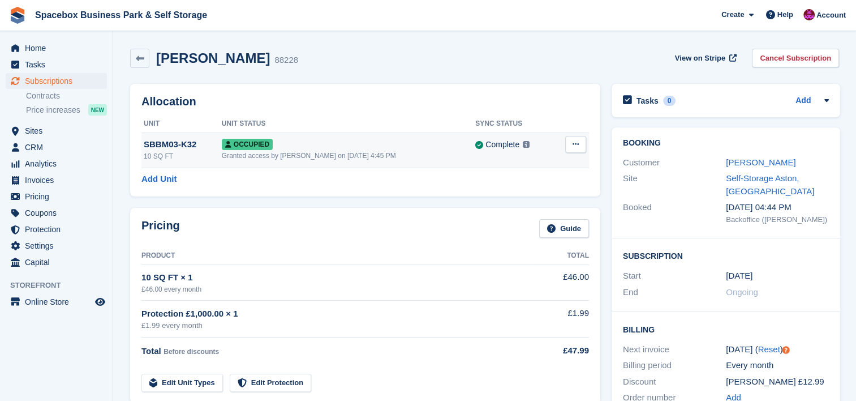
click at [367, 152] on div "Granted access by Avishka Chauhan on 29th May, 4:45 PM" at bounding box center [349, 156] width 254 height 10
click at [249, 159] on div "Granted access by [PERSON_NAME] on [DATE] 4:45 PM" at bounding box center [349, 156] width 254 height 10
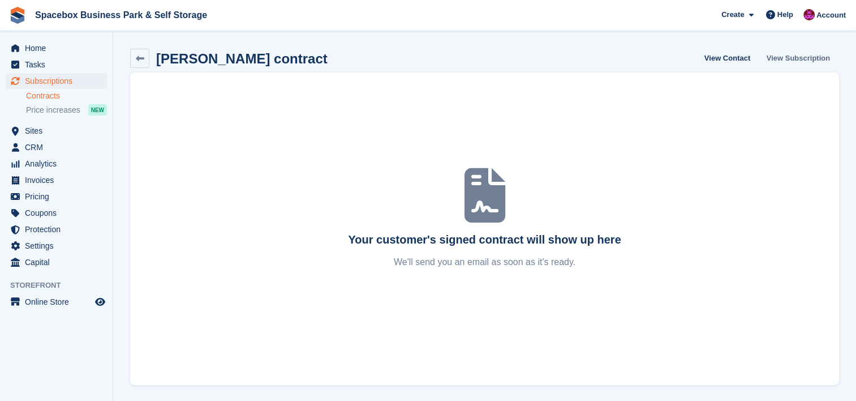
click at [793, 55] on link "View Subscription" at bounding box center [799, 58] width 72 height 19
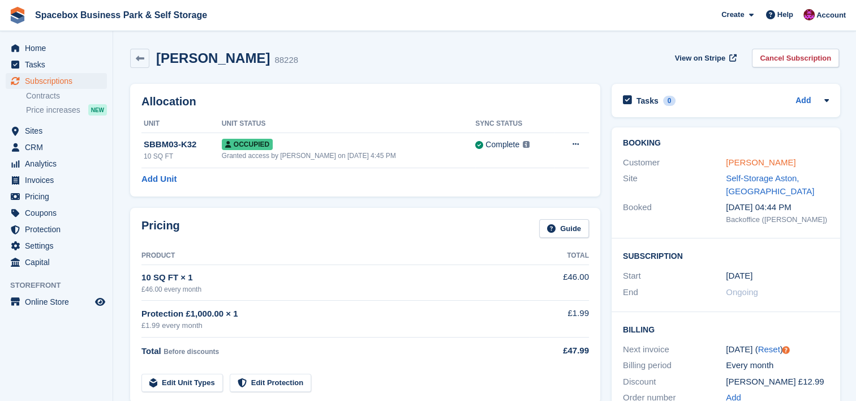
click at [744, 165] on link "Sophia Hall" at bounding box center [761, 162] width 70 height 10
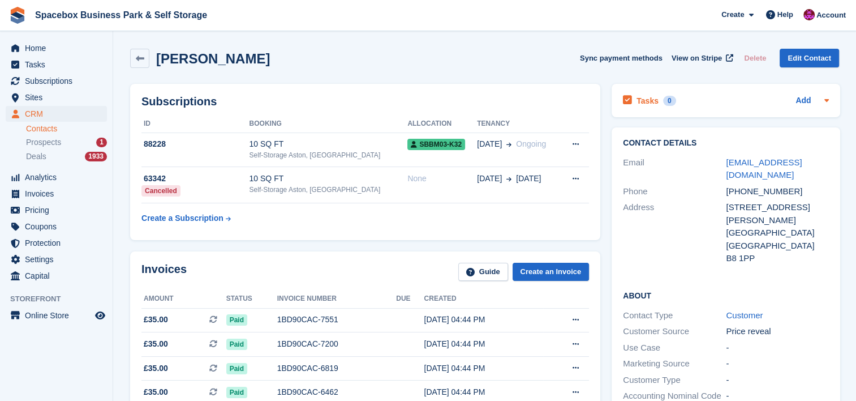
click at [792, 100] on div "Tasks 0 Add" at bounding box center [726, 100] width 206 height 15
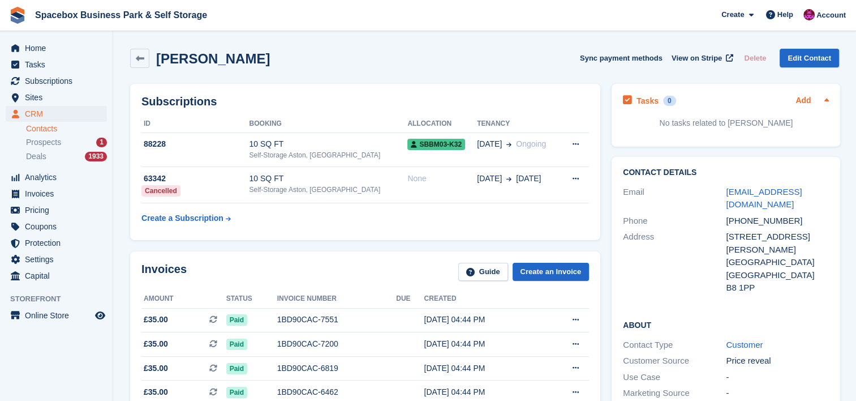
click at [801, 100] on link "Add" at bounding box center [803, 101] width 15 height 13
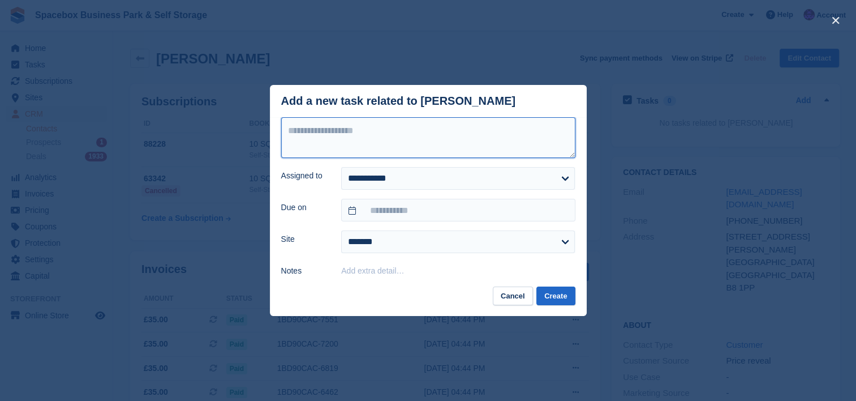
click at [501, 143] on textarea at bounding box center [428, 137] width 294 height 41
type textarea "**********"
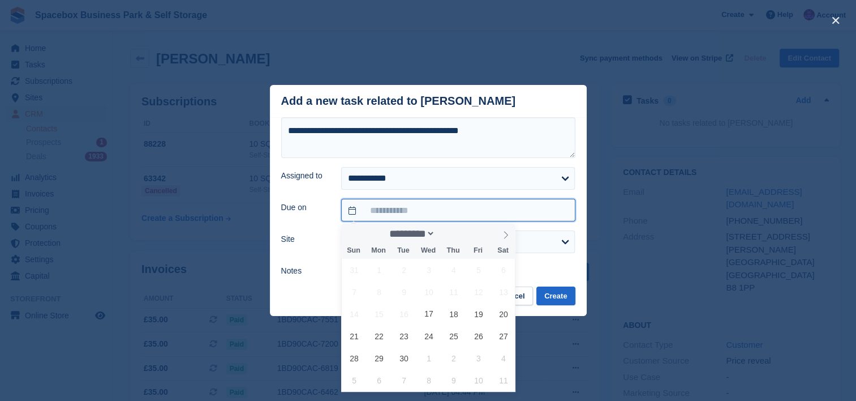
click at [405, 210] on input "text" at bounding box center [458, 210] width 234 height 23
click at [405, 332] on span "23" at bounding box center [404, 336] width 22 height 22
type input "**********"
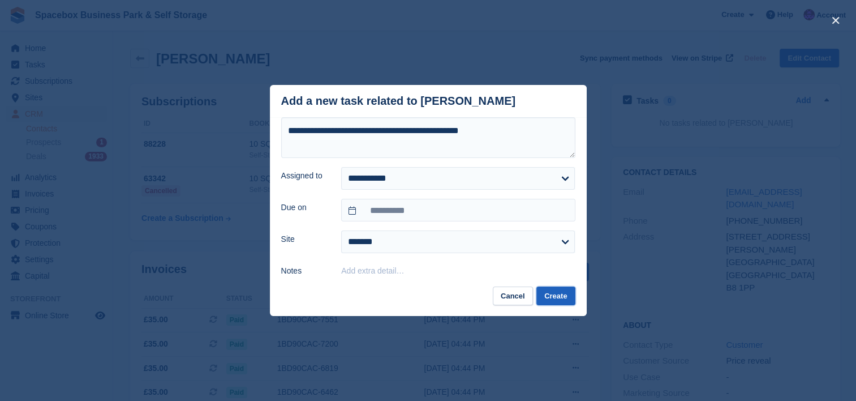
click at [557, 292] on button "Create" at bounding box center [556, 295] width 38 height 19
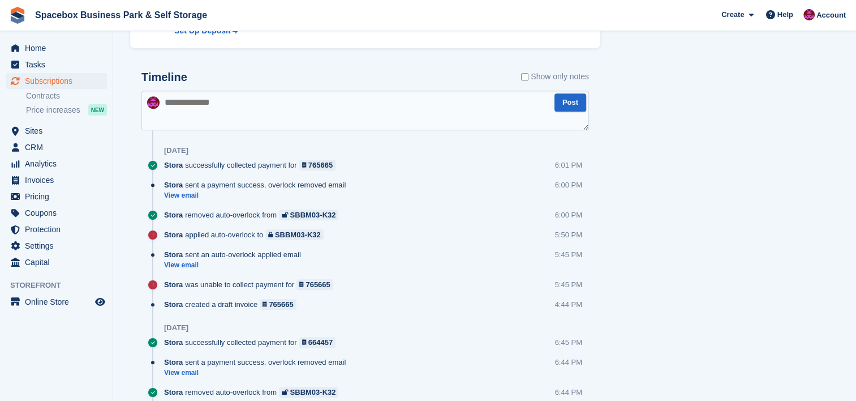
scroll to position [694, 0]
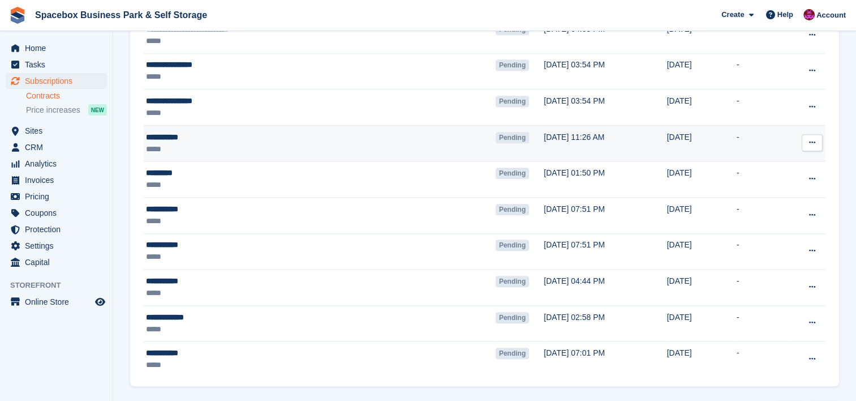
scroll to position [1167, 0]
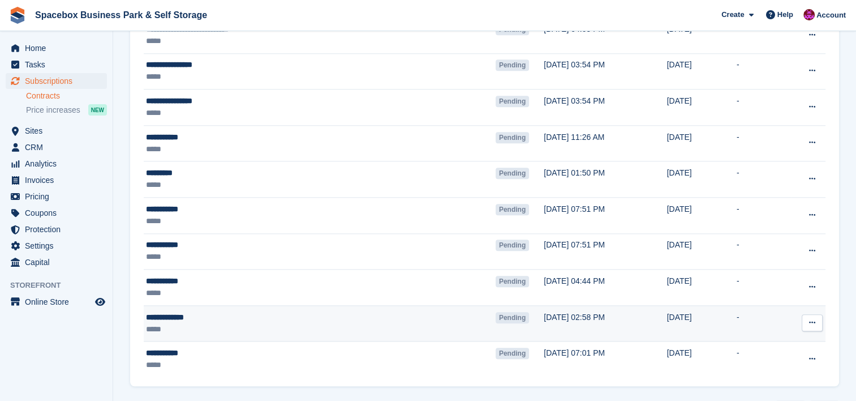
click at [237, 323] on div "*****" at bounding box center [267, 329] width 242 height 12
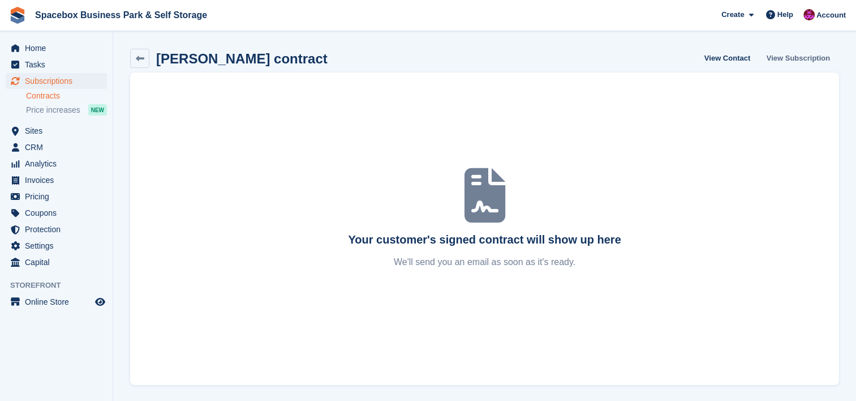
click at [786, 61] on link "View Subscription" at bounding box center [799, 58] width 72 height 19
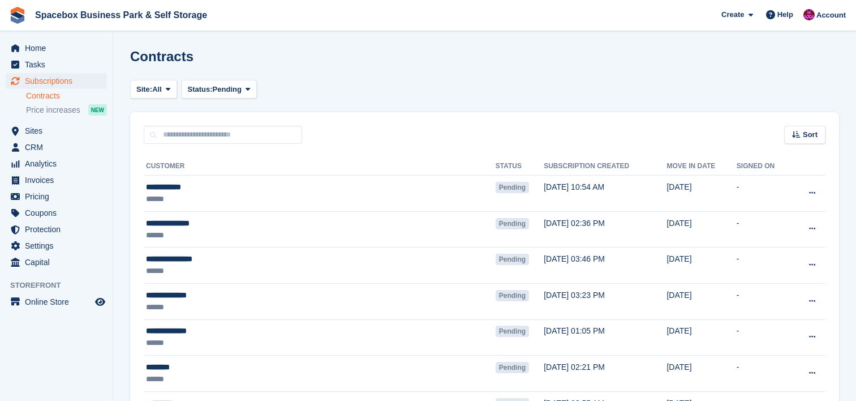
scroll to position [1167, 0]
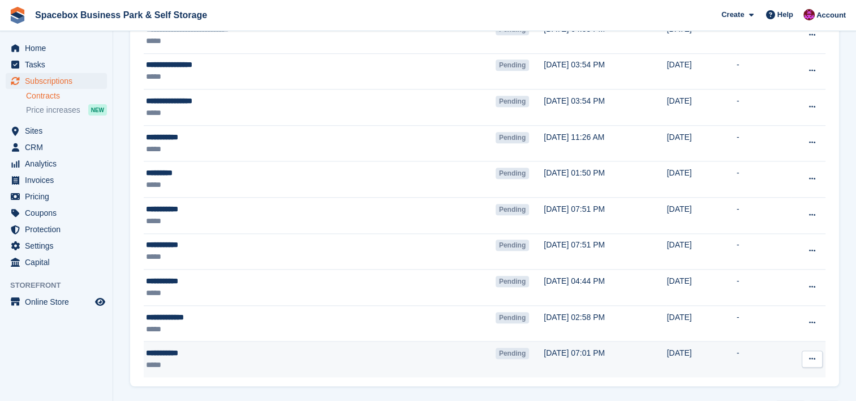
click at [337, 359] on div "*****" at bounding box center [267, 365] width 242 height 12
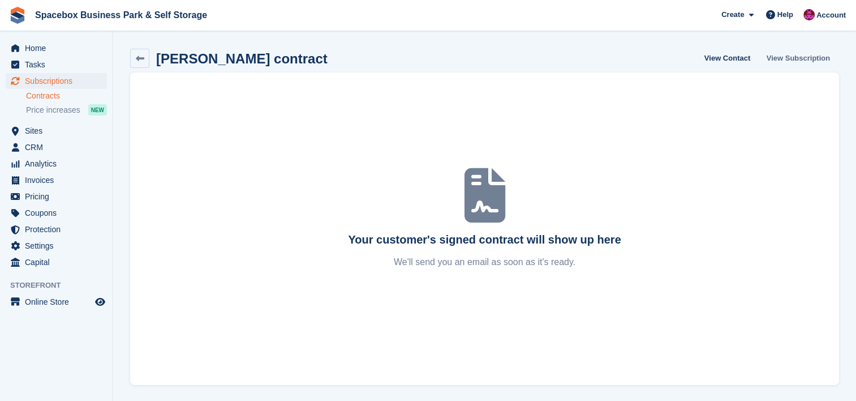
click at [781, 59] on link "View Subscription" at bounding box center [799, 58] width 72 height 19
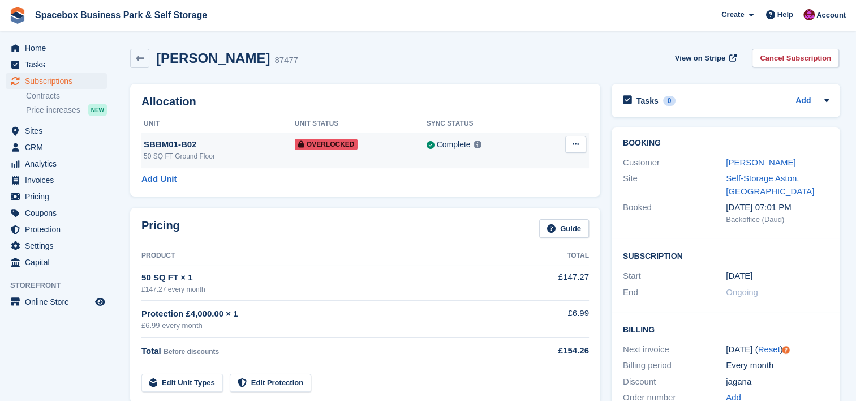
click at [406, 145] on div "Overlocked" at bounding box center [361, 144] width 132 height 12
click at [324, 293] on div "£147.27 every month" at bounding box center [331, 289] width 379 height 10
